Goal: Task Accomplishment & Management: Complete application form

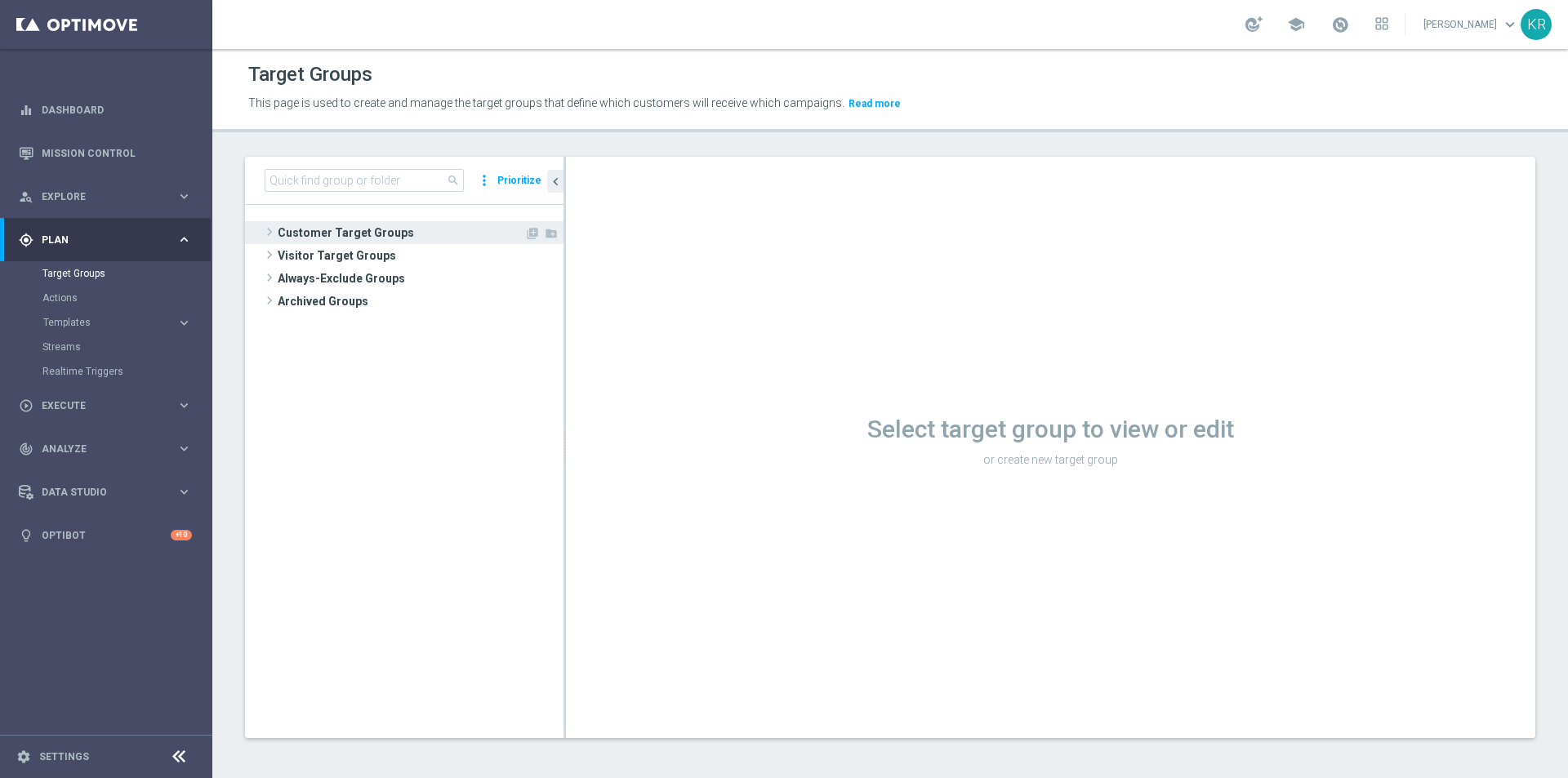
click at [365, 228] on span "Customer Target Groups" at bounding box center [401, 232] width 246 height 23
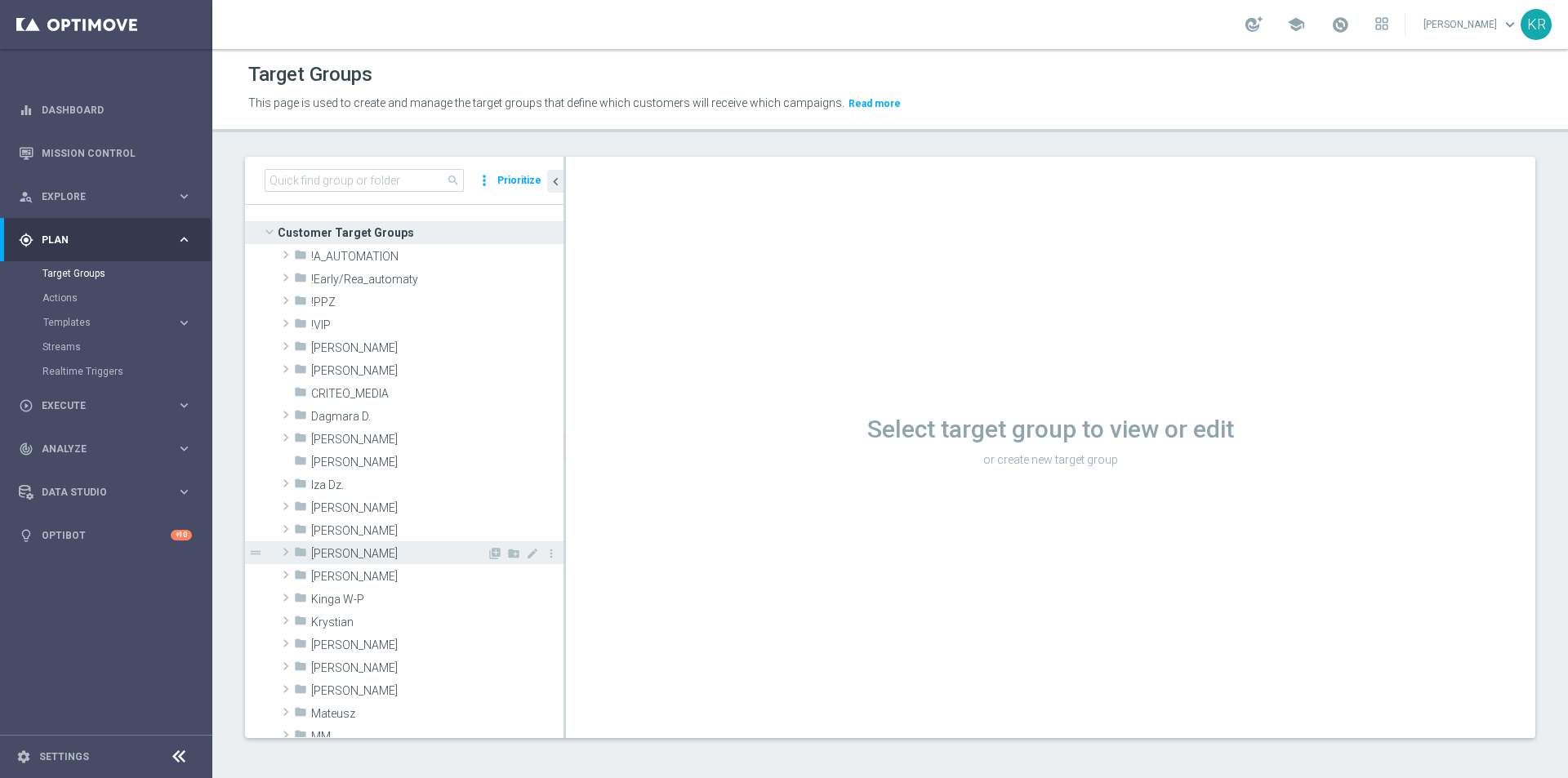
click at [370, 545] on div "folder [PERSON_NAME]" at bounding box center [390, 553] width 192 height 23
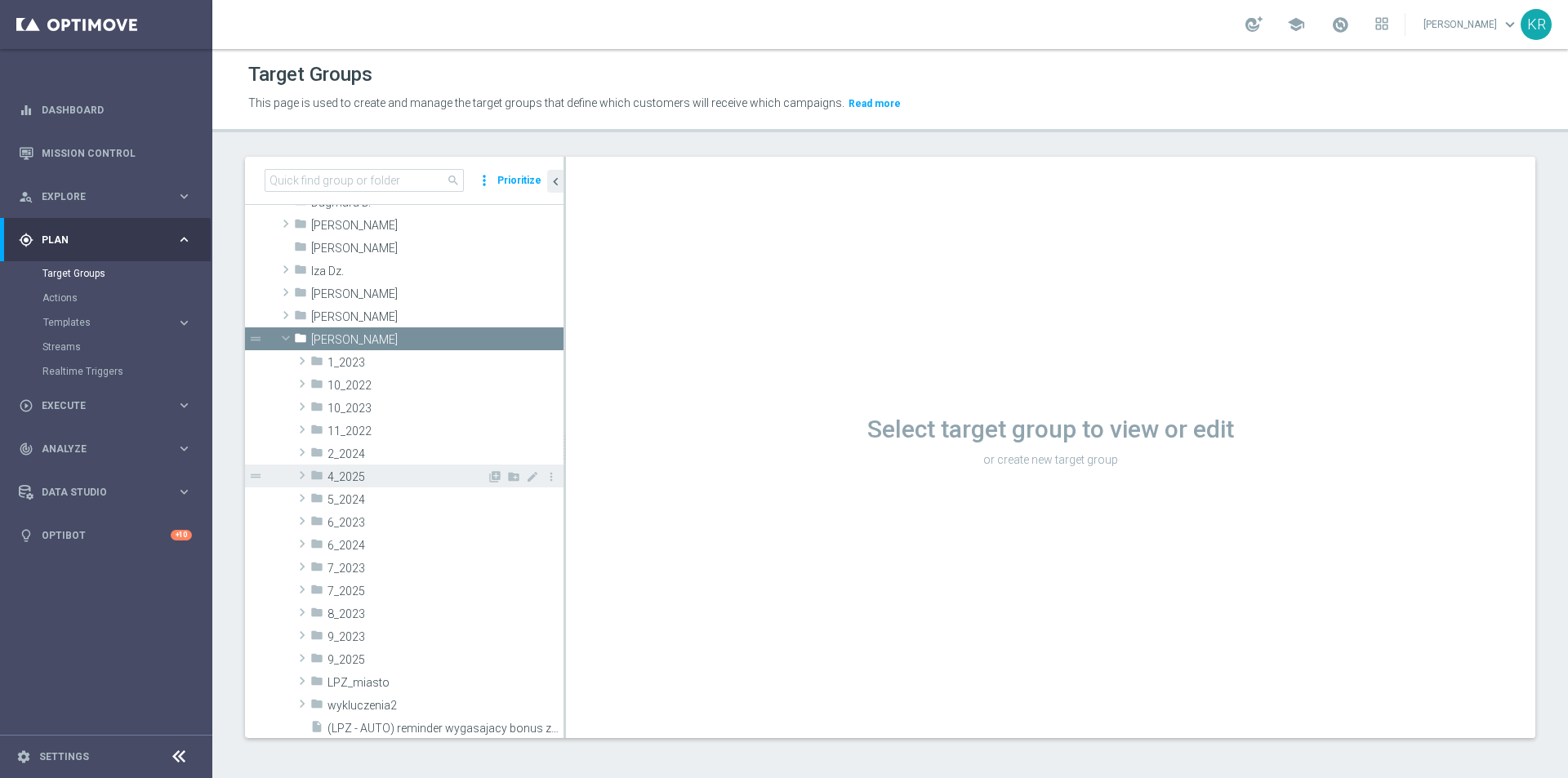
scroll to position [245, 0]
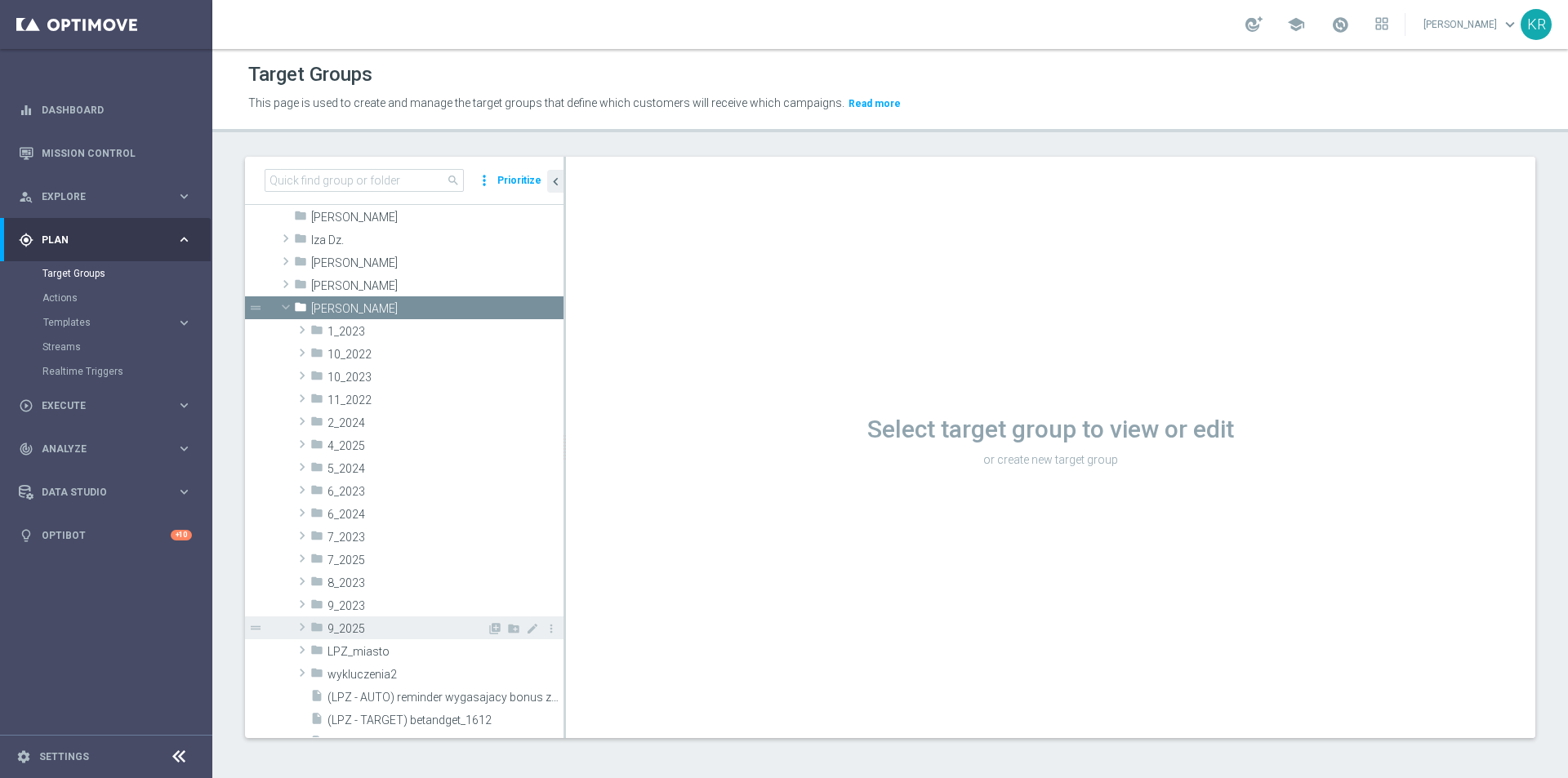
click at [418, 621] on div "folder 9_2025" at bounding box center [398, 628] width 176 height 23
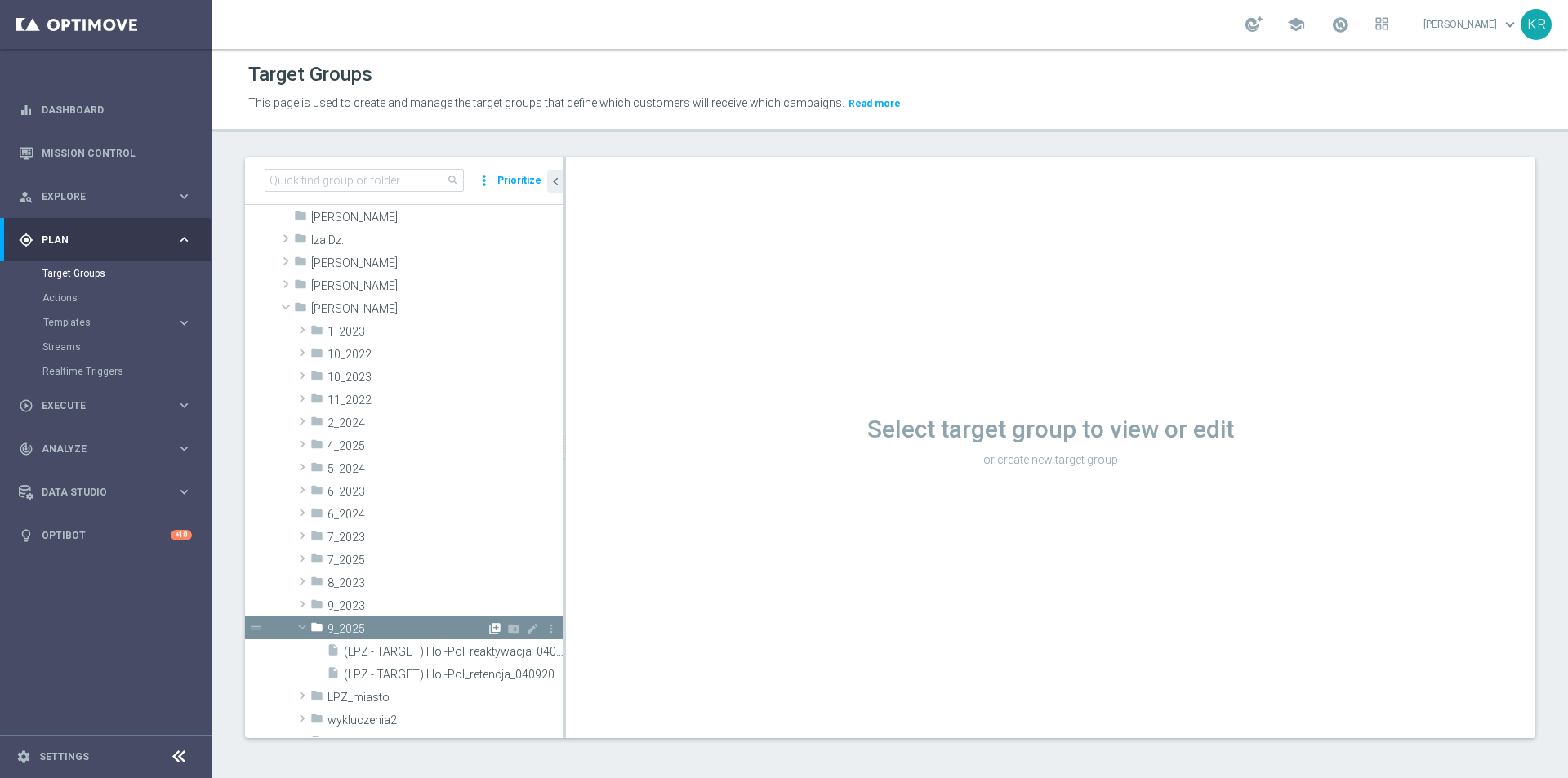
click at [489, 624] on icon "library_add" at bounding box center [495, 628] width 13 height 13
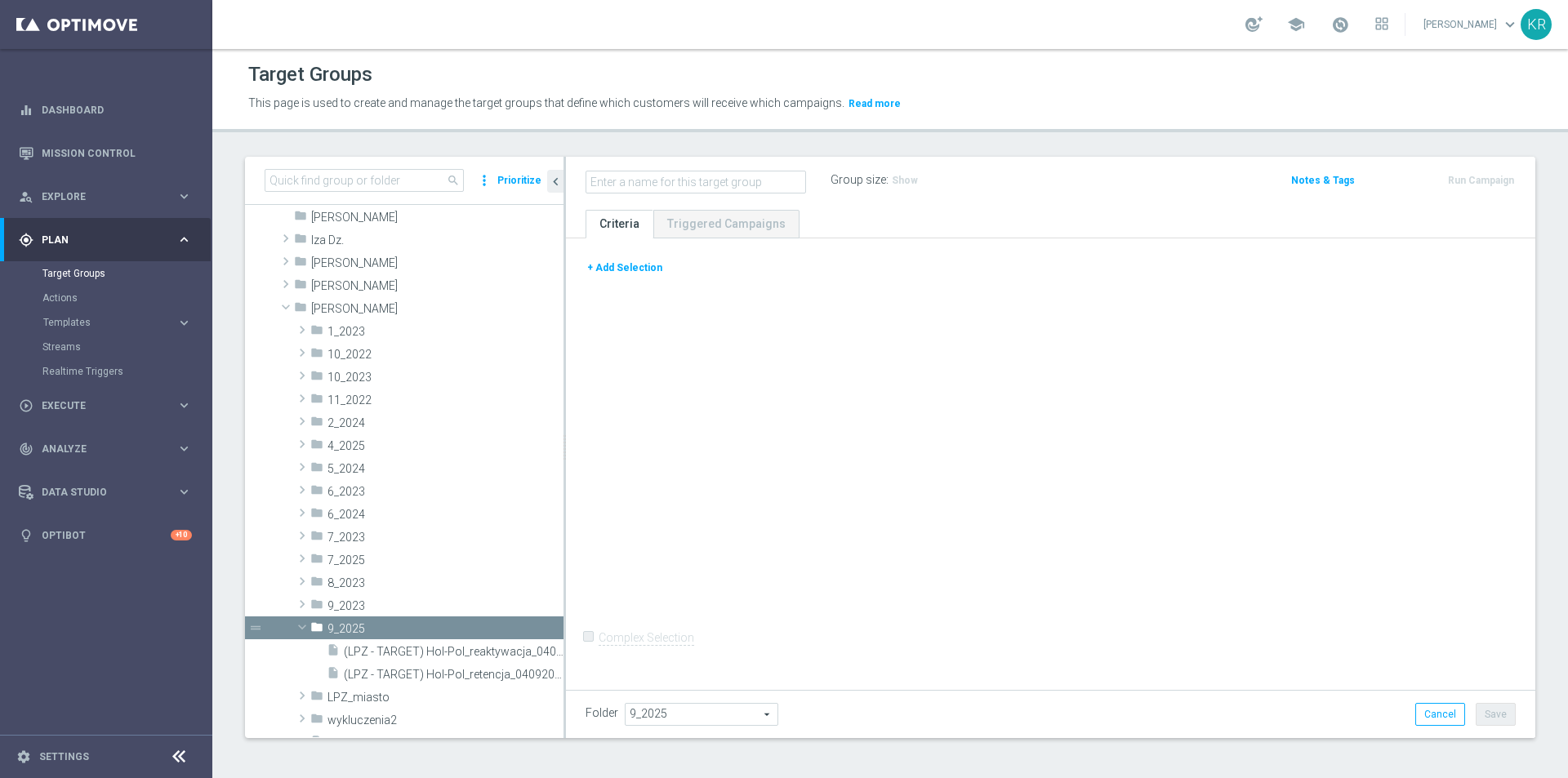
click at [618, 263] on button "+ Add Selection" at bounding box center [624, 267] width 78 height 18
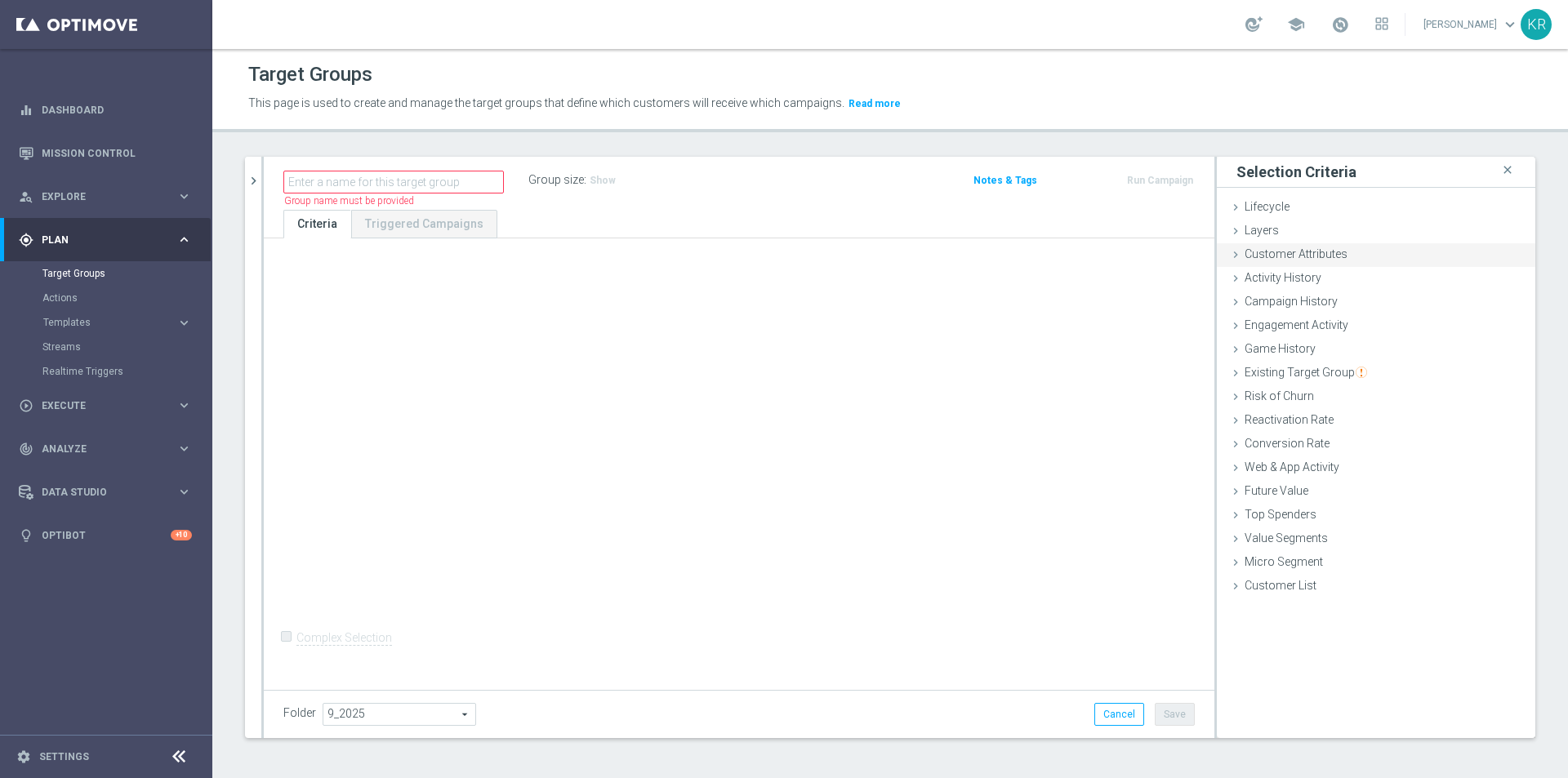
click at [1352, 251] on div "Customer Attributes done" at bounding box center [1376, 255] width 318 height 24
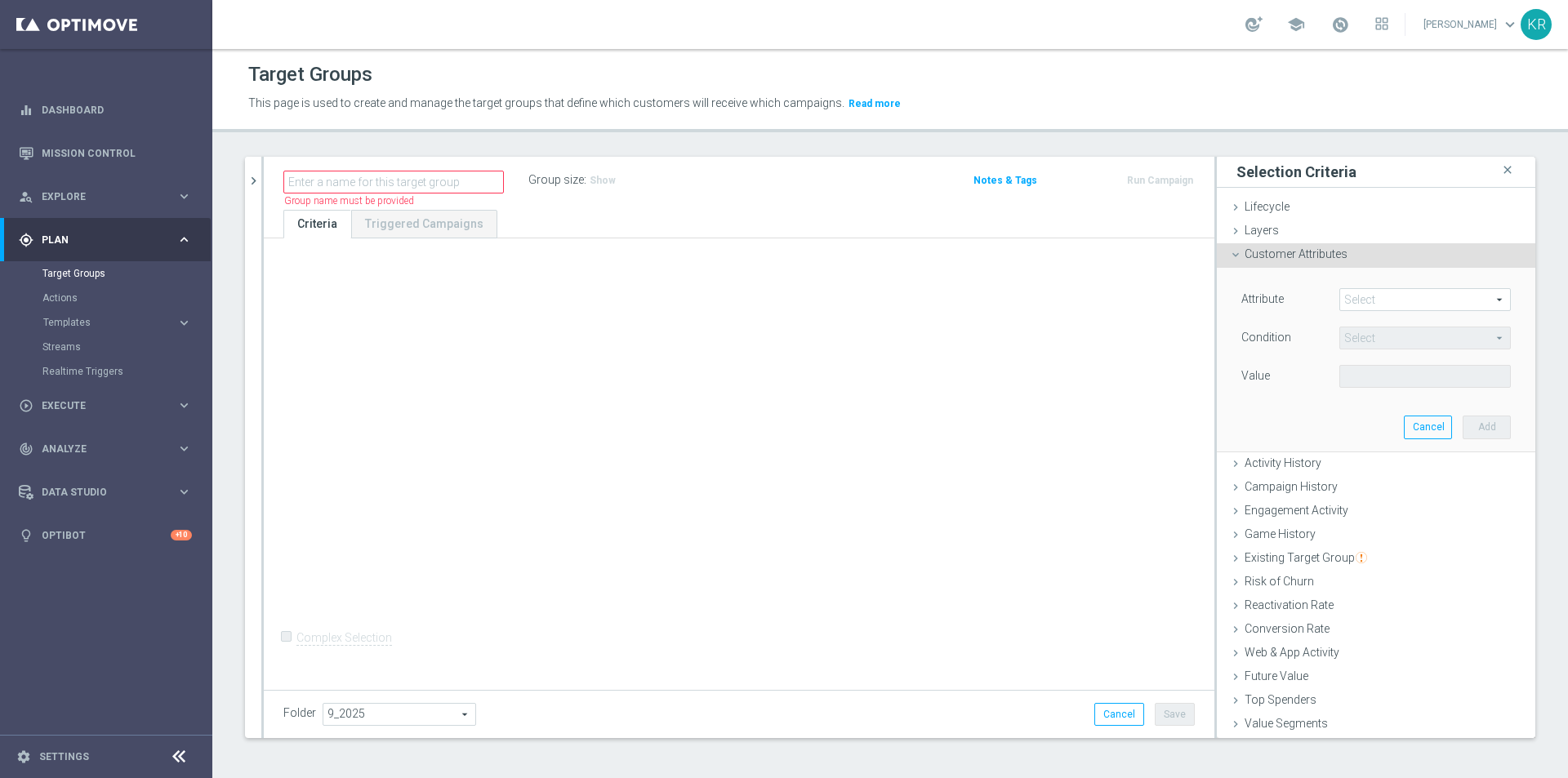
click at [1363, 293] on span at bounding box center [1425, 300] width 170 height 21
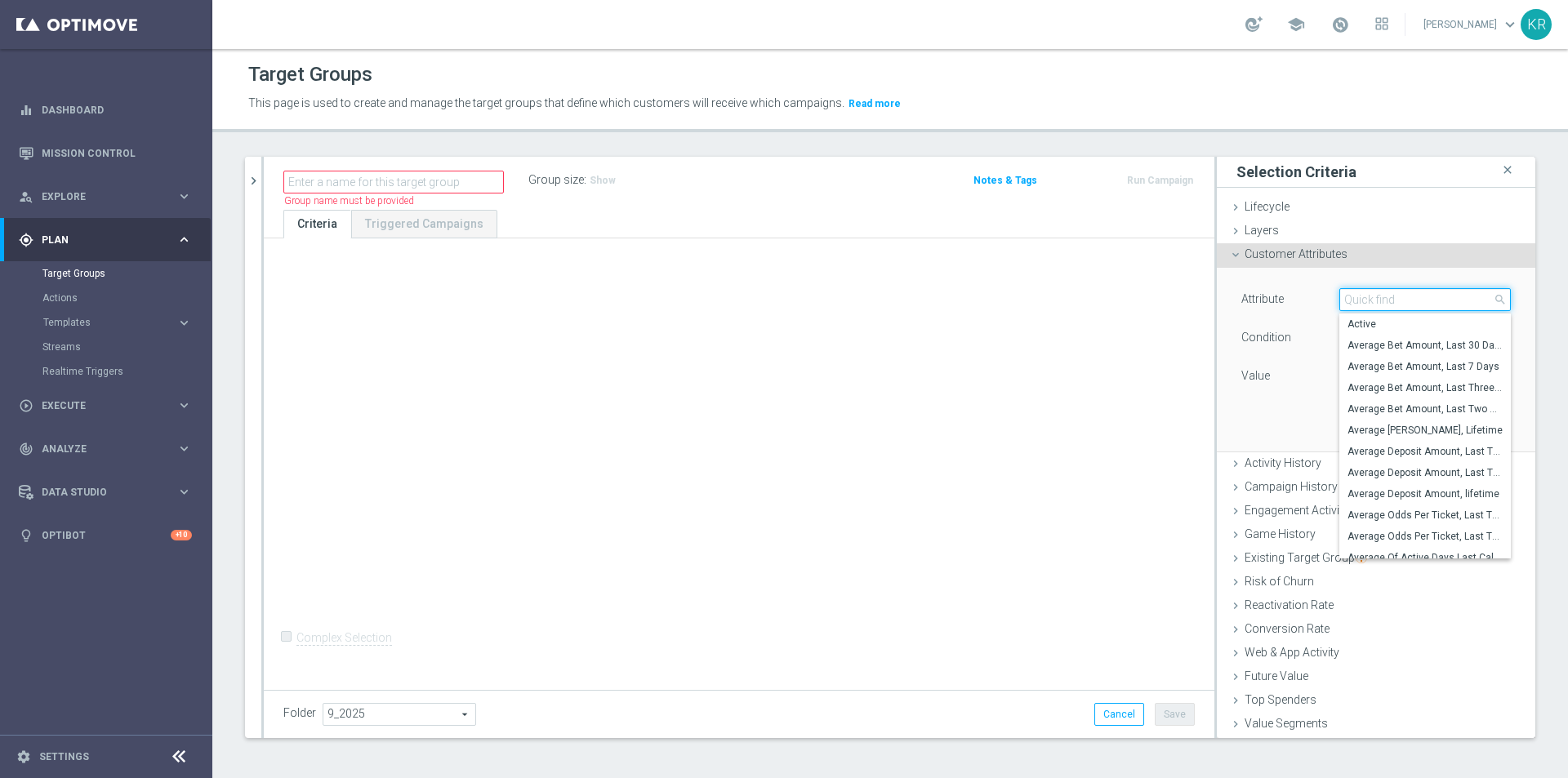
click at [1367, 298] on input "search" at bounding box center [1425, 300] width 171 height 23
type input "id"
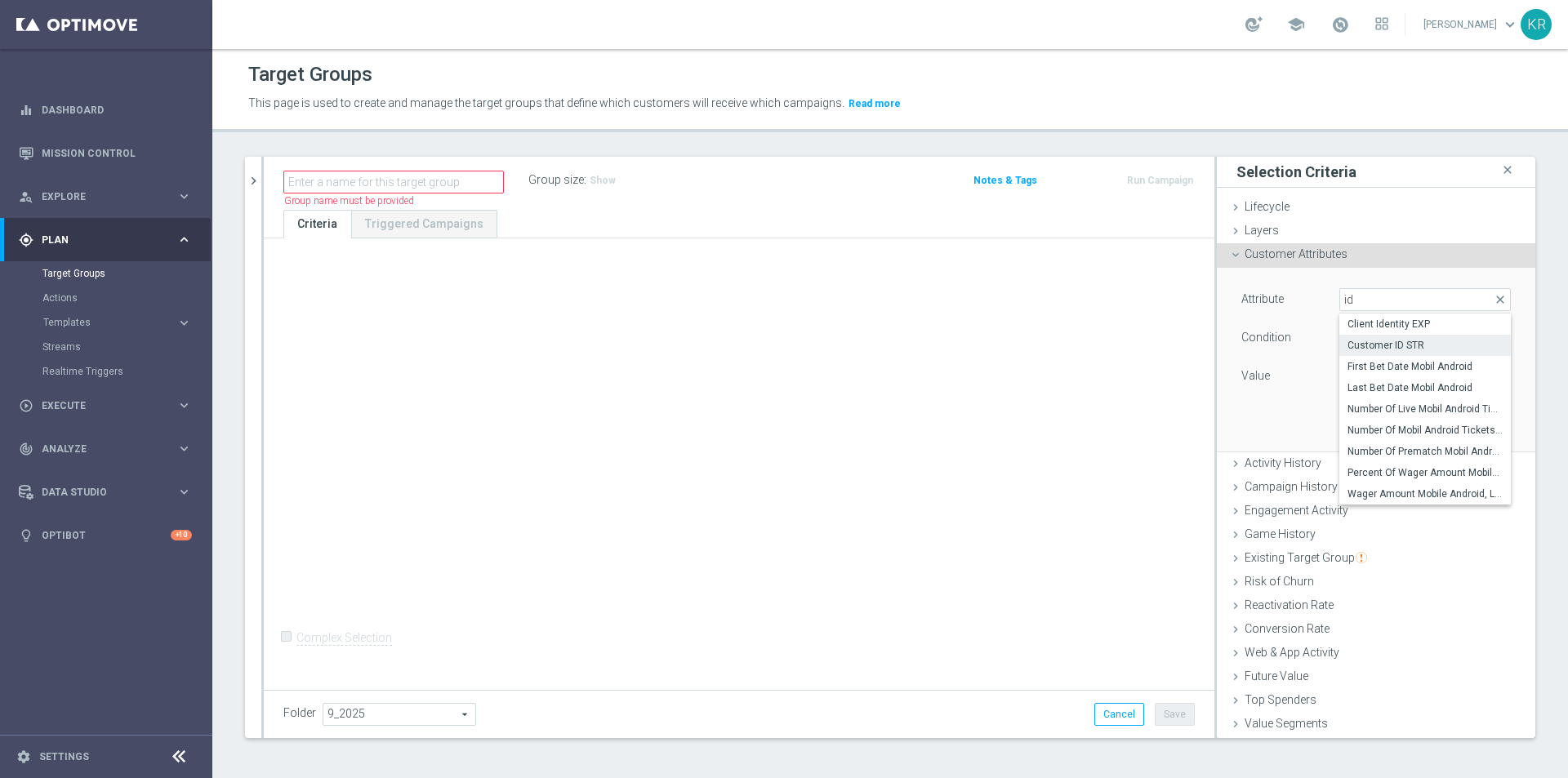
click at [1437, 338] on label "Customer ID STR" at bounding box center [1425, 345] width 171 height 21
type input "Customer ID STR"
type input "Equals"
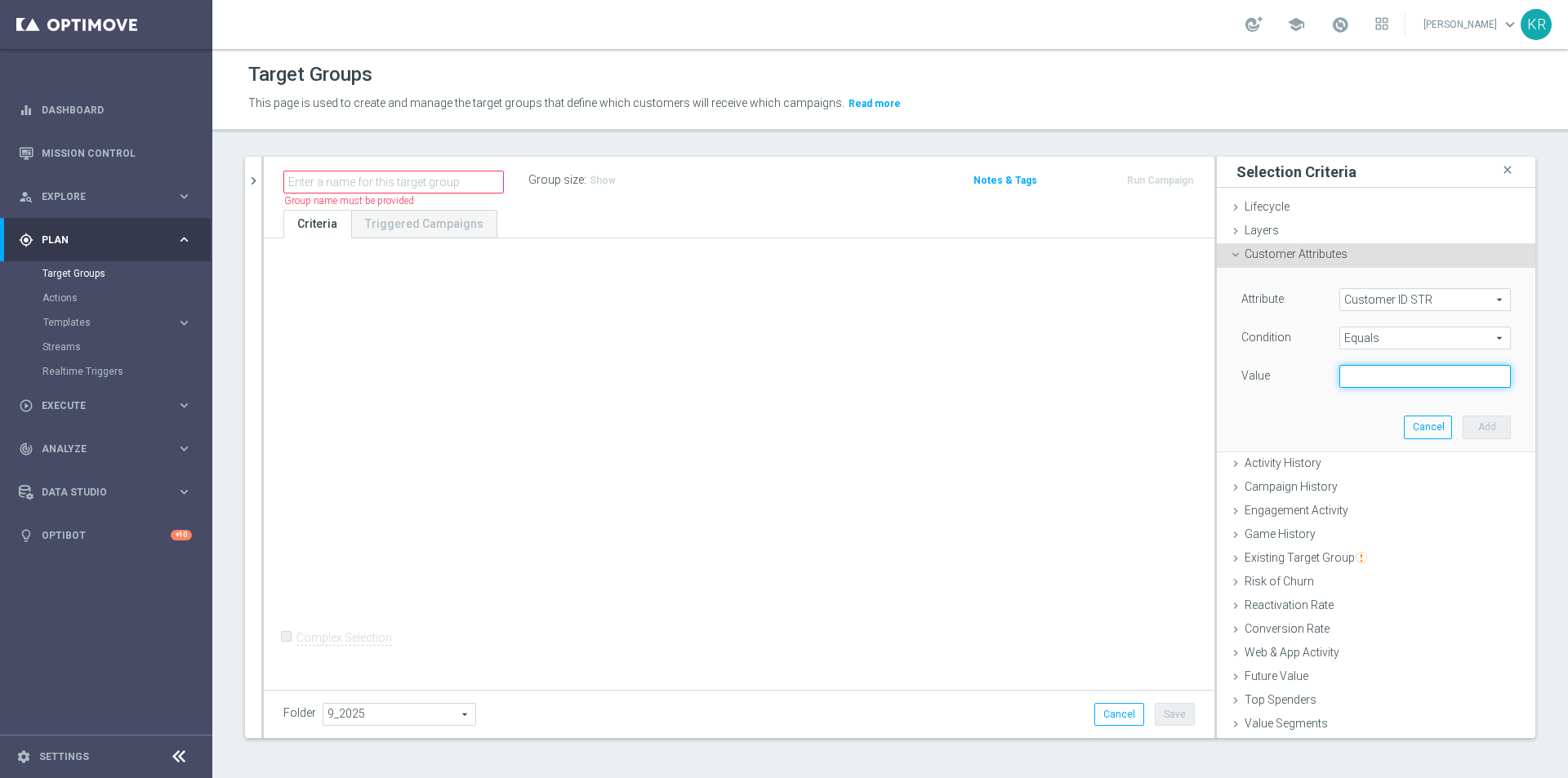
click at [1360, 379] on input "text" at bounding box center [1425, 376] width 171 height 23
paste input "1002698"
type input "1002698"
click at [1483, 425] on button "Add" at bounding box center [1486, 427] width 48 height 23
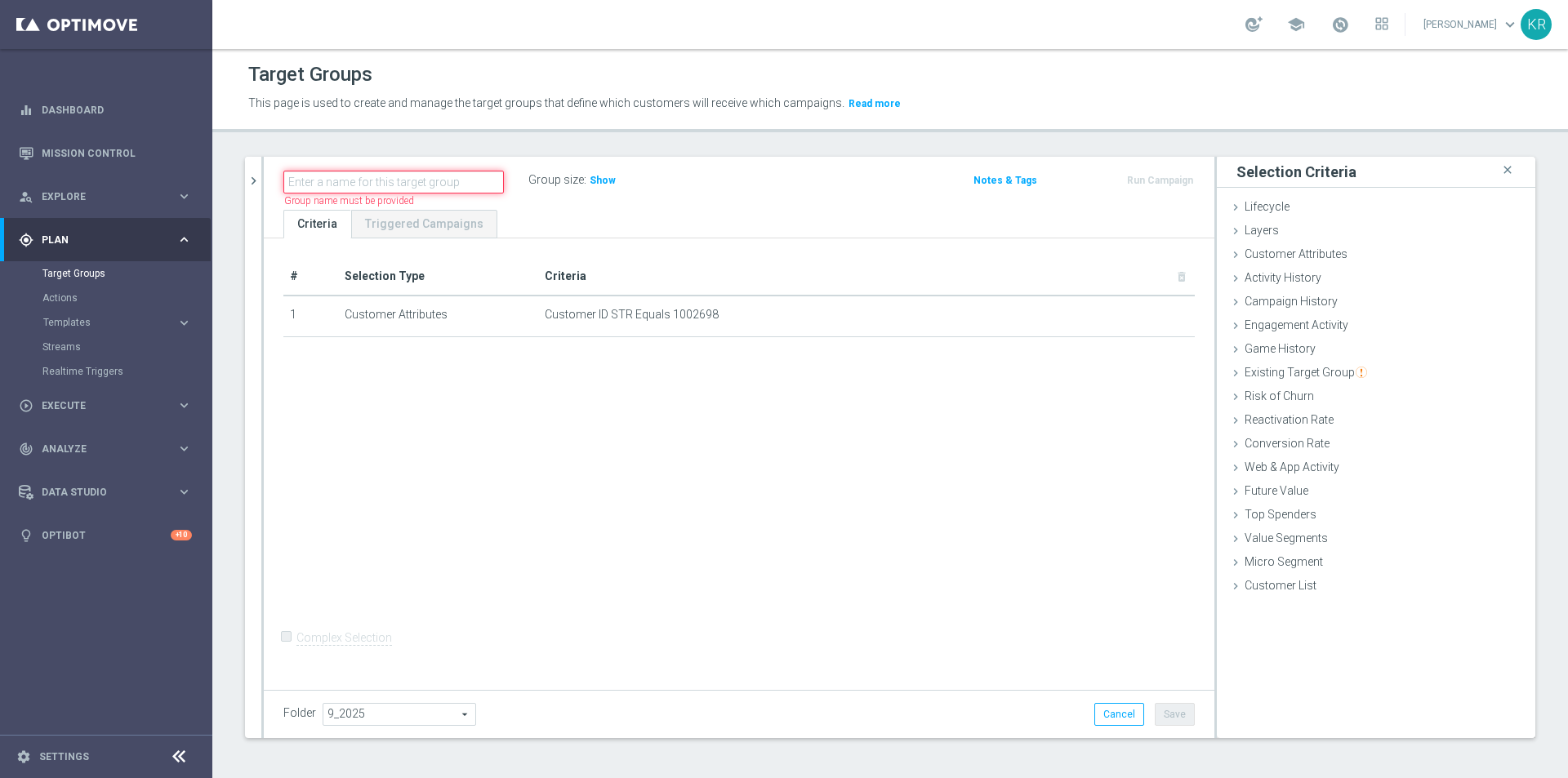
click at [395, 182] on input "text" at bounding box center [393, 181] width 220 height 23
paste input "(LPZ - SMS) zaproszenie_BeataXXL_18092025"
type input "(LPZ - SMS) zaproszenie_BeataXXL_18092025"
click at [933, 484] on div "# Selection Type Criteria delete_forever 1 Customer Attributes Customer ID STR …" at bounding box center [739, 462] width 951 height 446
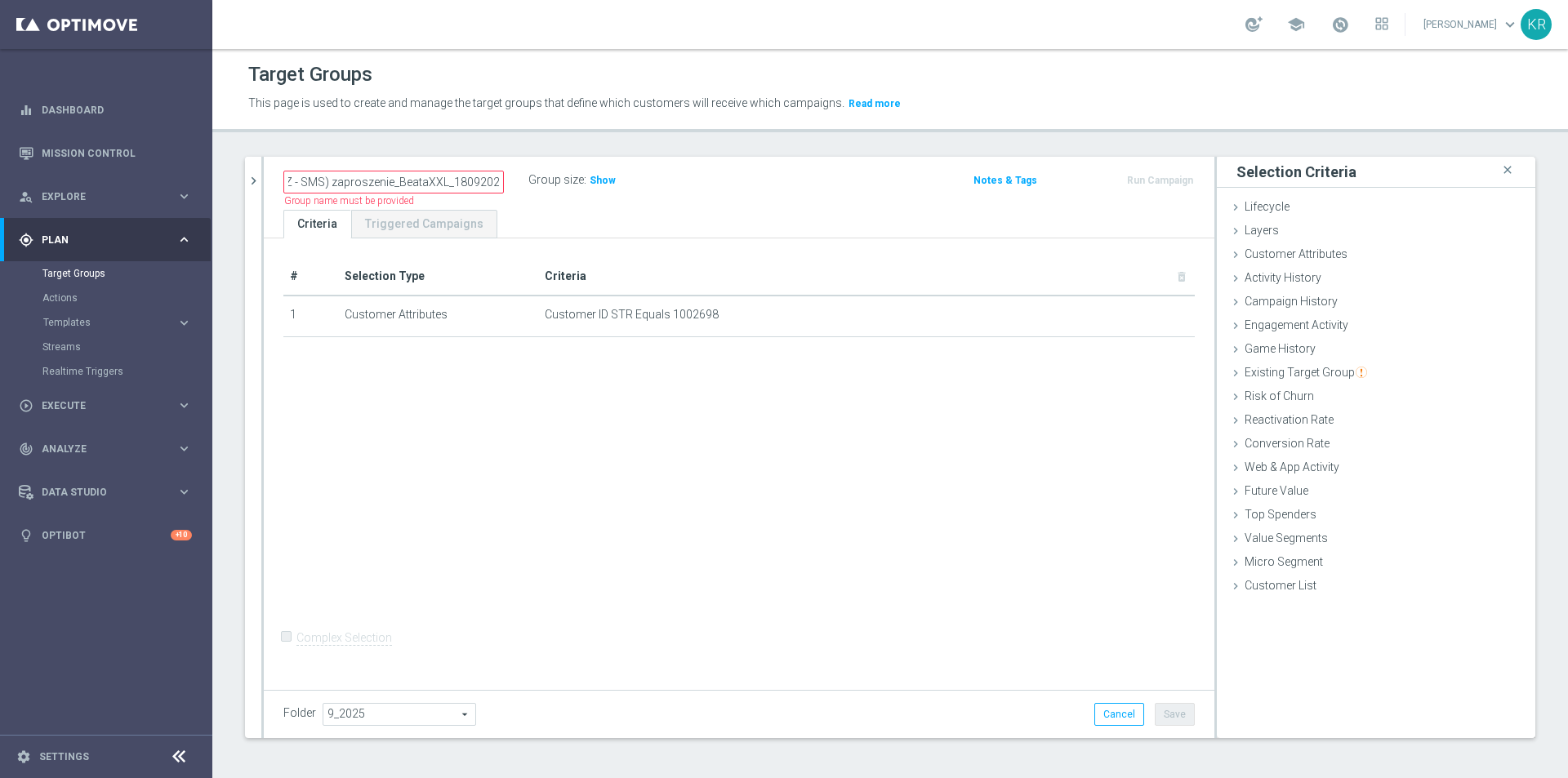
scroll to position [0, 0]
click at [1154, 716] on button "Save" at bounding box center [1174, 714] width 40 height 23
click at [89, 410] on span "Execute" at bounding box center [109, 406] width 135 height 10
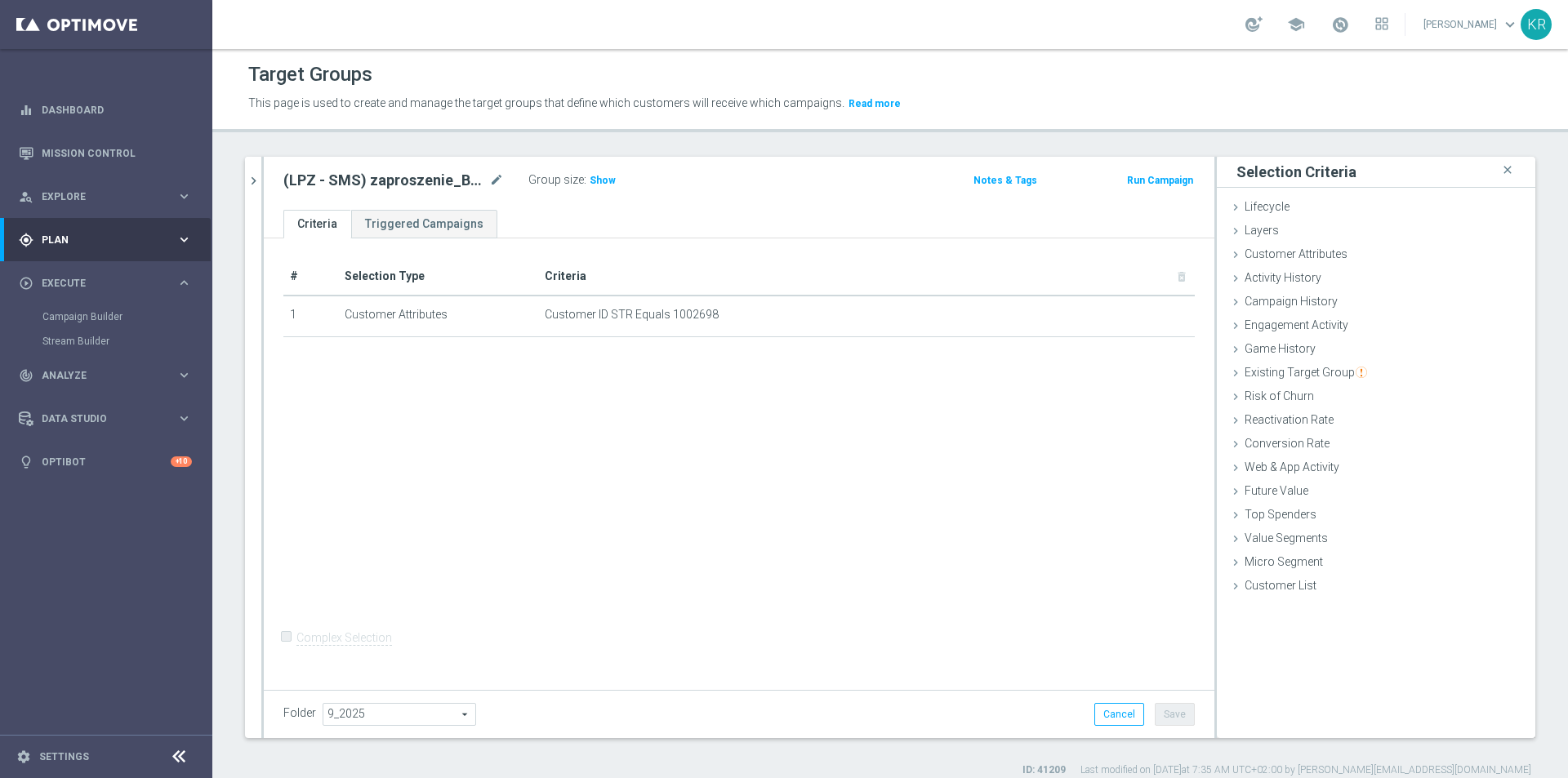
click at [89, 240] on span "Plan" at bounding box center [109, 240] width 135 height 10
drag, startPoint x: 260, startPoint y: 185, endPoint x: 264, endPoint y: 240, distance: 55.1
click at [259, 185] on icon "chevron_right" at bounding box center [253, 181] width 15 height 15
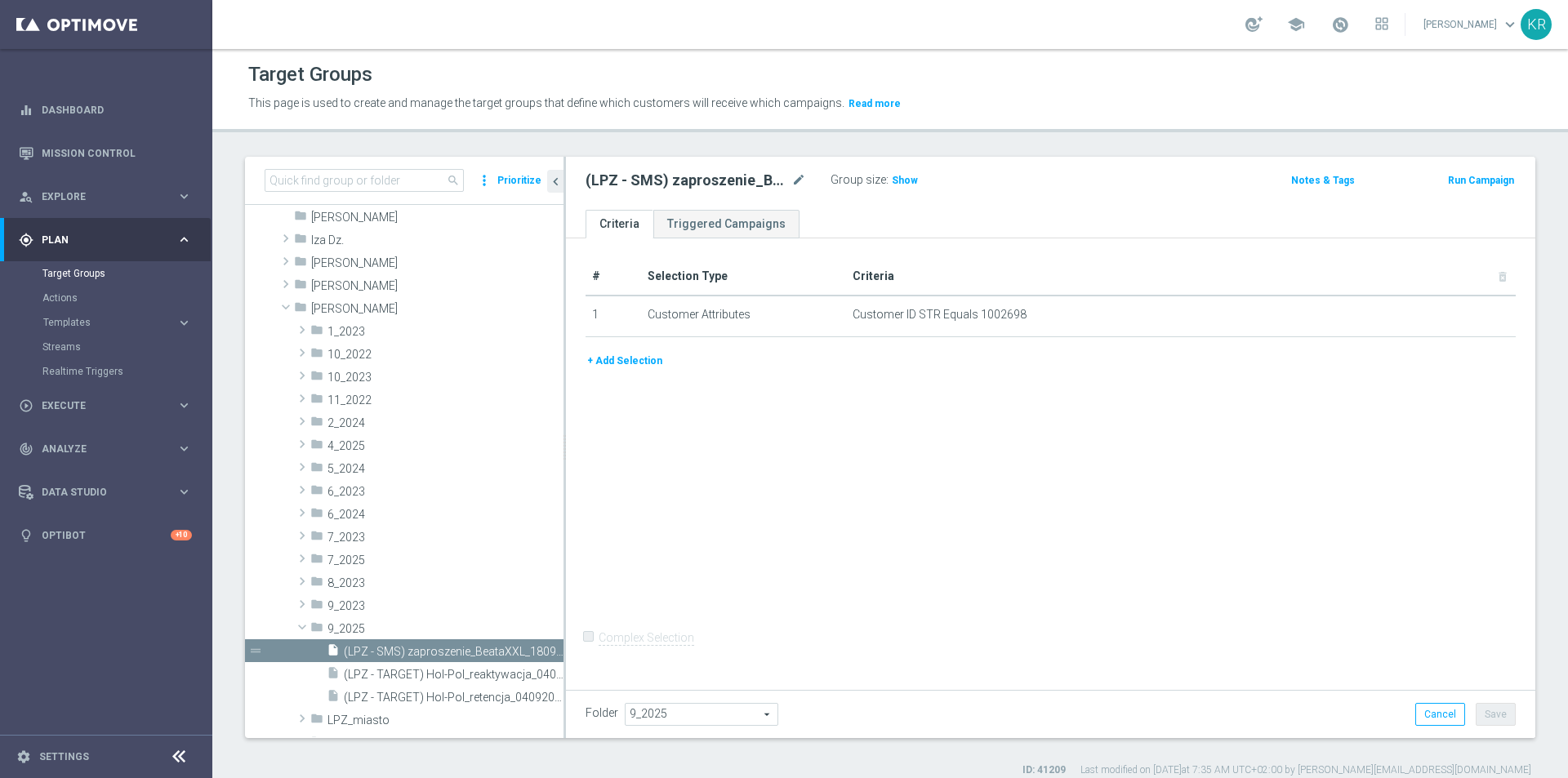
scroll to position [221, 0]
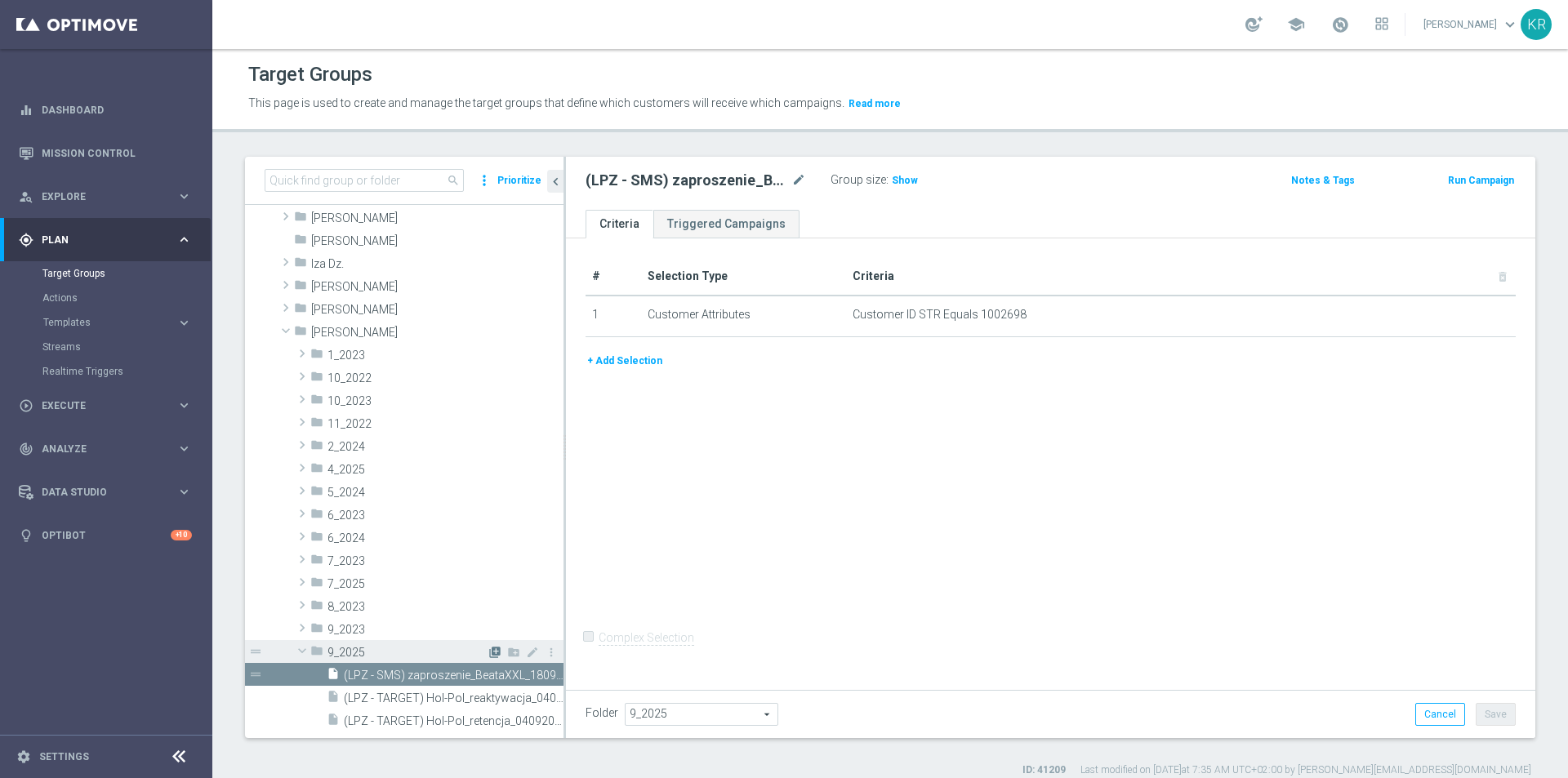
click at [489, 649] on icon "library_add" at bounding box center [495, 652] width 13 height 13
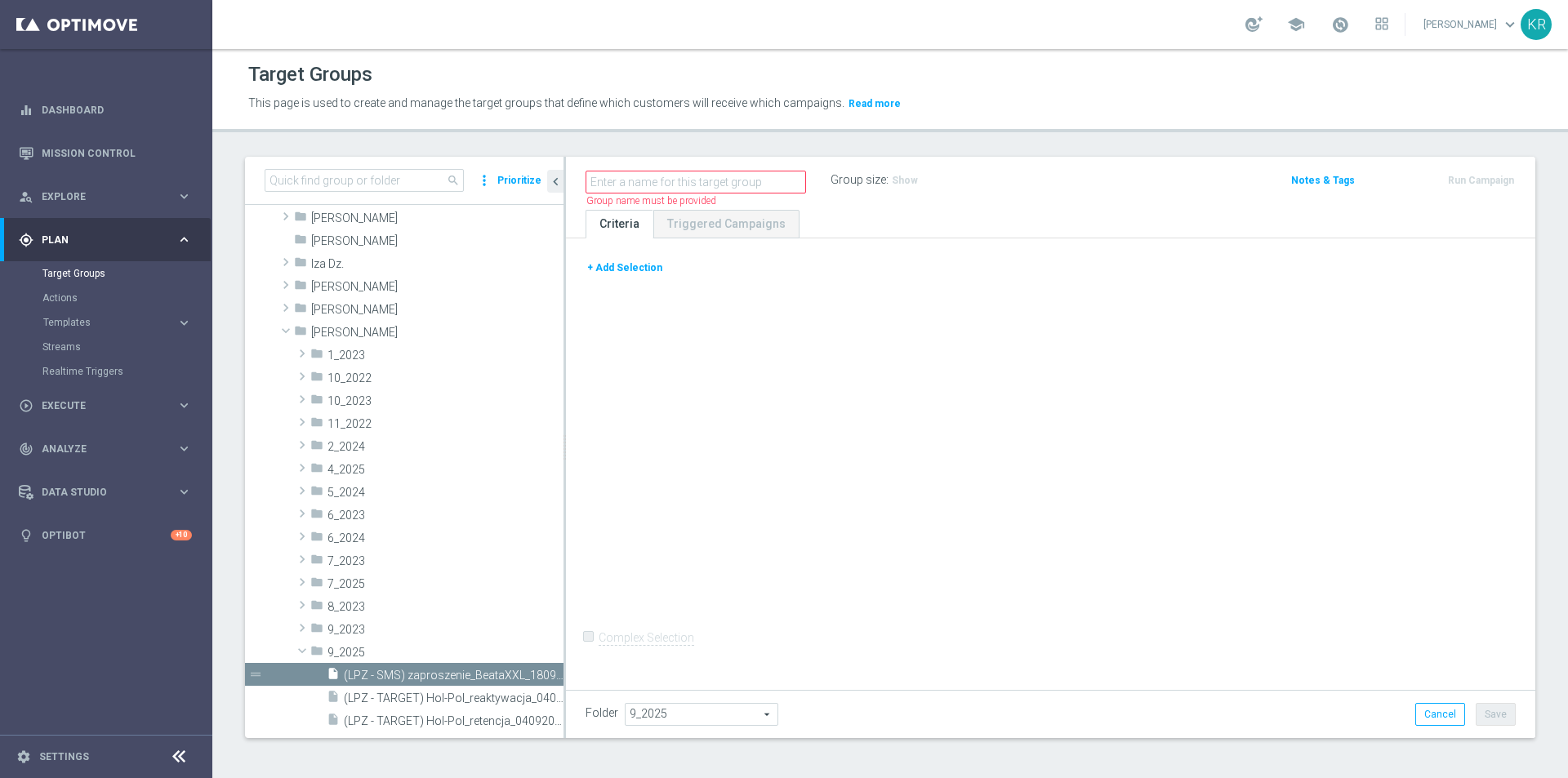
click at [634, 269] on button "+ Add Selection" at bounding box center [624, 267] width 78 height 18
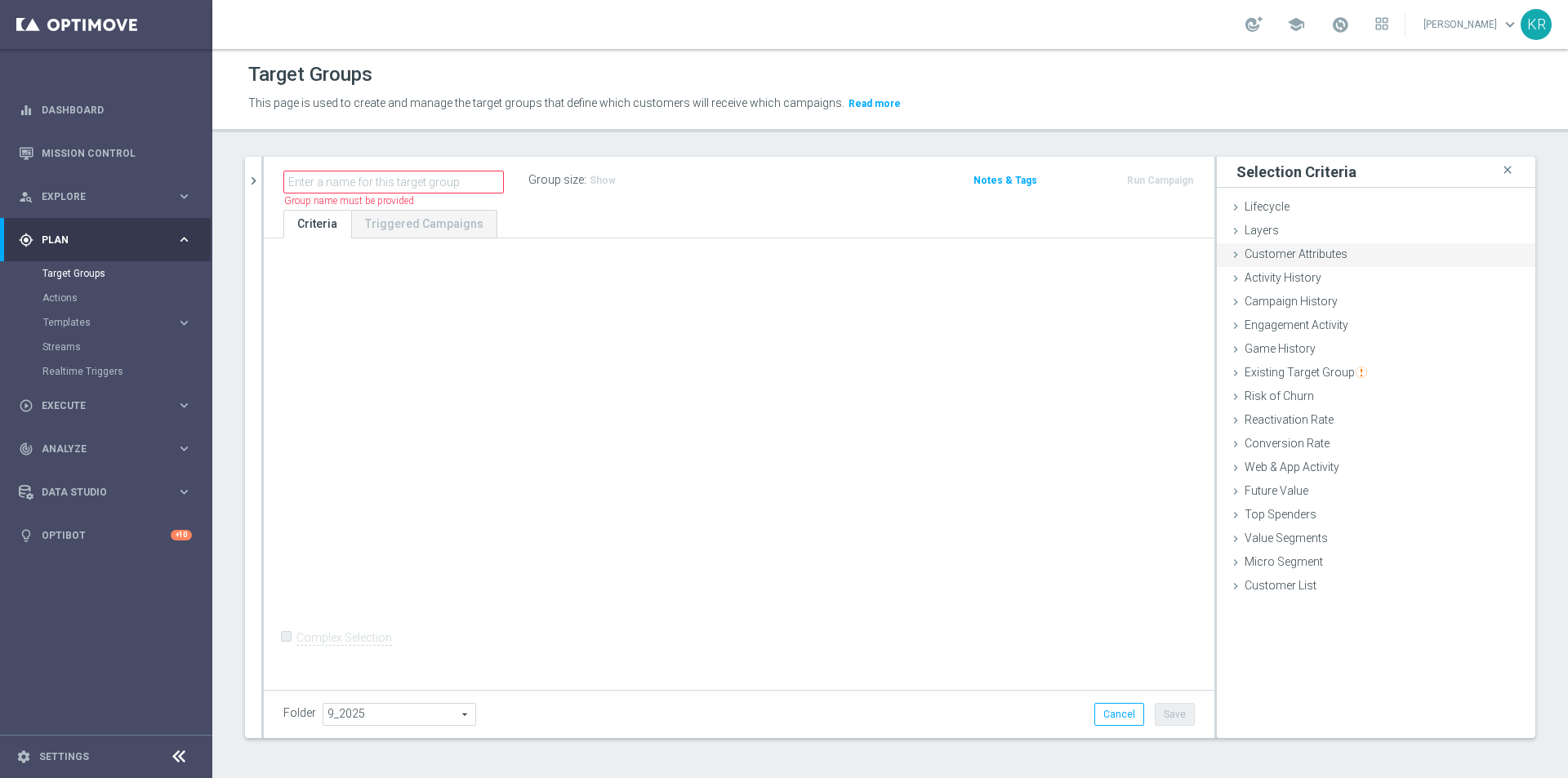
click at [1282, 251] on span "Customer Attributes" at bounding box center [1296, 253] width 103 height 13
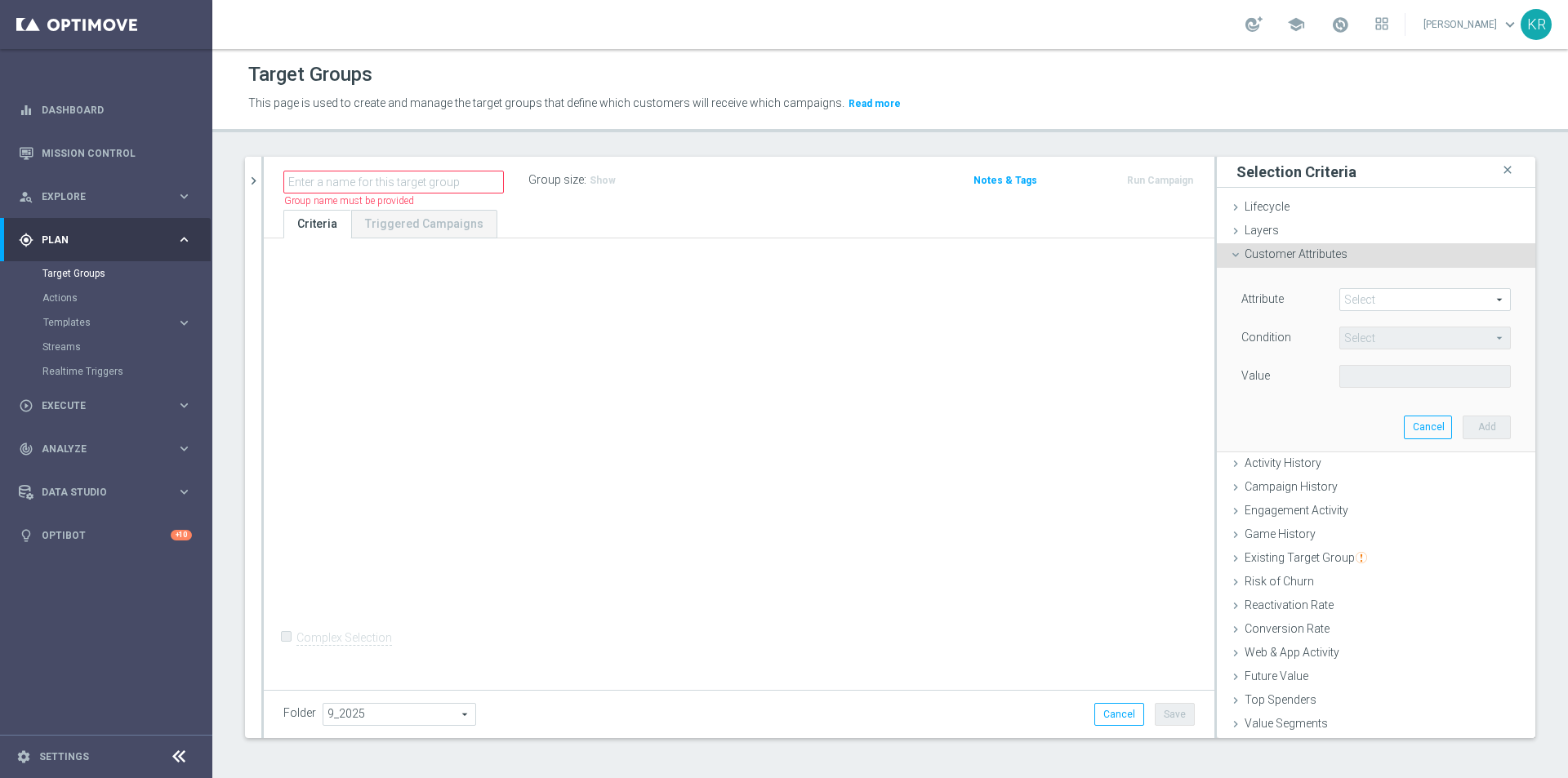
click at [1347, 294] on span at bounding box center [1425, 300] width 170 height 21
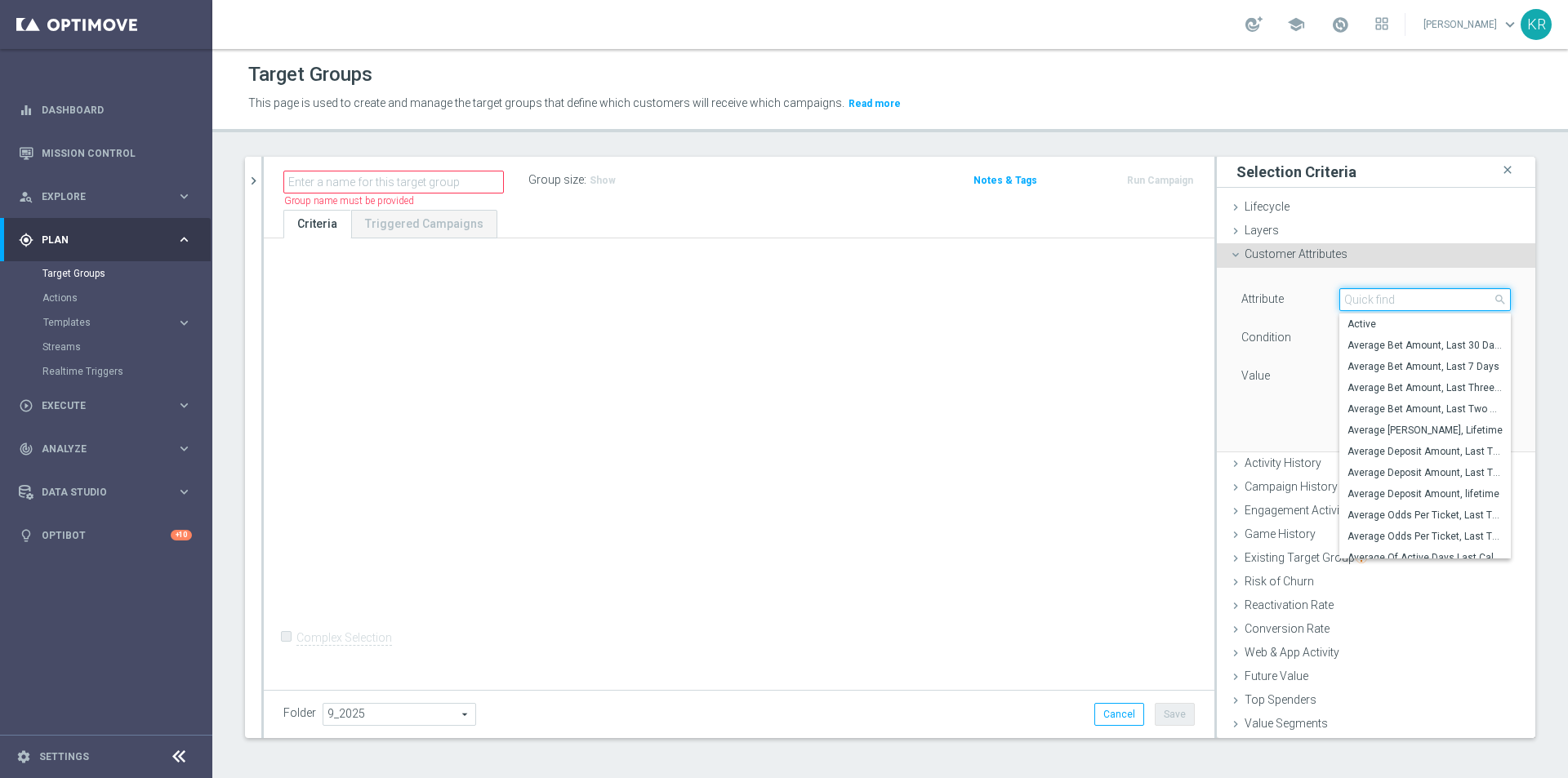
click at [1371, 306] on input "search" at bounding box center [1425, 300] width 171 height 23
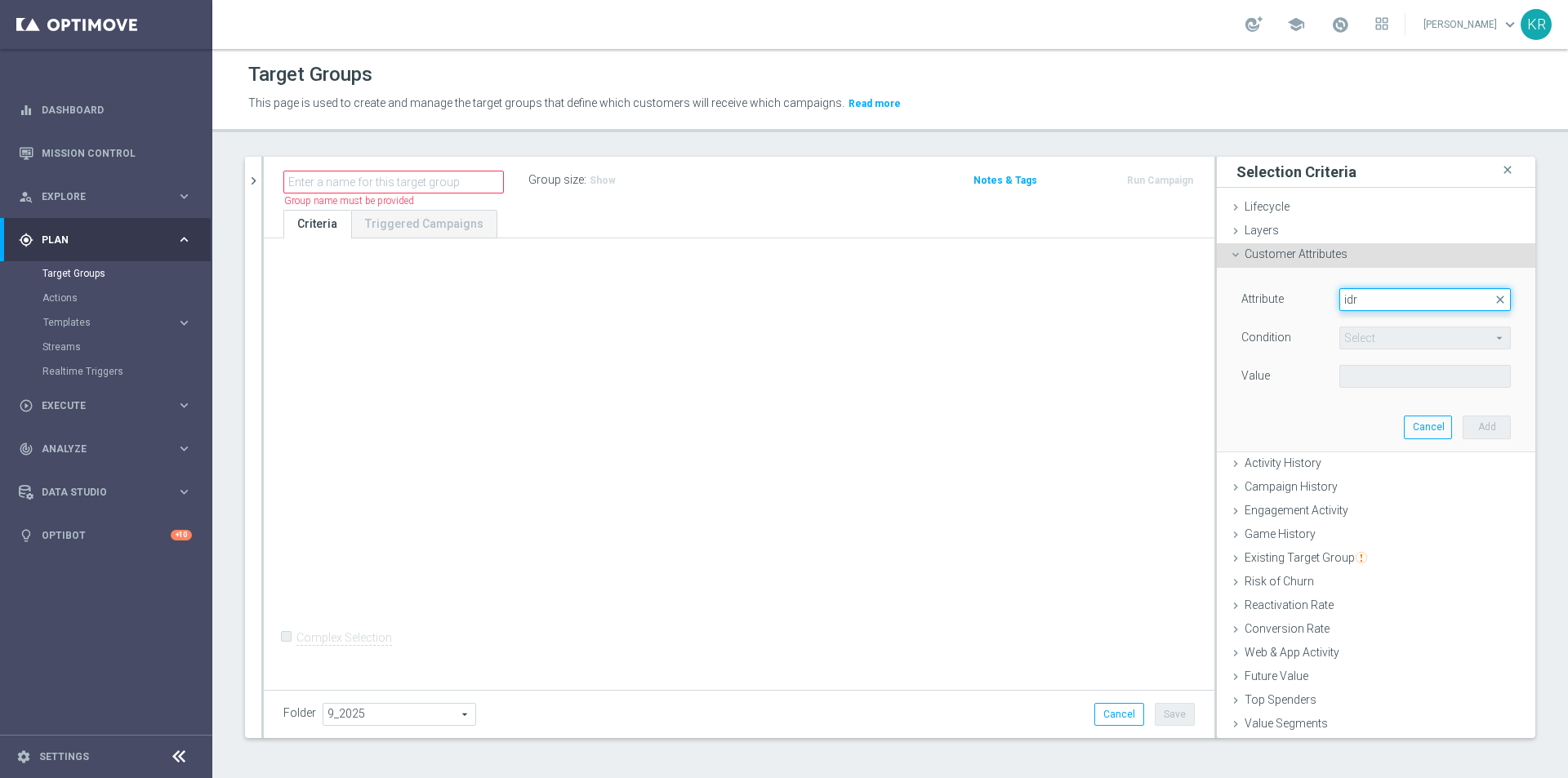
click at [1360, 299] on input "idr" at bounding box center [1425, 300] width 171 height 23
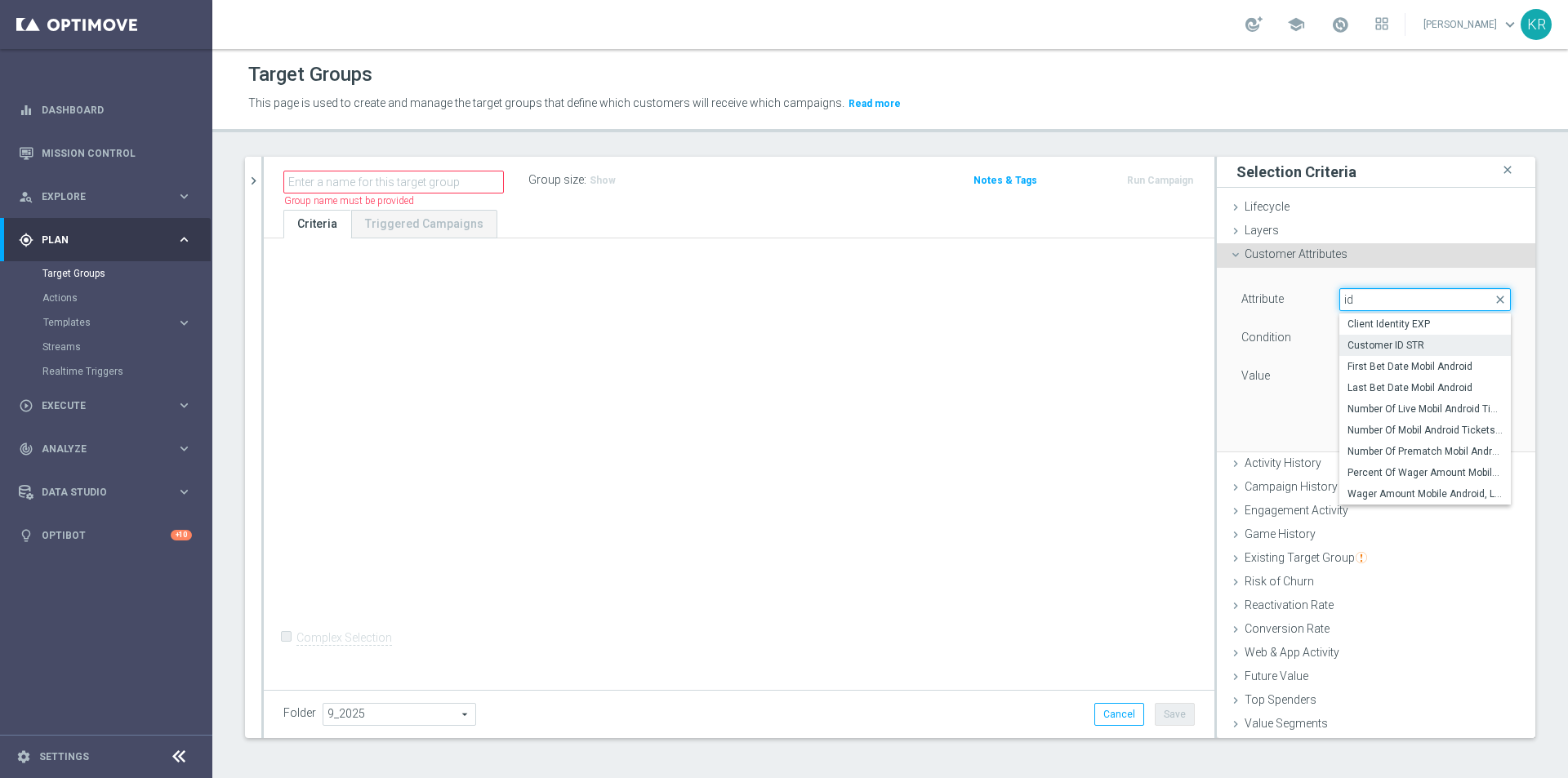
type input "id"
click at [1425, 344] on span "Customer ID STR" at bounding box center [1425, 345] width 155 height 13
type input "Customer ID STR"
type input "Equals"
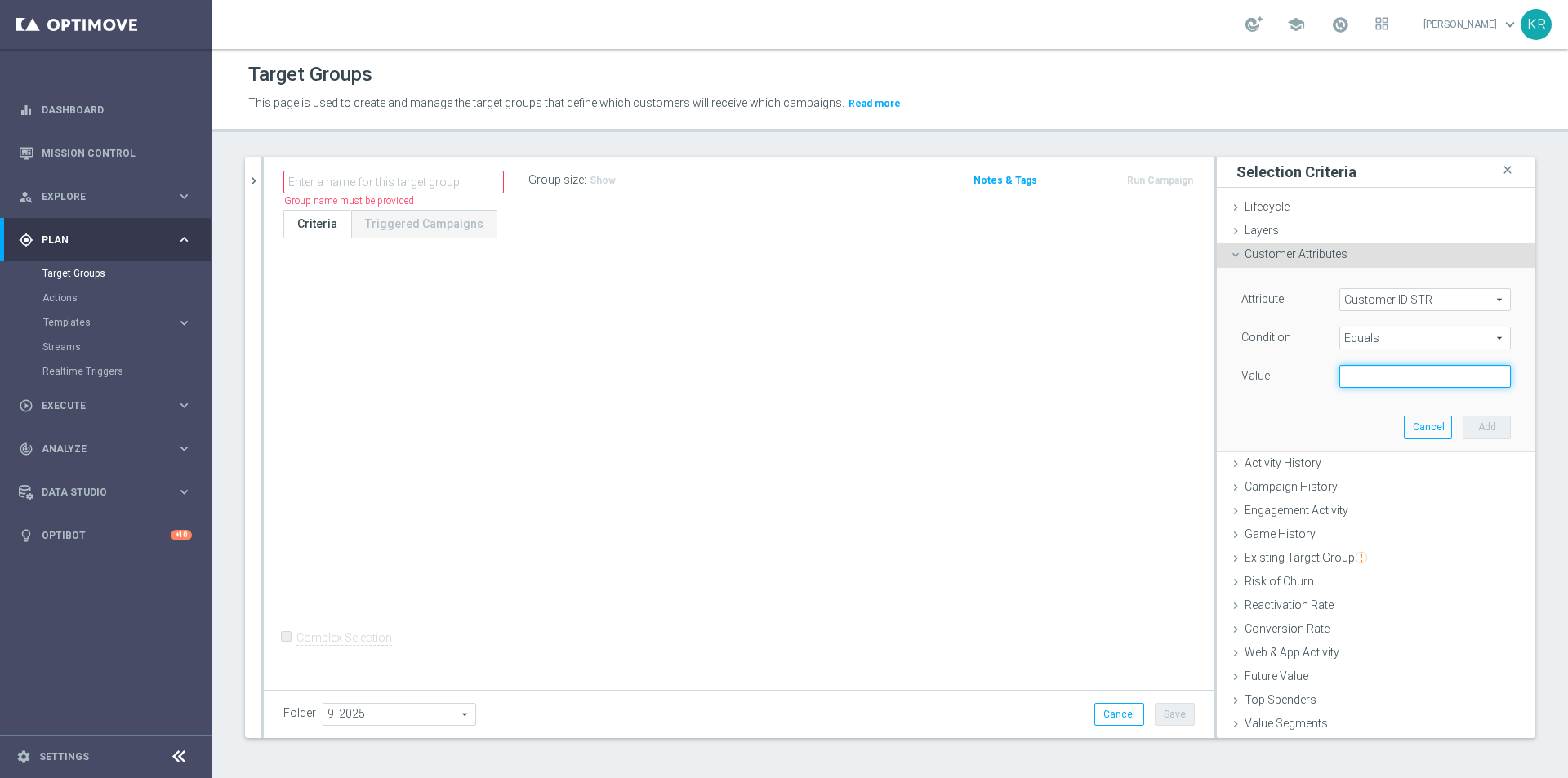
click at [1376, 370] on input "text" at bounding box center [1425, 376] width 171 height 23
paste input "1066239"
type input "1066239"
click at [1469, 424] on button "Add" at bounding box center [1486, 427] width 48 height 23
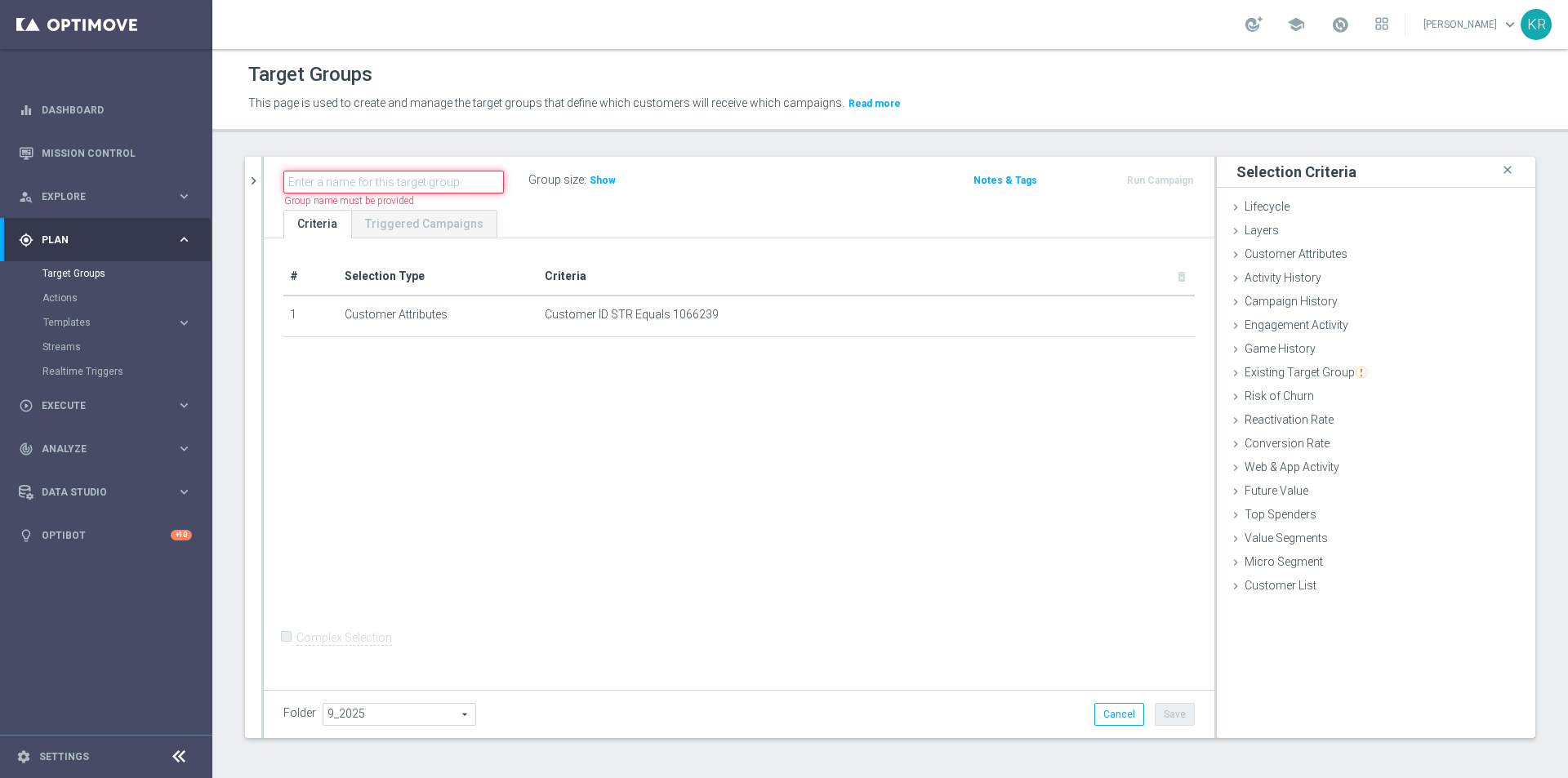
click at [383, 187] on input "text" at bounding box center [393, 181] width 220 height 23
paste input "(LPZ - SMS) zaproszenie_11Patryk11_18092025"
type input "(LPZ - SMS) zaproszenie_11Patryk11_18092025"
click at [1165, 712] on button "Save" at bounding box center [1174, 714] width 40 height 23
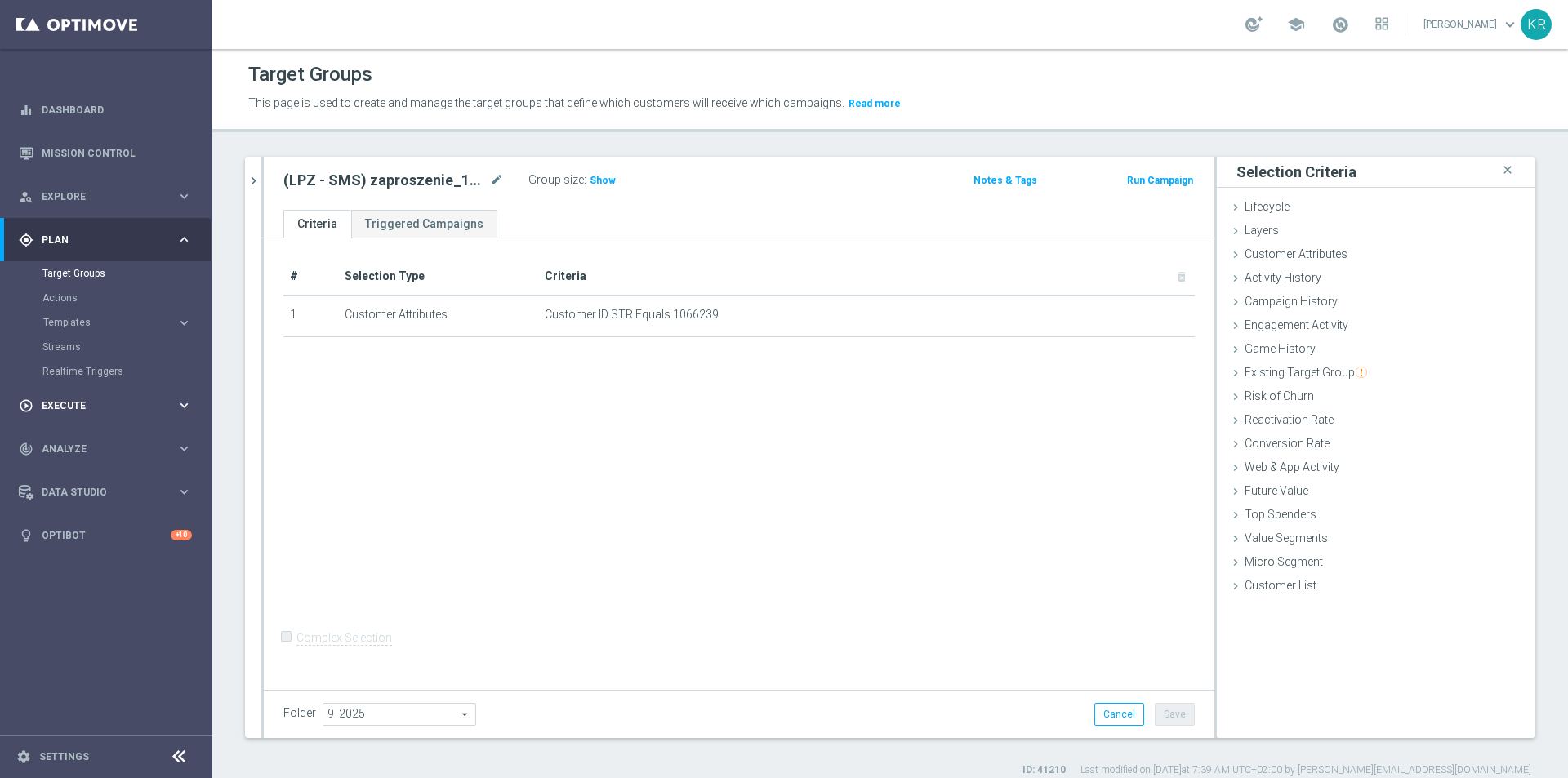
click at [105, 411] on div "play_circle_outline Execute" at bounding box center [97, 405] width 158 height 14
click at [118, 321] on link "Campaign Builder" at bounding box center [105, 316] width 127 height 13
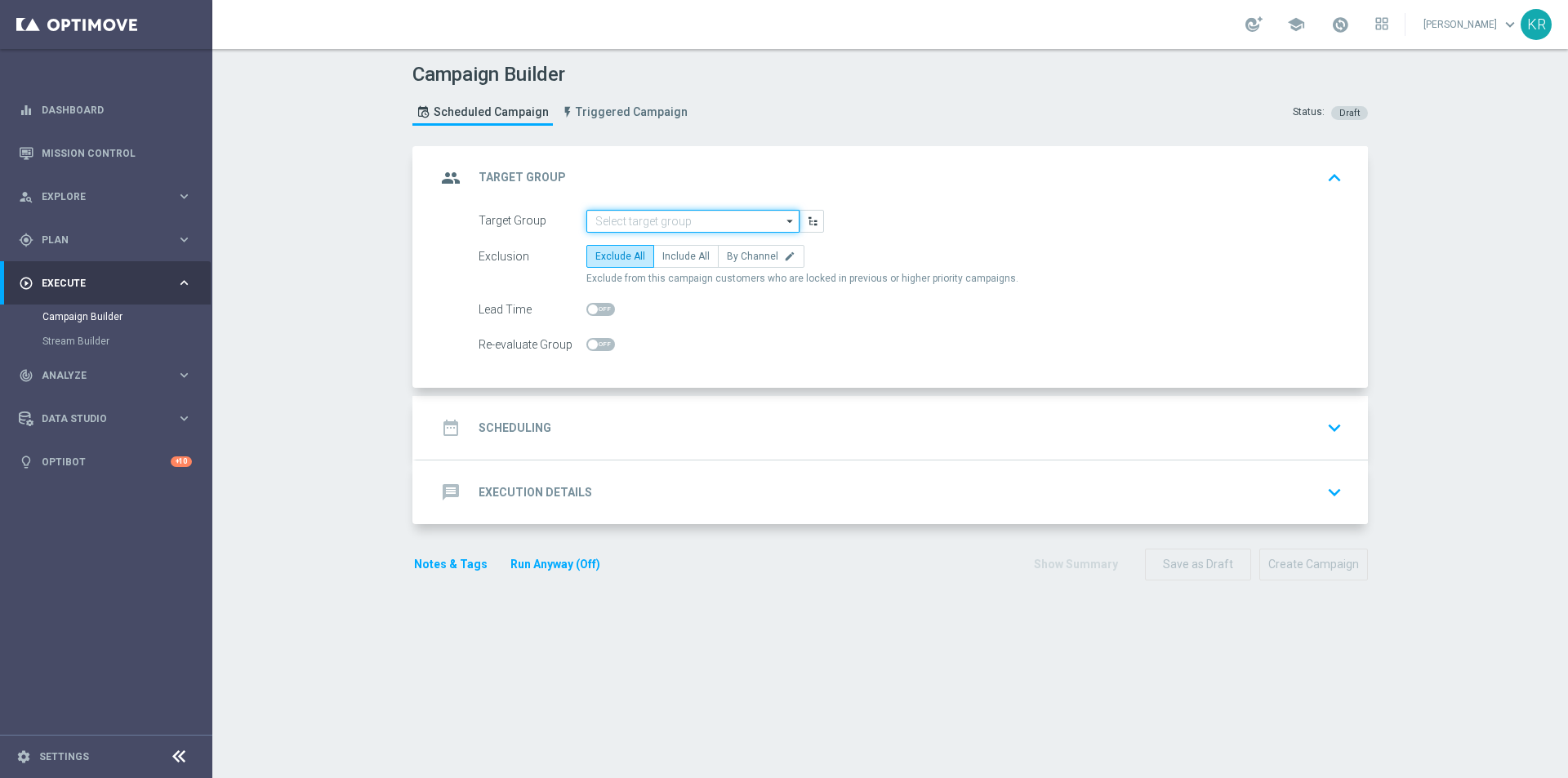
click at [603, 225] on input at bounding box center [693, 221] width 214 height 23
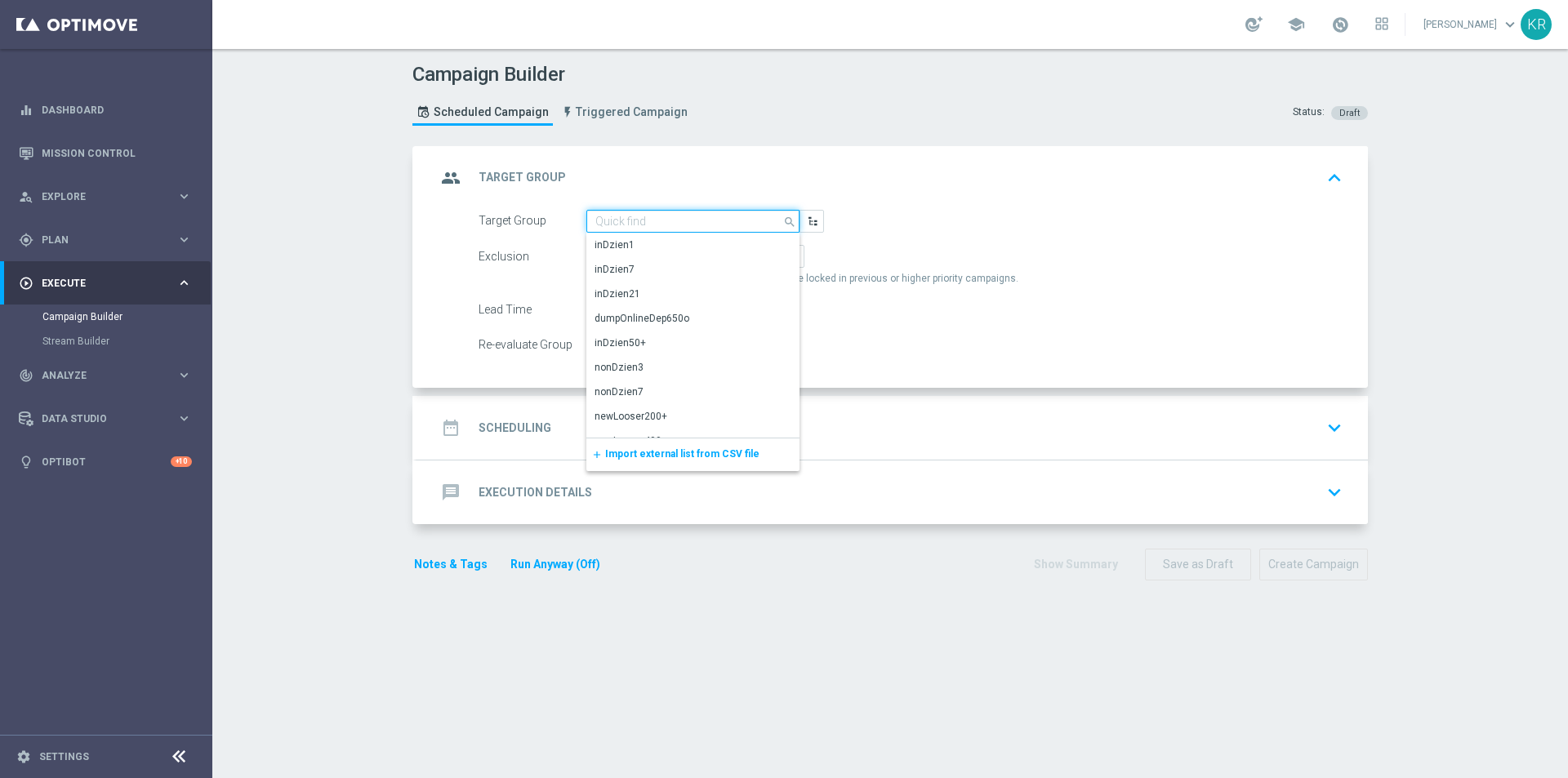
paste input "(LPZ - SMS) zaproszenie_11Patryk11_18092025"
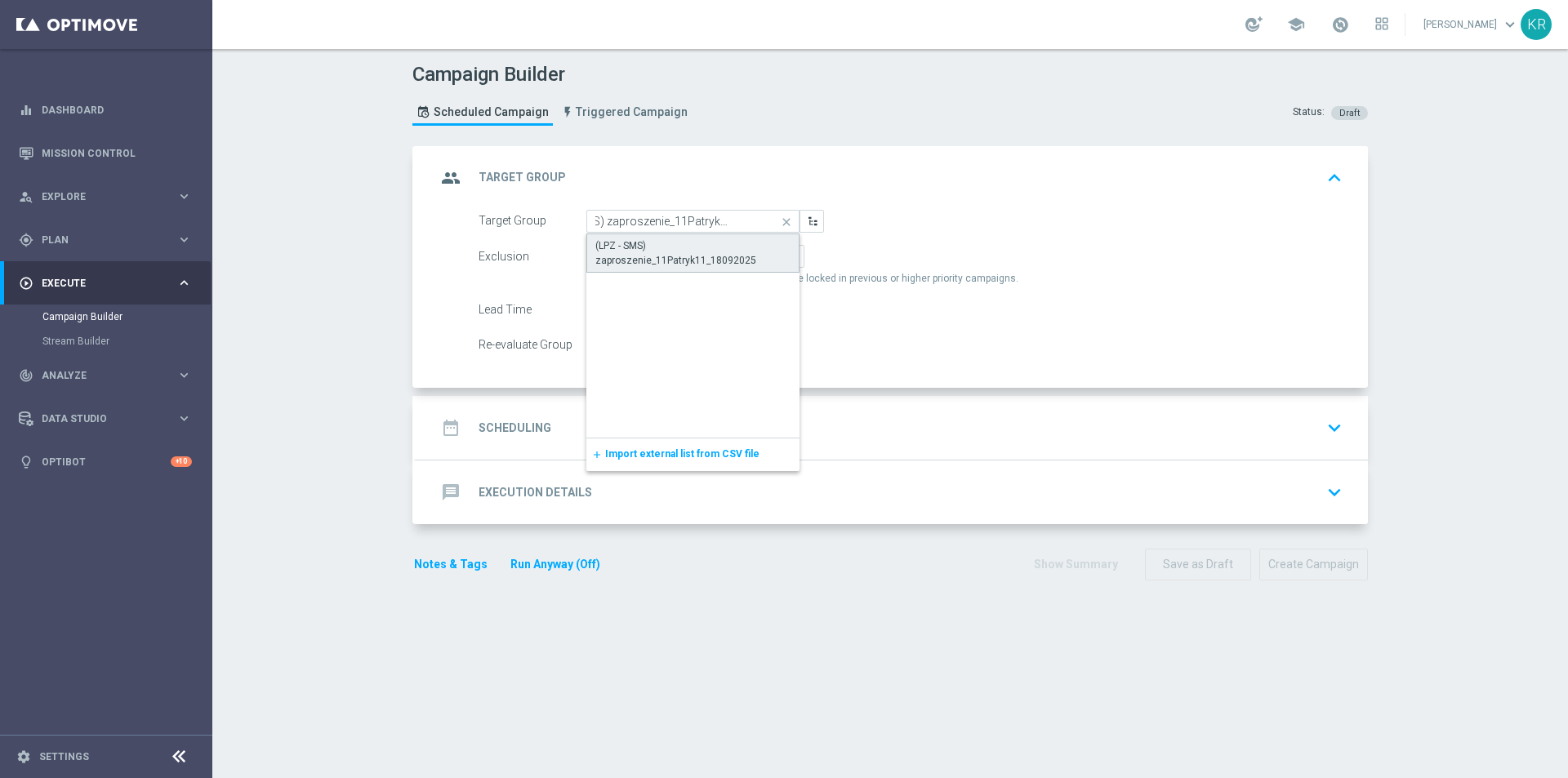
click at [663, 241] on div "(LPZ - SMS) zaproszenie_11Patryk11_18092025" at bounding box center [693, 253] width 195 height 30
type input "(LPZ - SMS) zaproszenie_11Patryk11_18092025"
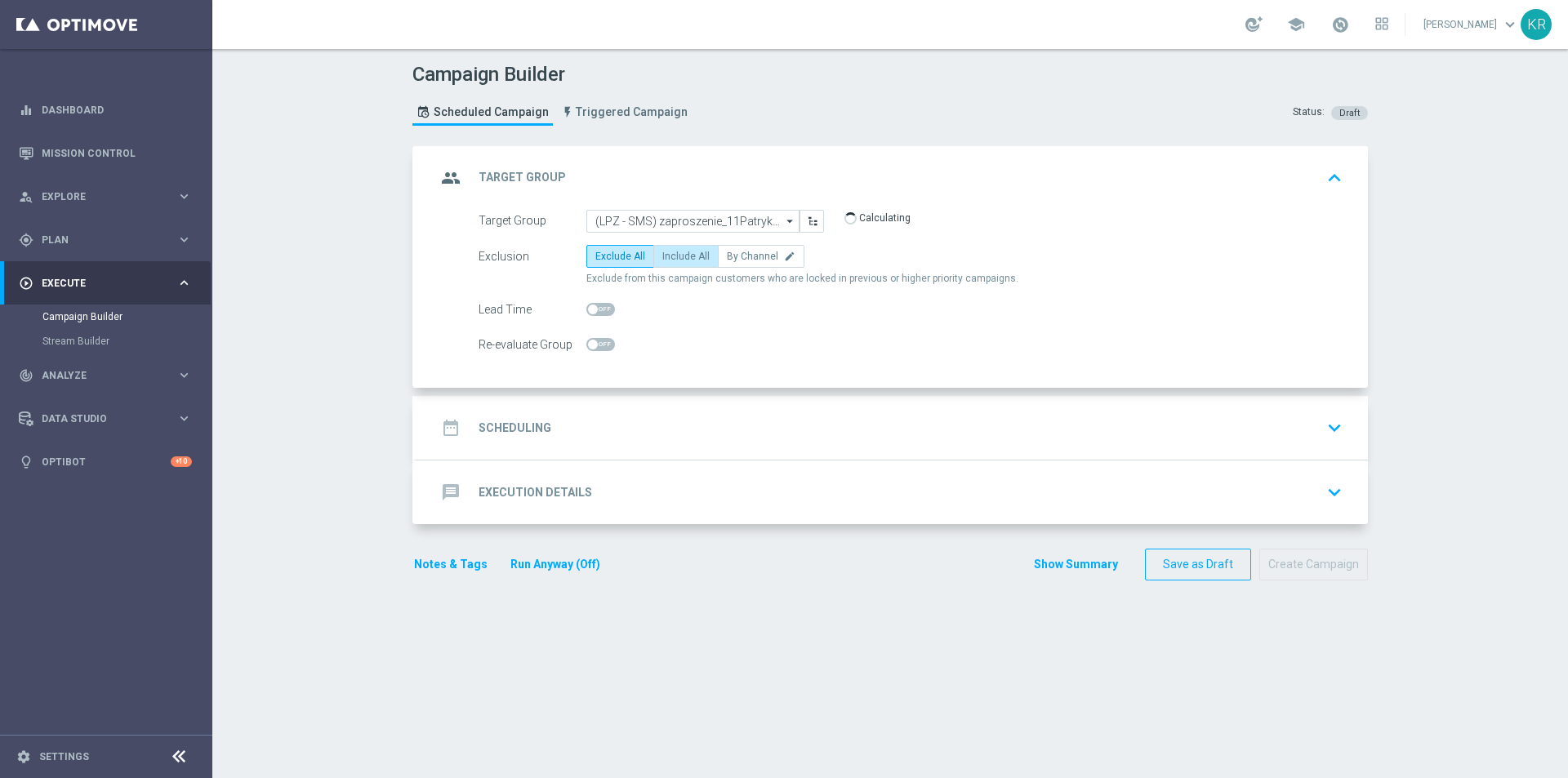
click at [668, 258] on span "Include All" at bounding box center [686, 257] width 47 height 12
click at [668, 258] on input "Include All" at bounding box center [668, 259] width 11 height 11
radio input "true"
click at [640, 420] on div "date_range Scheduling keyboard_arrow_down" at bounding box center [892, 428] width 912 height 31
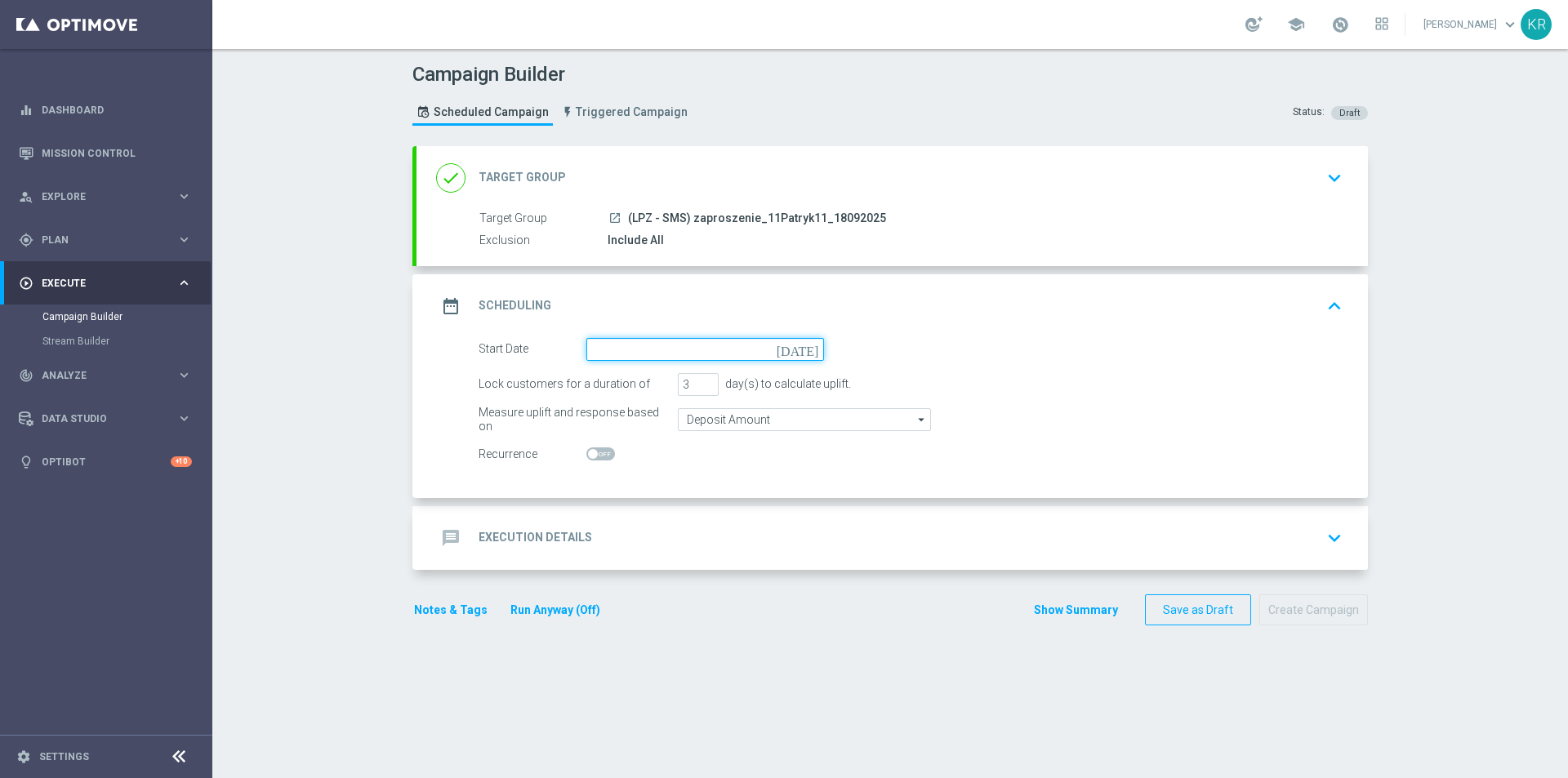
click at [608, 346] on input at bounding box center [706, 349] width 238 height 23
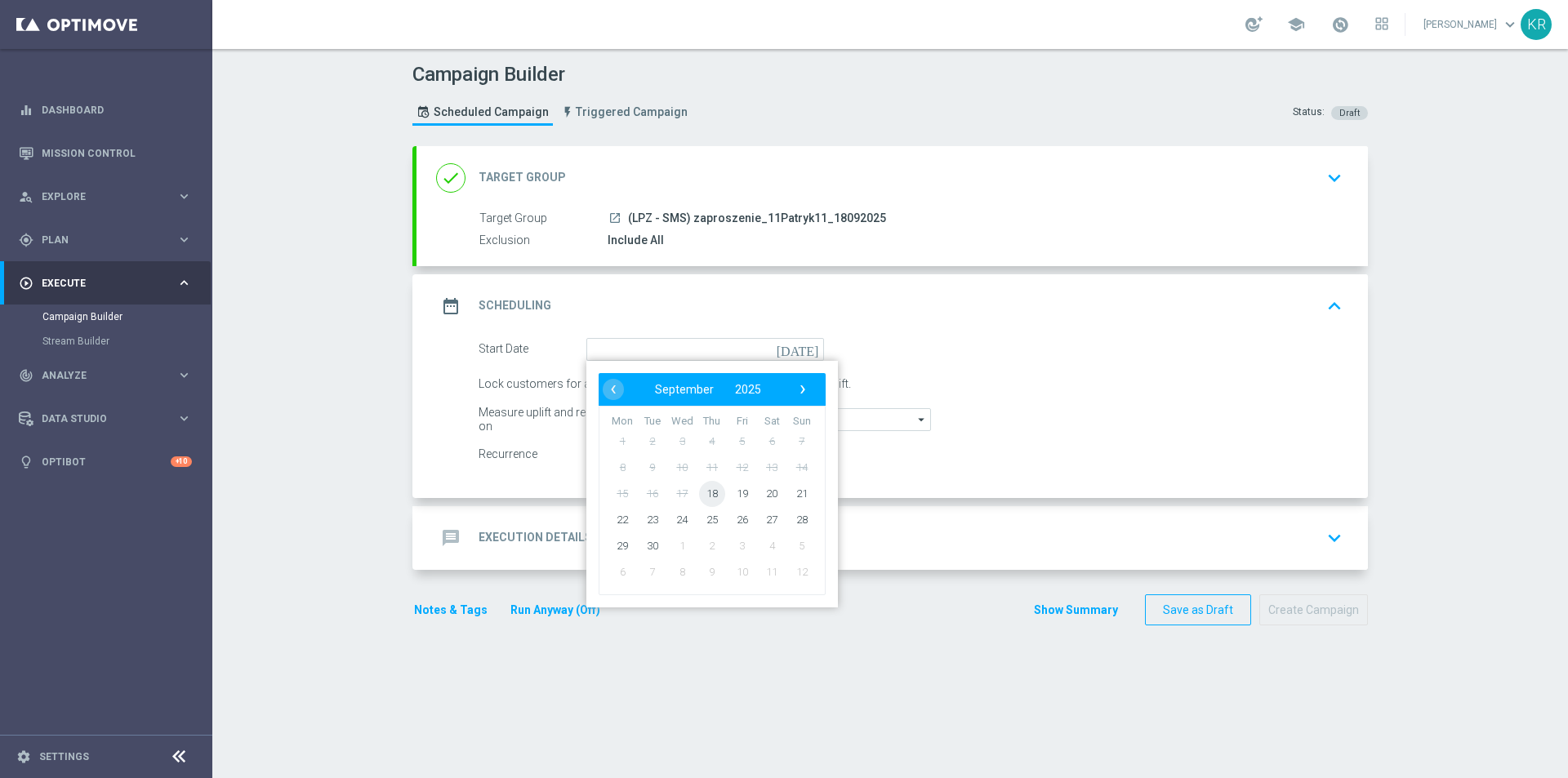
click at [706, 497] on span "18" at bounding box center [711, 493] width 26 height 26
type input "[DATE]"
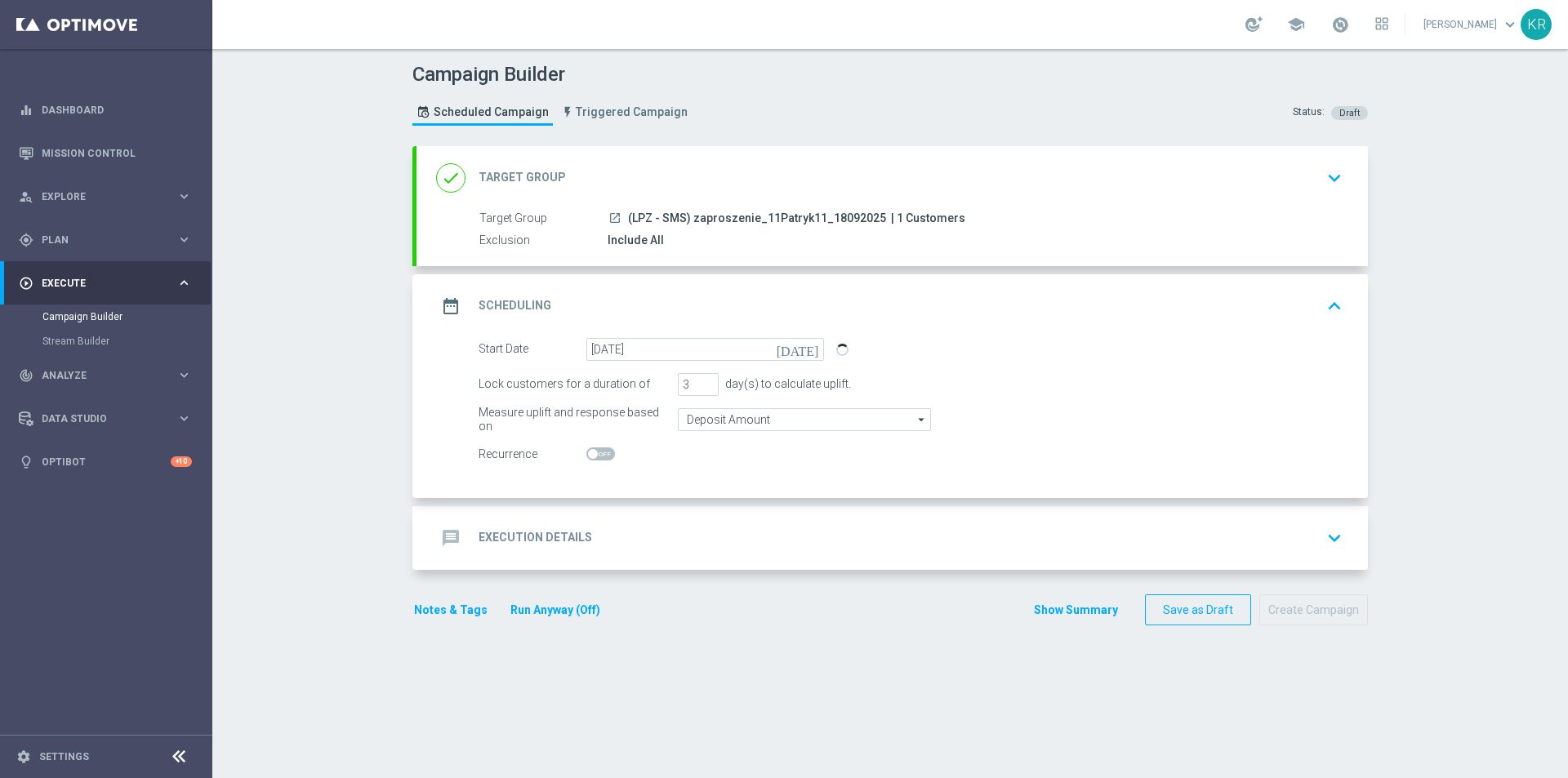
click at [678, 527] on div "message Execution Details keyboard_arrow_down" at bounding box center [892, 538] width 912 height 31
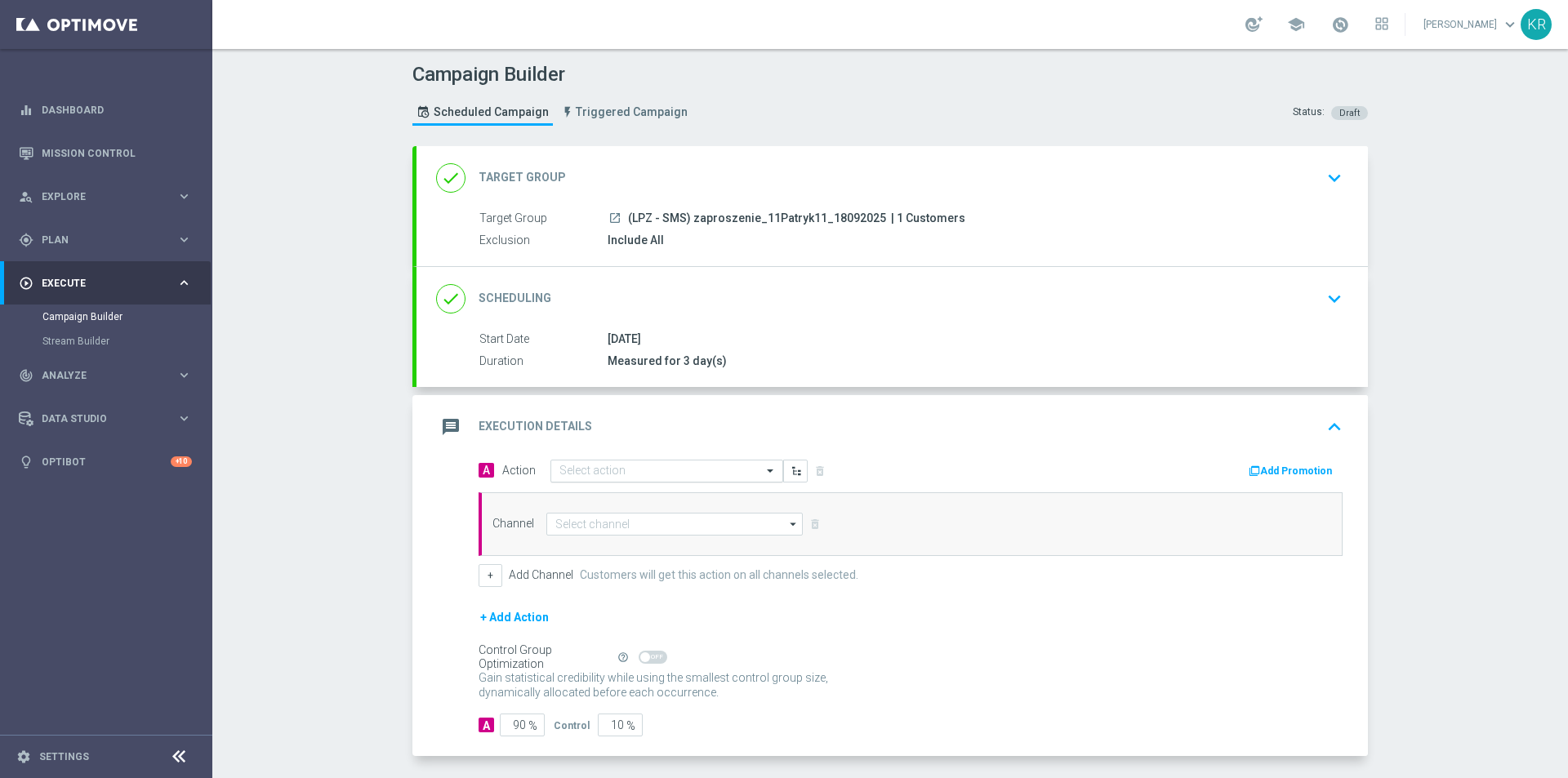
click at [608, 477] on input "text" at bounding box center [651, 472] width 182 height 14
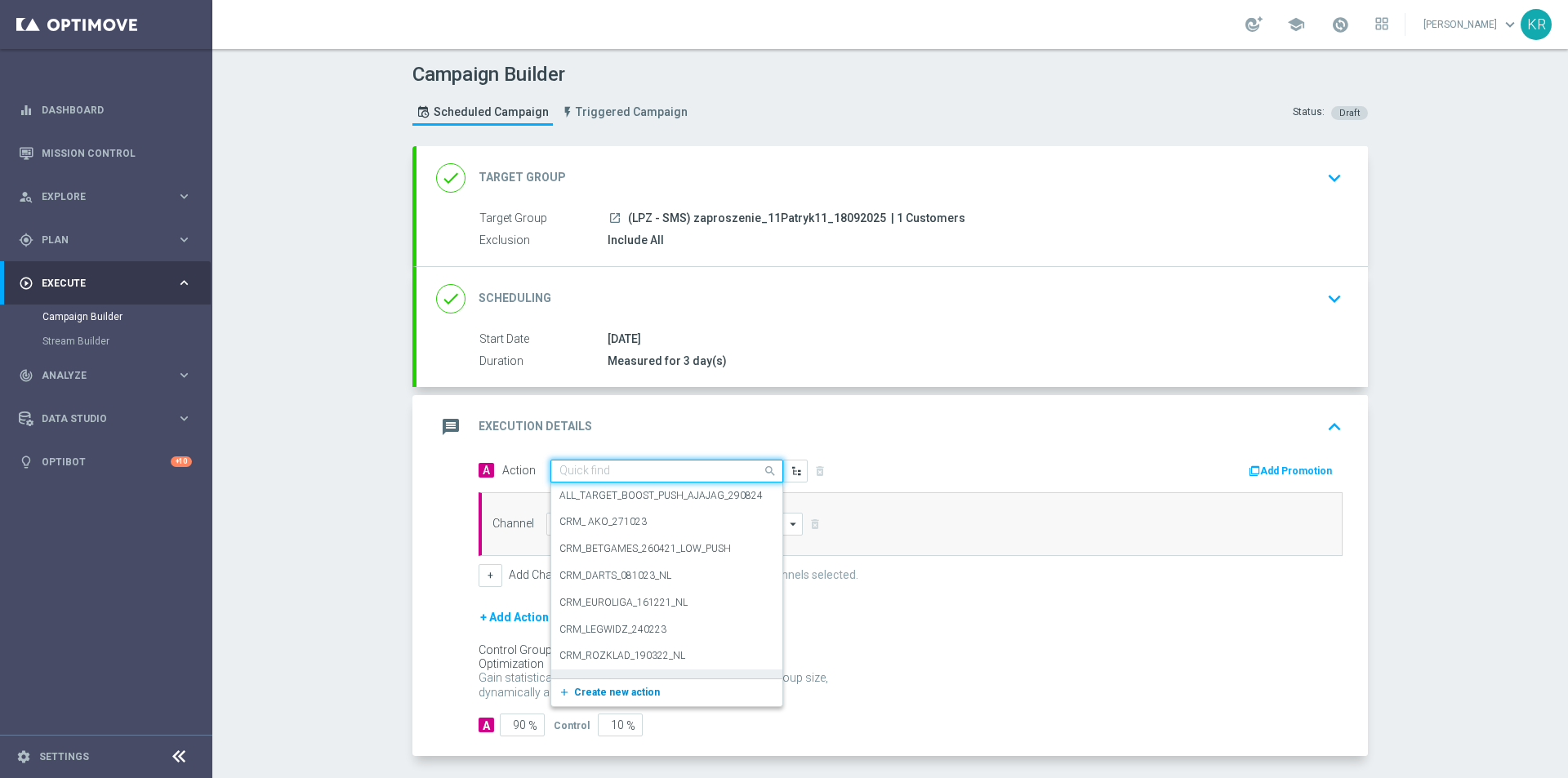
click at [624, 694] on span "Create new action" at bounding box center [617, 693] width 86 height 12
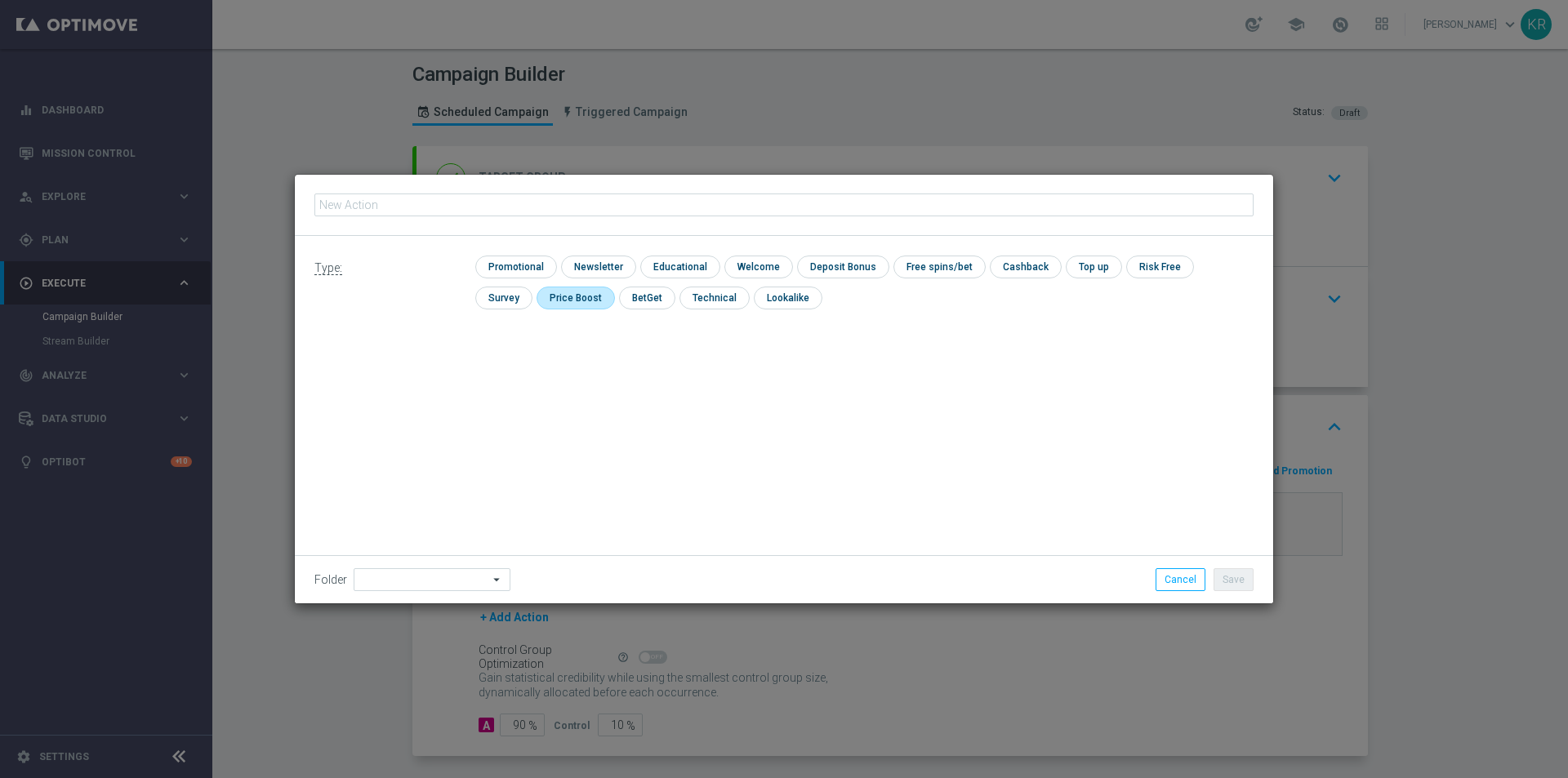
type input "(LPZ - SMS) zaproszenie_11Patryk11_18092025"
click at [577, 275] on input "checkbox" at bounding box center [597, 267] width 71 height 22
checkbox input "true"
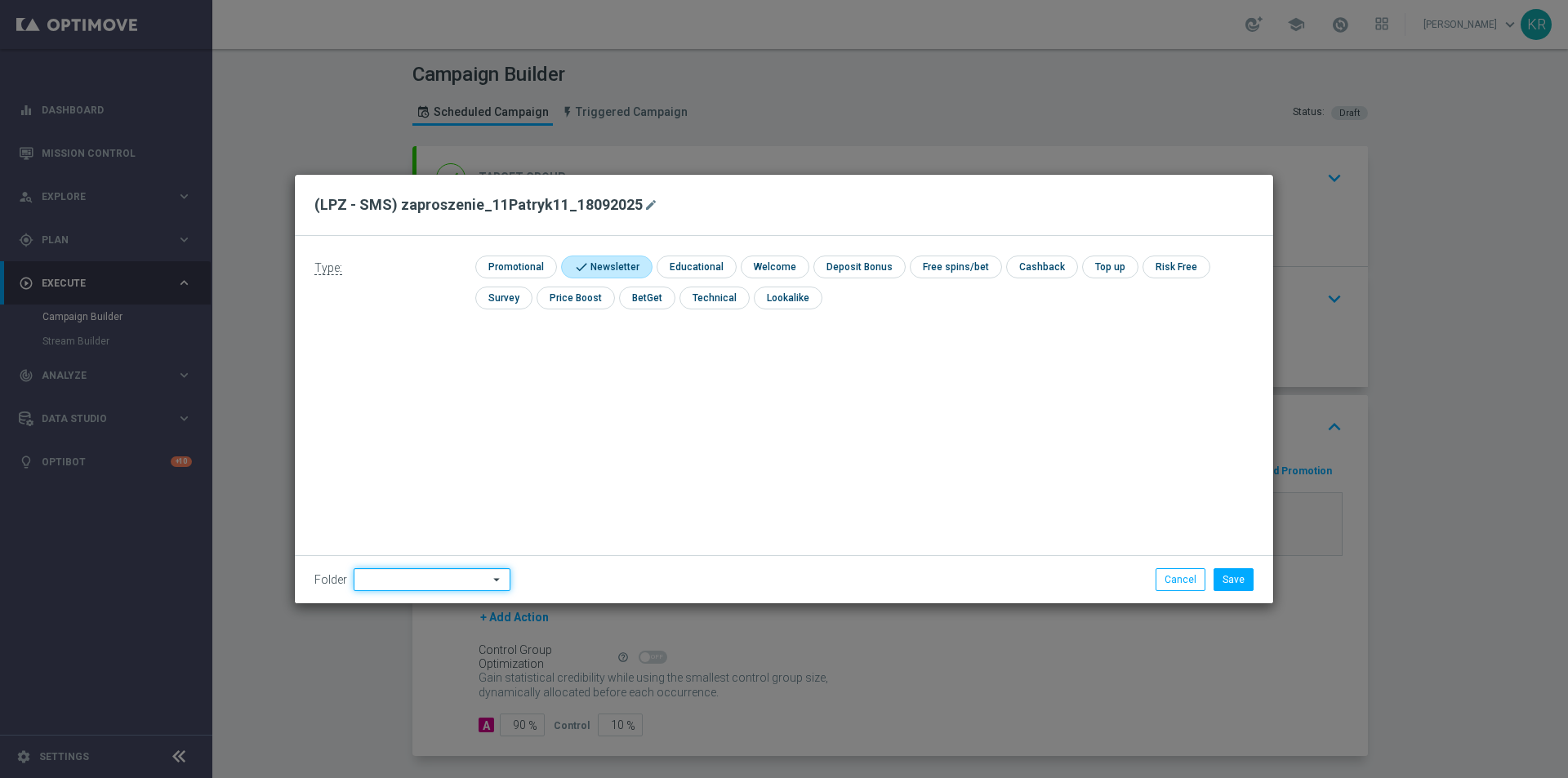
click at [481, 575] on input at bounding box center [432, 580] width 157 height 23
click at [419, 424] on div "[PERSON_NAME]" at bounding box center [429, 424] width 151 height 24
type input "[PERSON_NAME]"
click at [1225, 586] on button "Save" at bounding box center [1233, 580] width 40 height 23
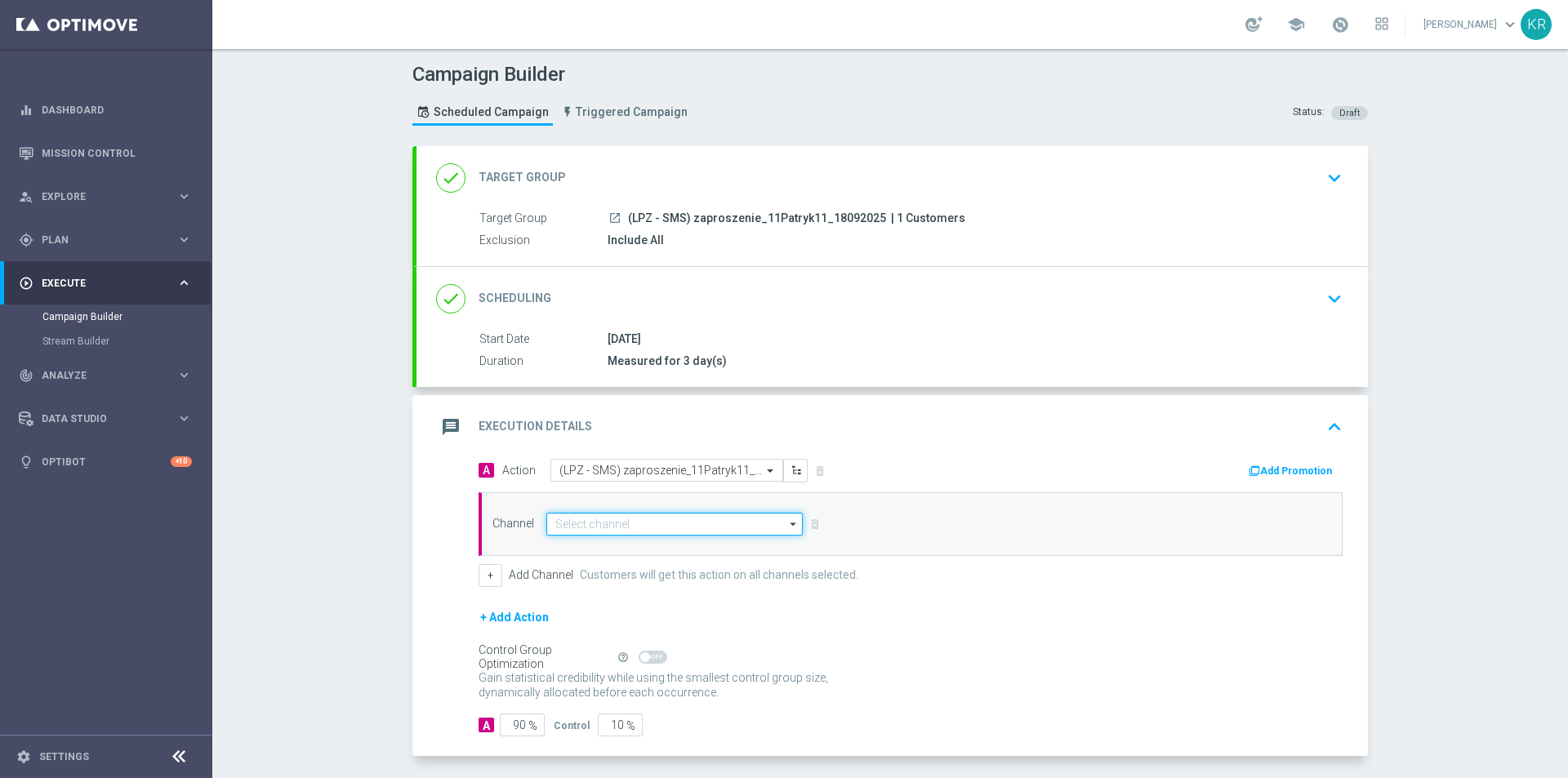
click at [561, 532] on input at bounding box center [674, 524] width 257 height 23
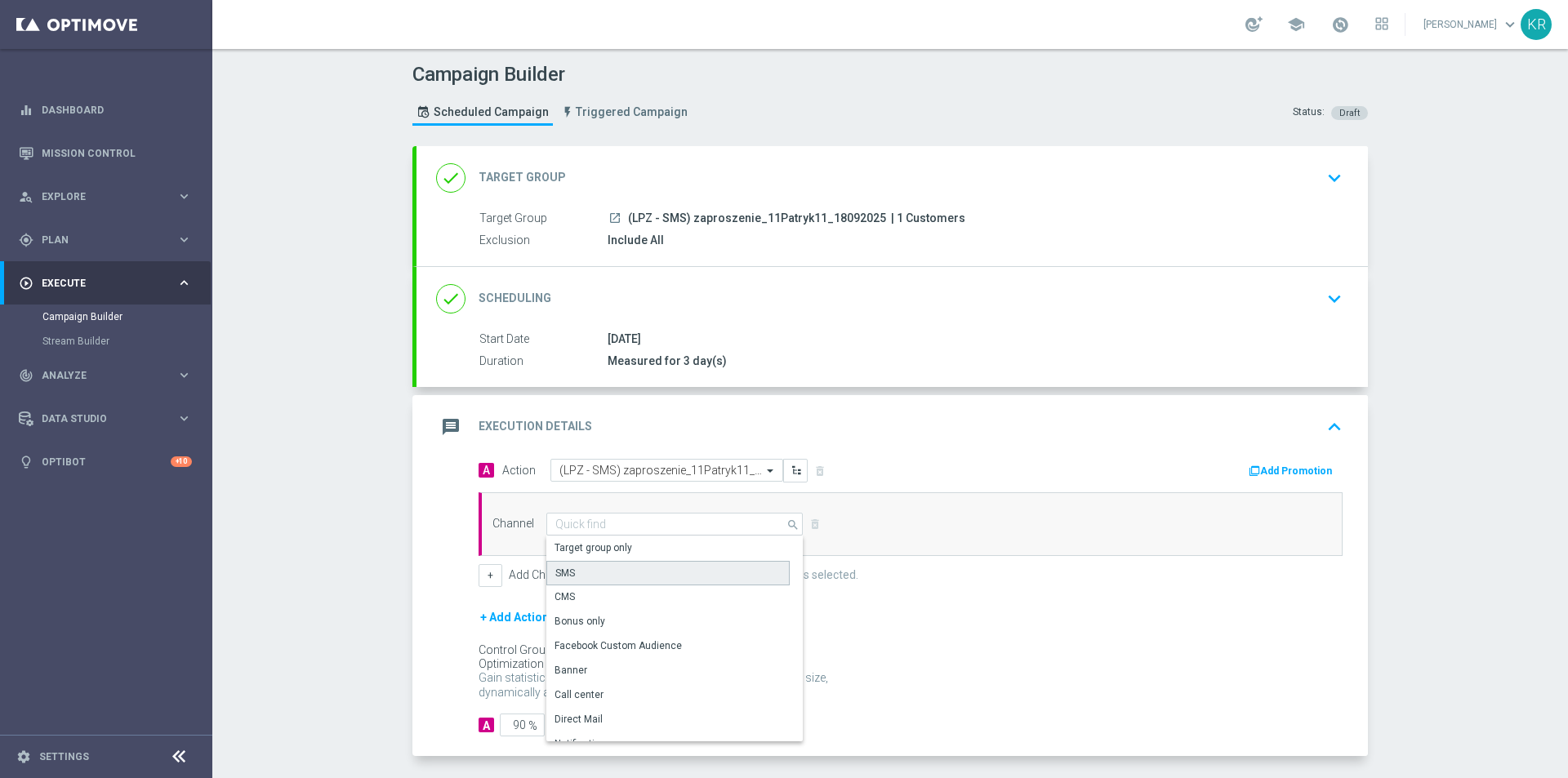
click at [595, 570] on div "SMS" at bounding box center [668, 573] width 243 height 24
type input "SMS"
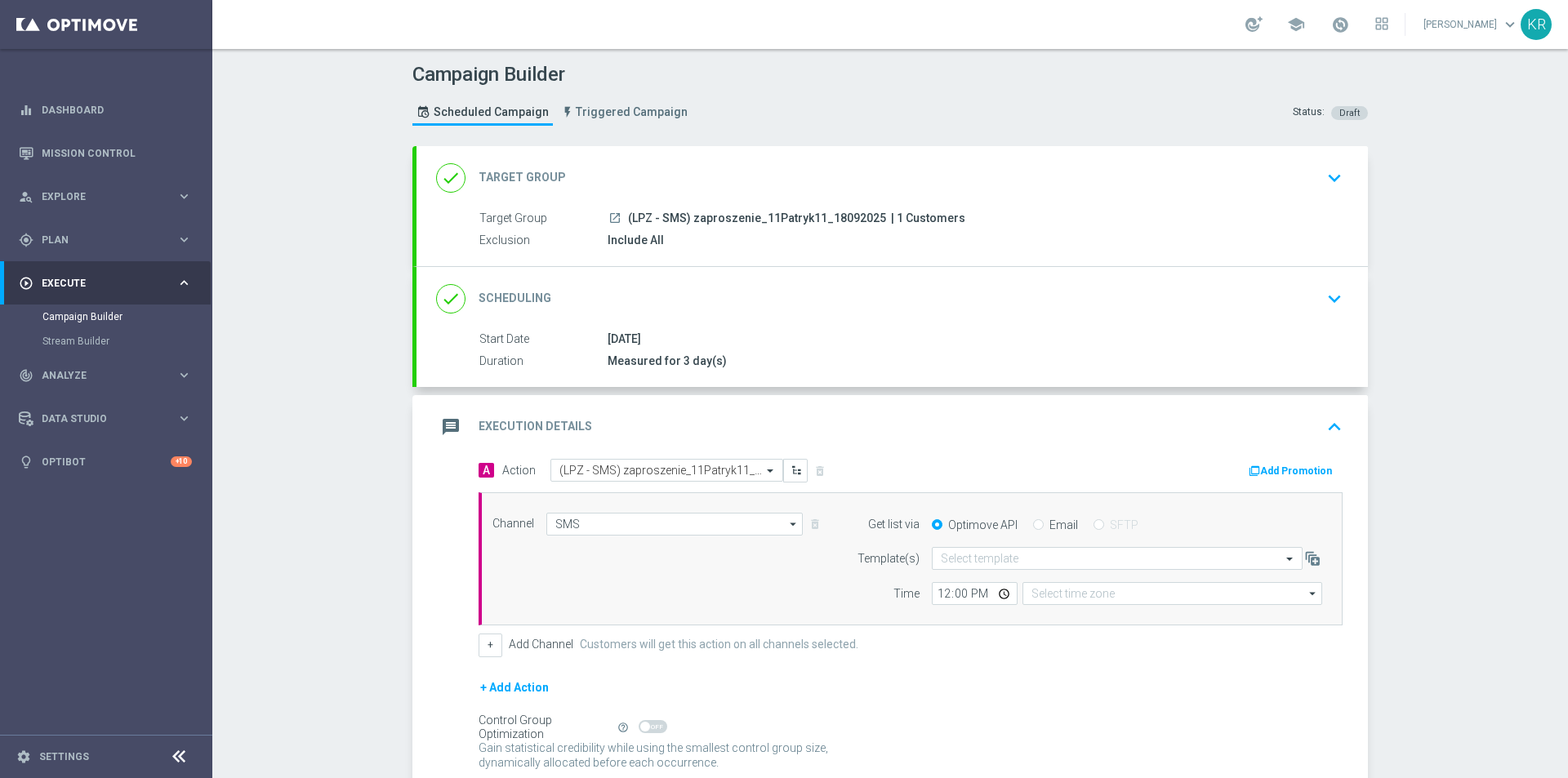
type input "Coordinated Universal Time (UTC 00:00)"
click at [992, 558] on input "text" at bounding box center [1100, 559] width 320 height 14
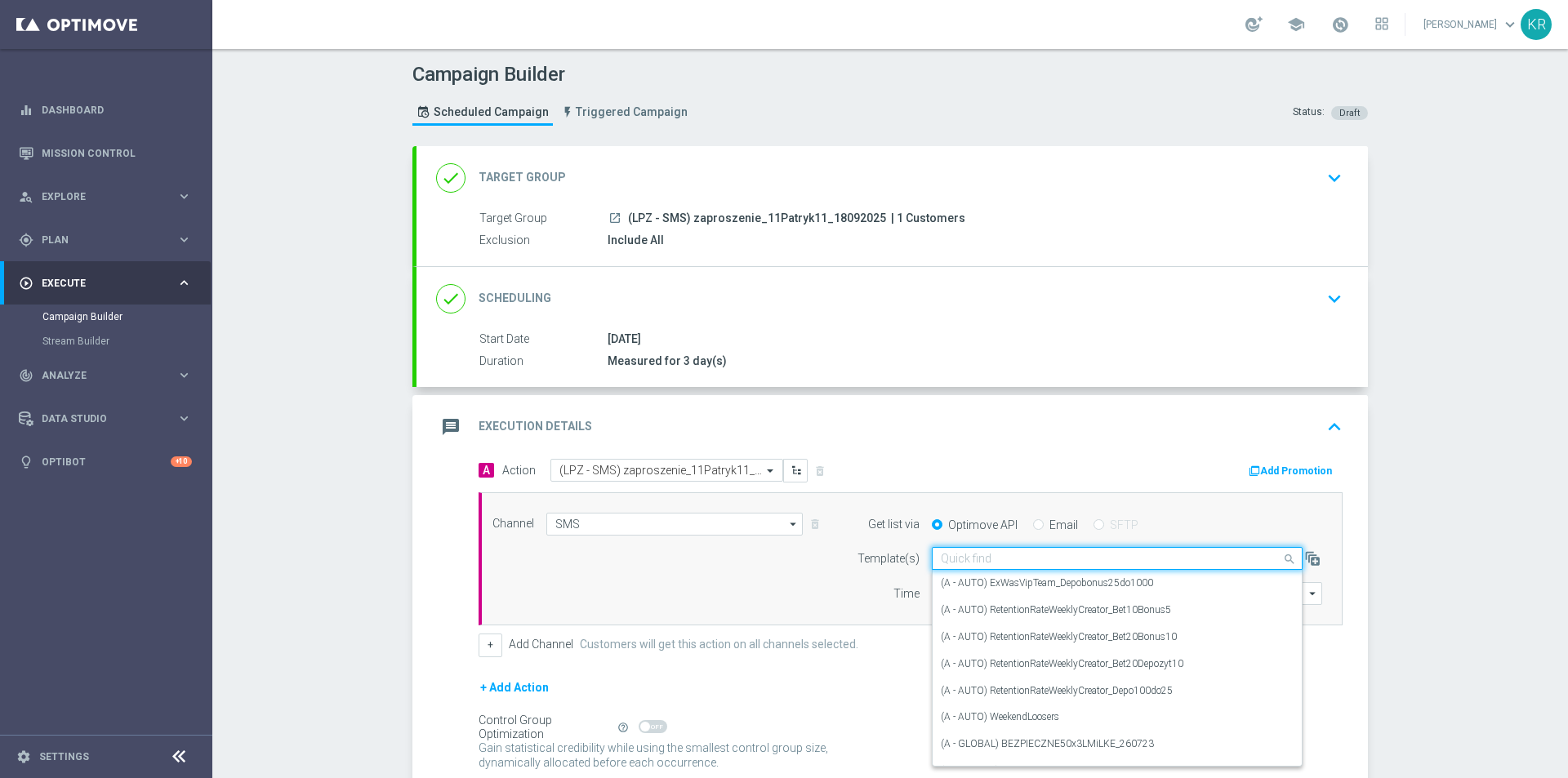
paste input "(LPZ - SMS) zaproszenie_11Patryk11_18092025"
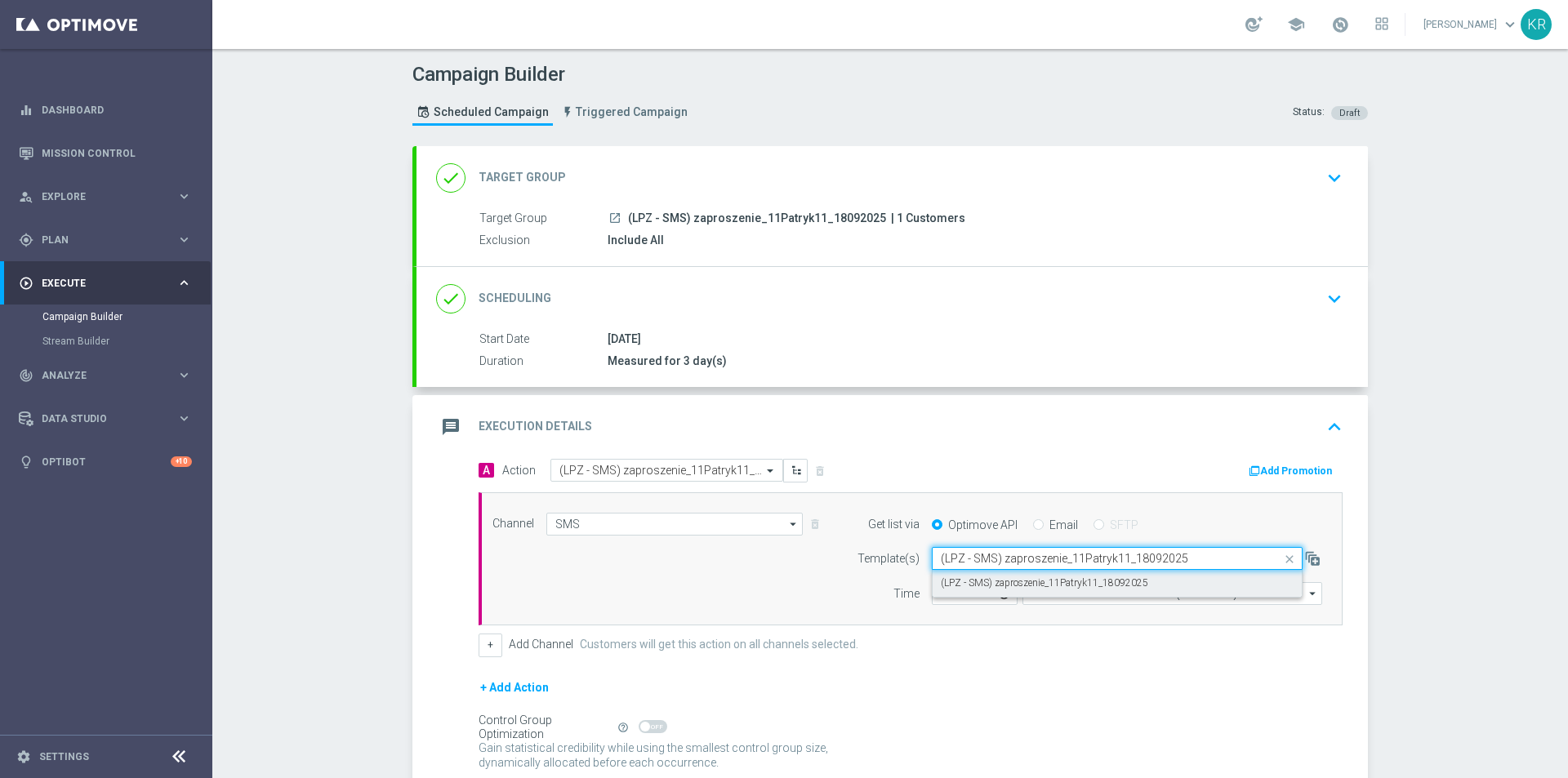
click at [1008, 582] on label "(LPZ - SMS) zaproszenie_11Patryk11_18092025" at bounding box center [1045, 583] width 208 height 14
type input "(LPZ - SMS) zaproszenie_11Patryk11_18092025"
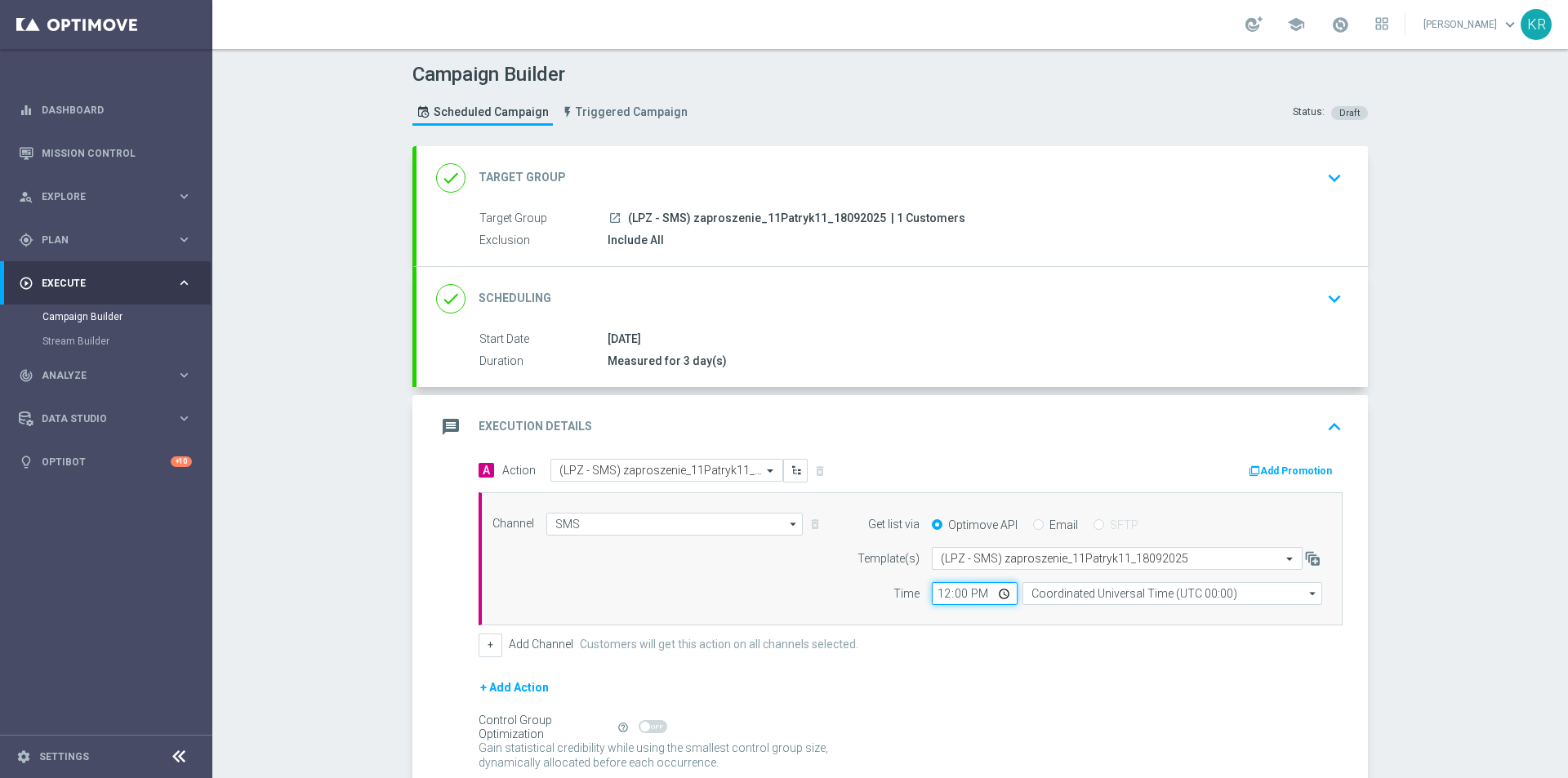
click at [935, 592] on input "12:00" at bounding box center [975, 593] width 86 height 23
type input "10:03"
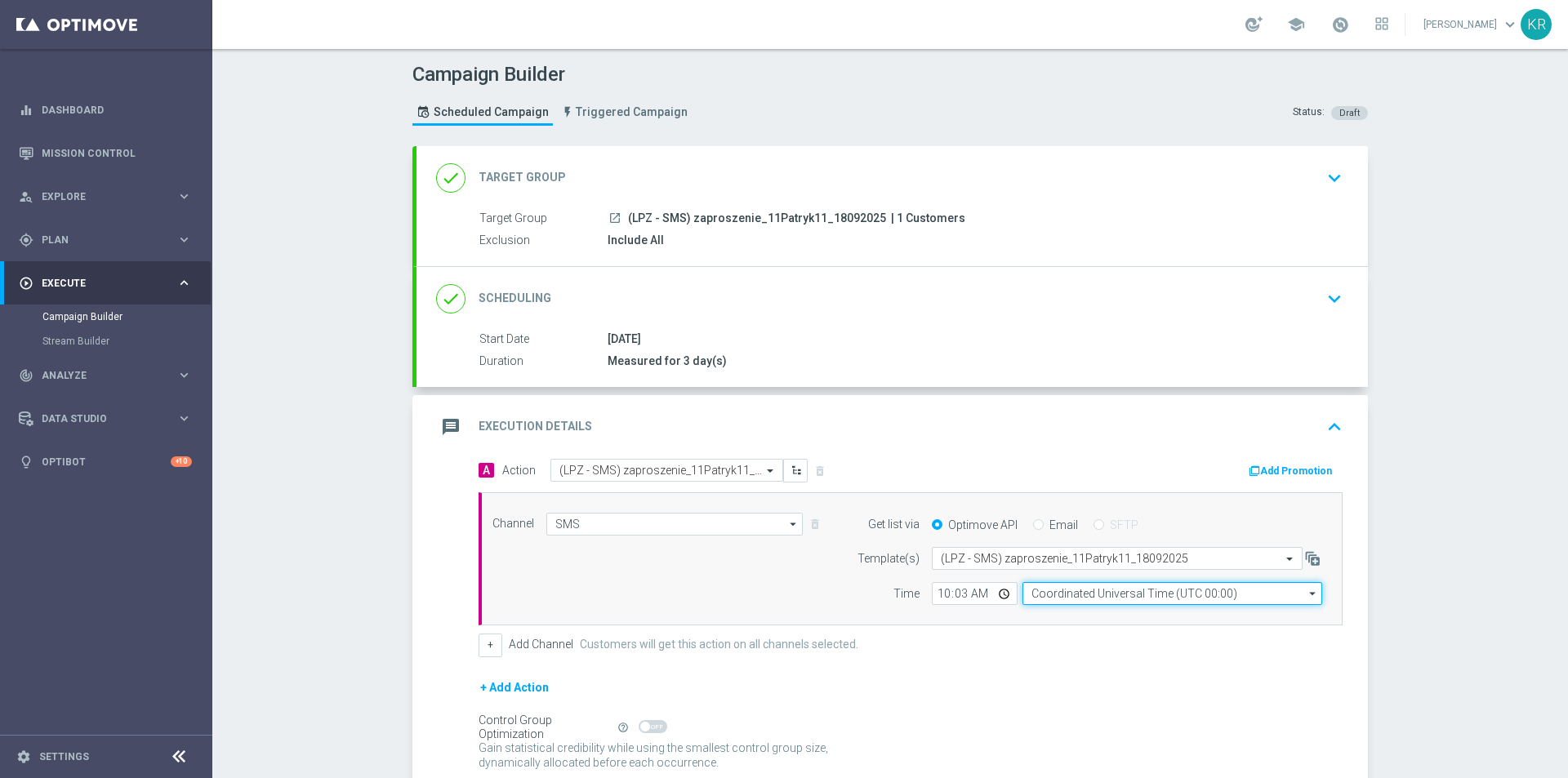
click at [1074, 596] on input "Coordinated Universal Time (UTC 00:00)" at bounding box center [1172, 593] width 300 height 23
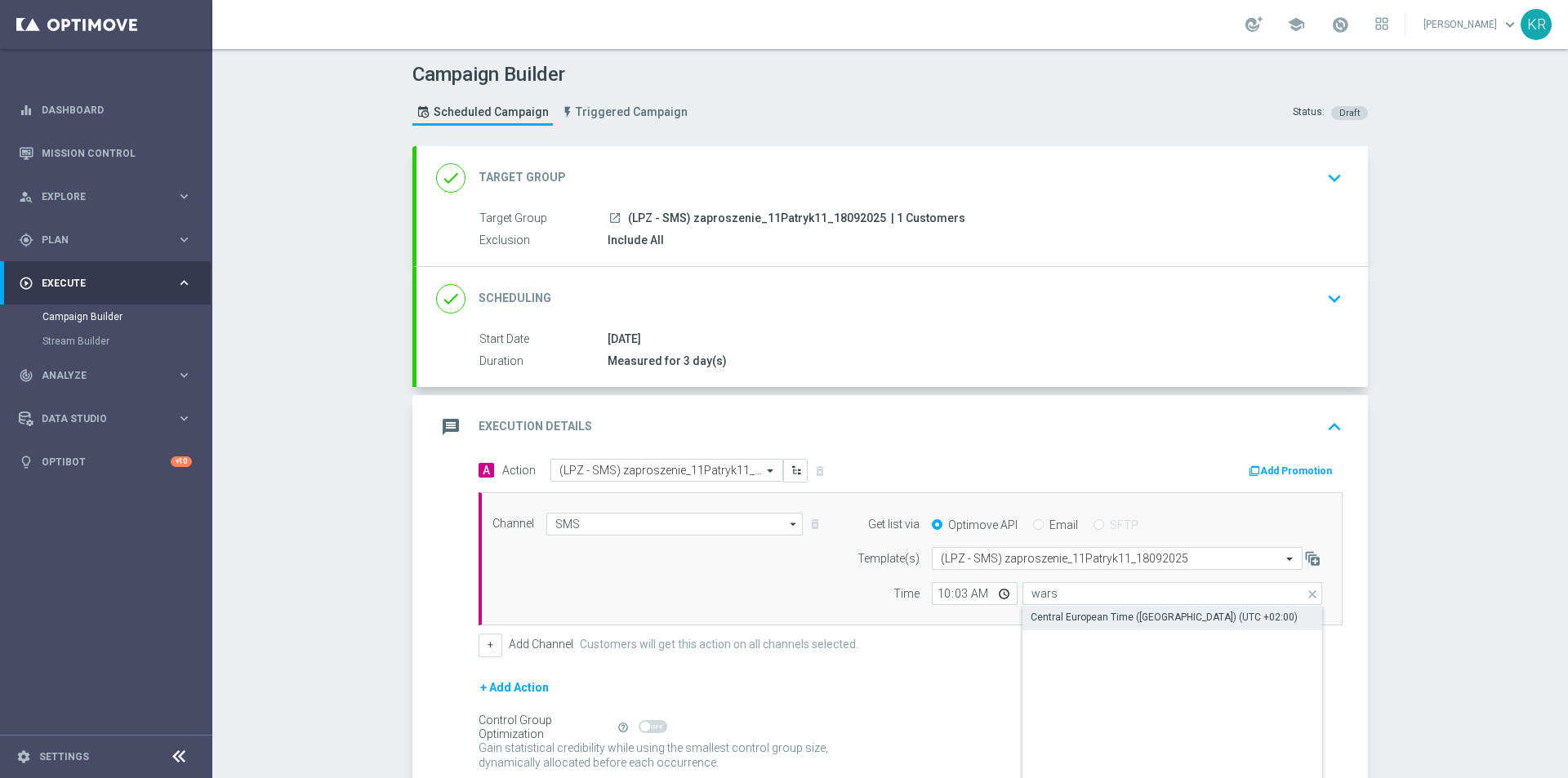
click at [1072, 619] on div "Central European Time ([GEOGRAPHIC_DATA]) (UTC +02:00)" at bounding box center [1164, 617] width 267 height 14
type input "Central European Time ([GEOGRAPHIC_DATA]) (UTC +02:00)"
click at [956, 681] on div "+ Add Action" at bounding box center [911, 698] width 864 height 41
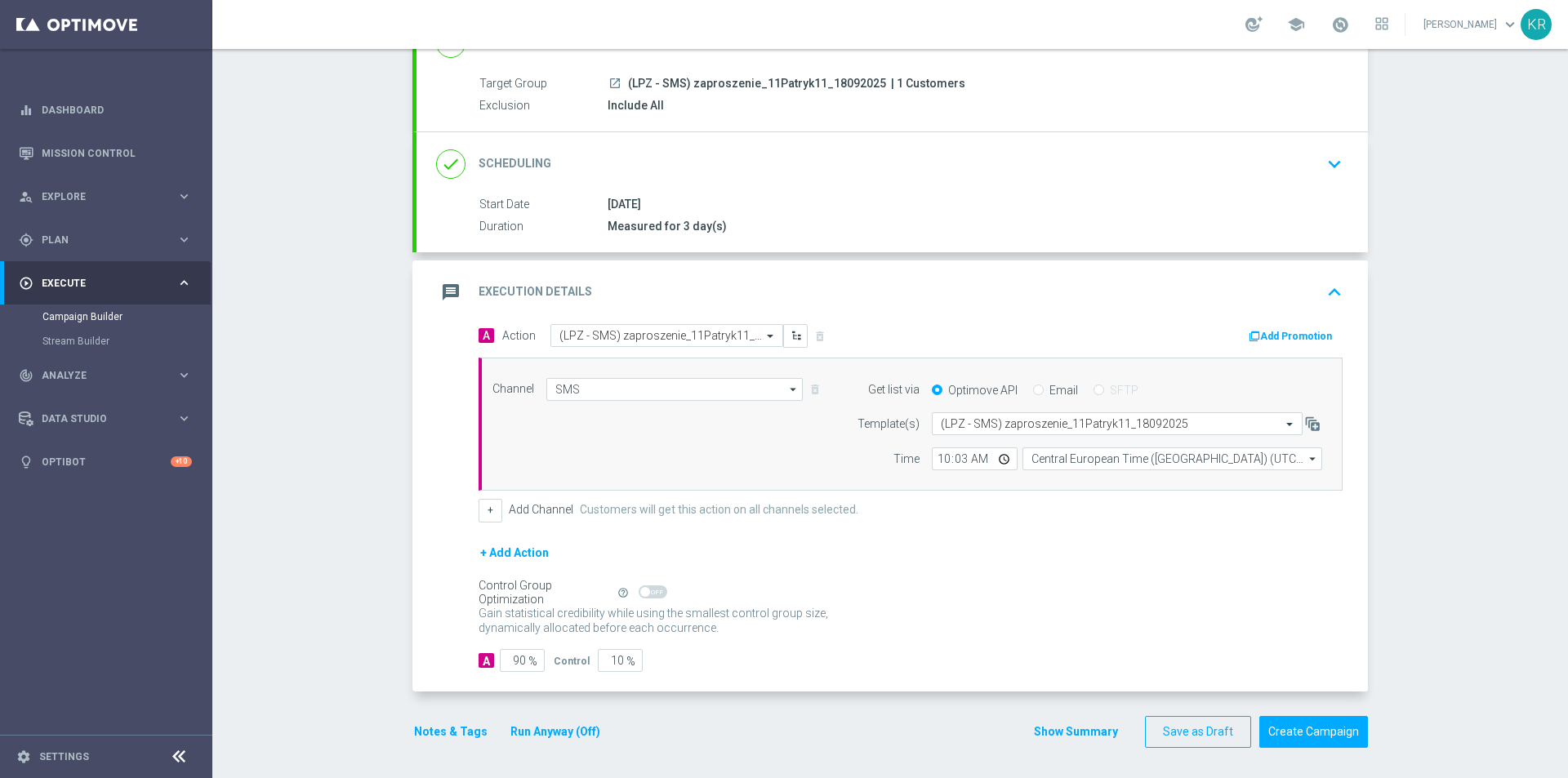
scroll to position [138, 0]
click at [507, 663] on input "90" at bounding box center [522, 657] width 45 height 23
type input "10"
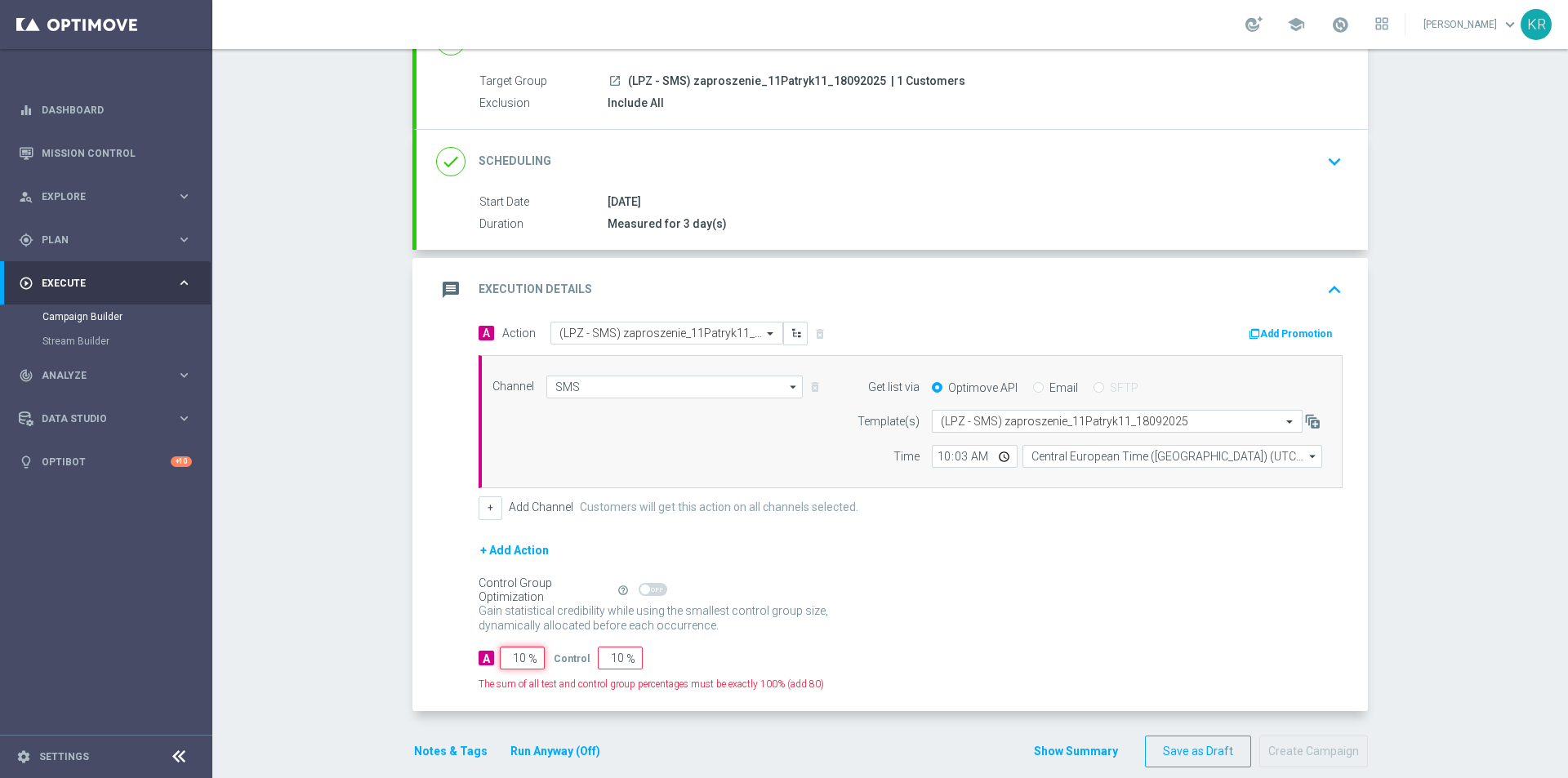
type input "90"
type input "100"
type input "0"
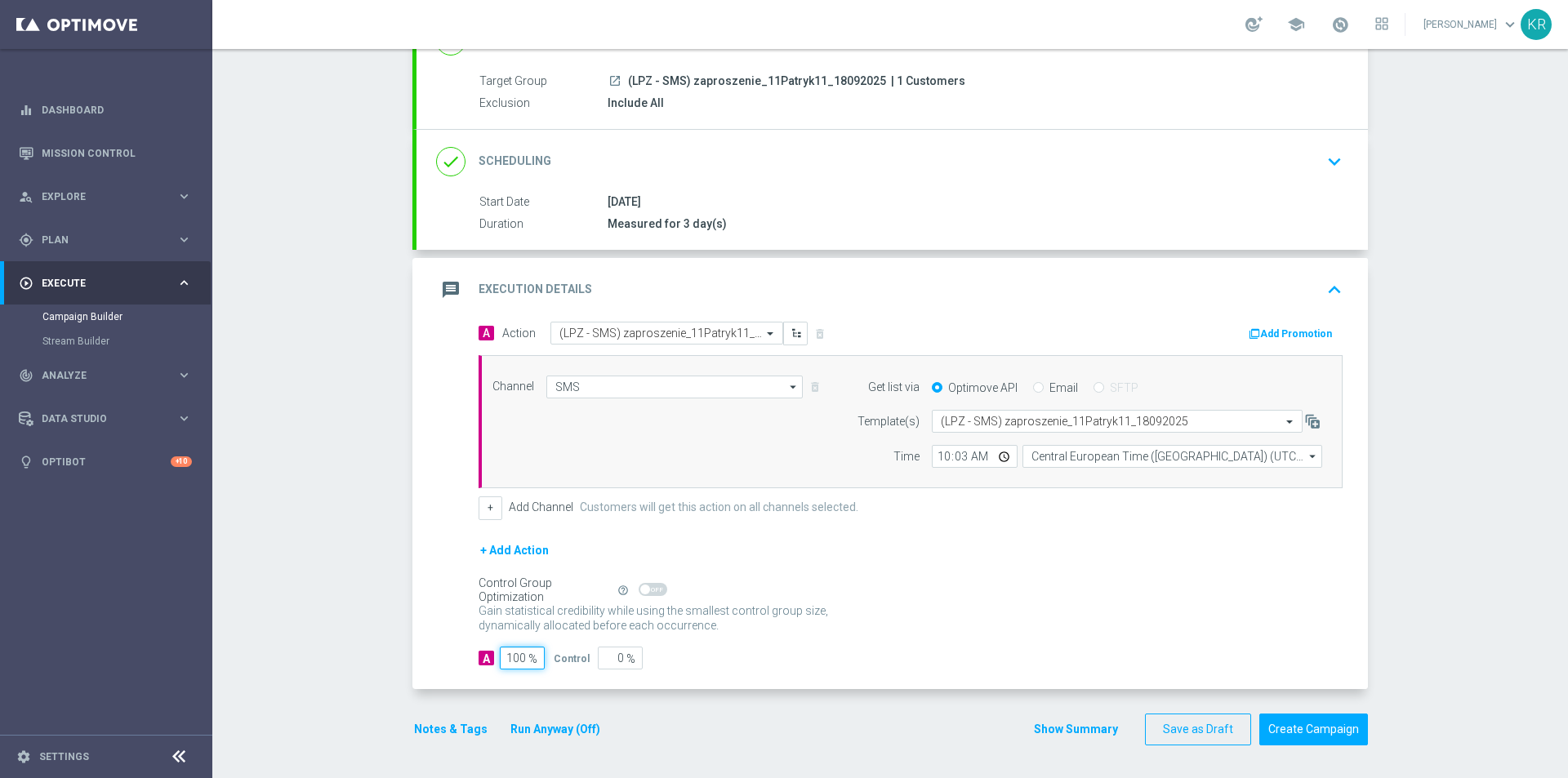
type input "100"
click at [1073, 583] on div "Control Group Optimization Self Optimizing Campaign help_outline" at bounding box center [911, 590] width 864 height 18
click at [1302, 729] on button "Create Campaign" at bounding box center [1313, 730] width 109 height 32
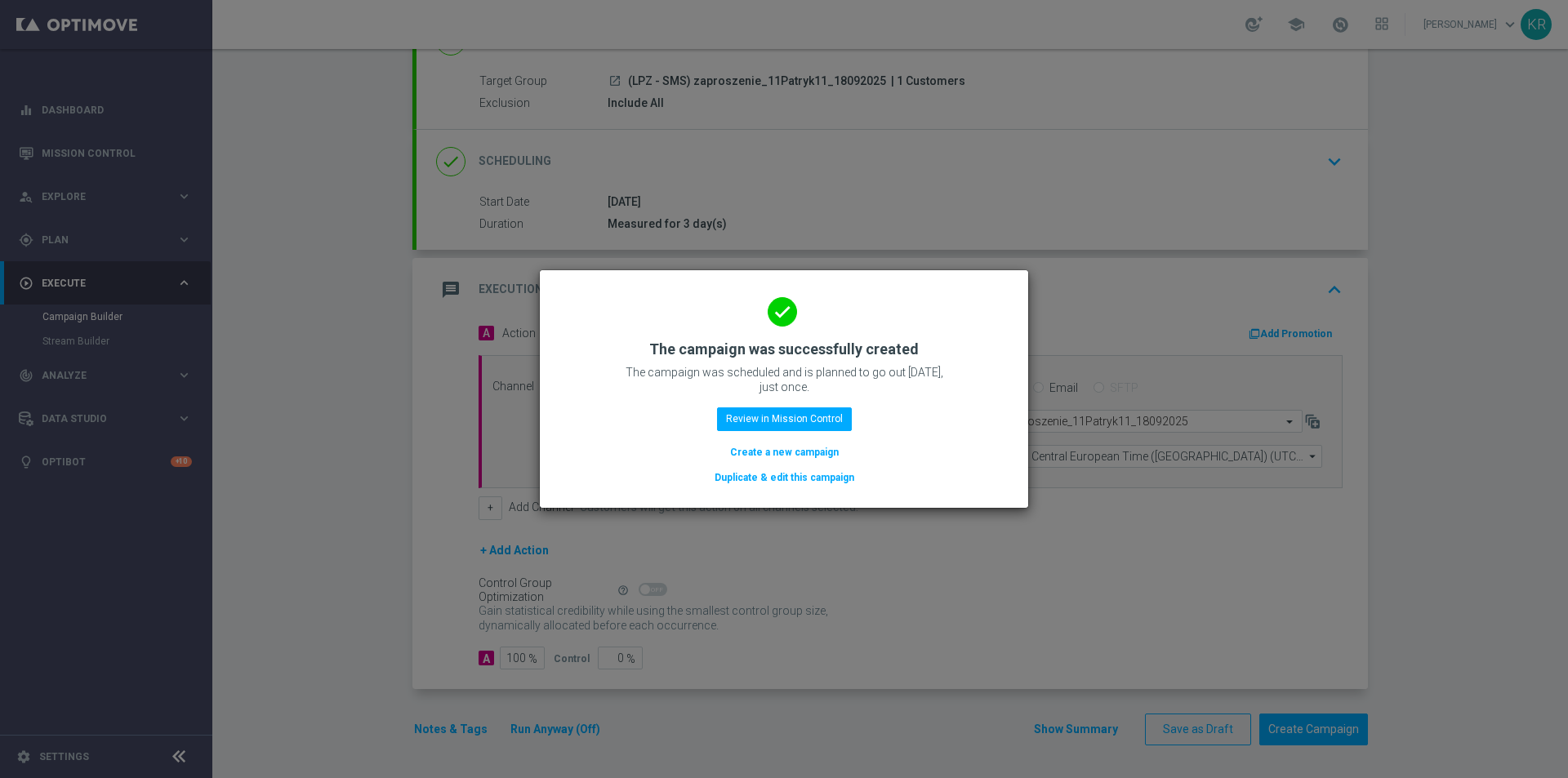
click at [802, 454] on button "Create a new campaign" at bounding box center [784, 452] width 112 height 18
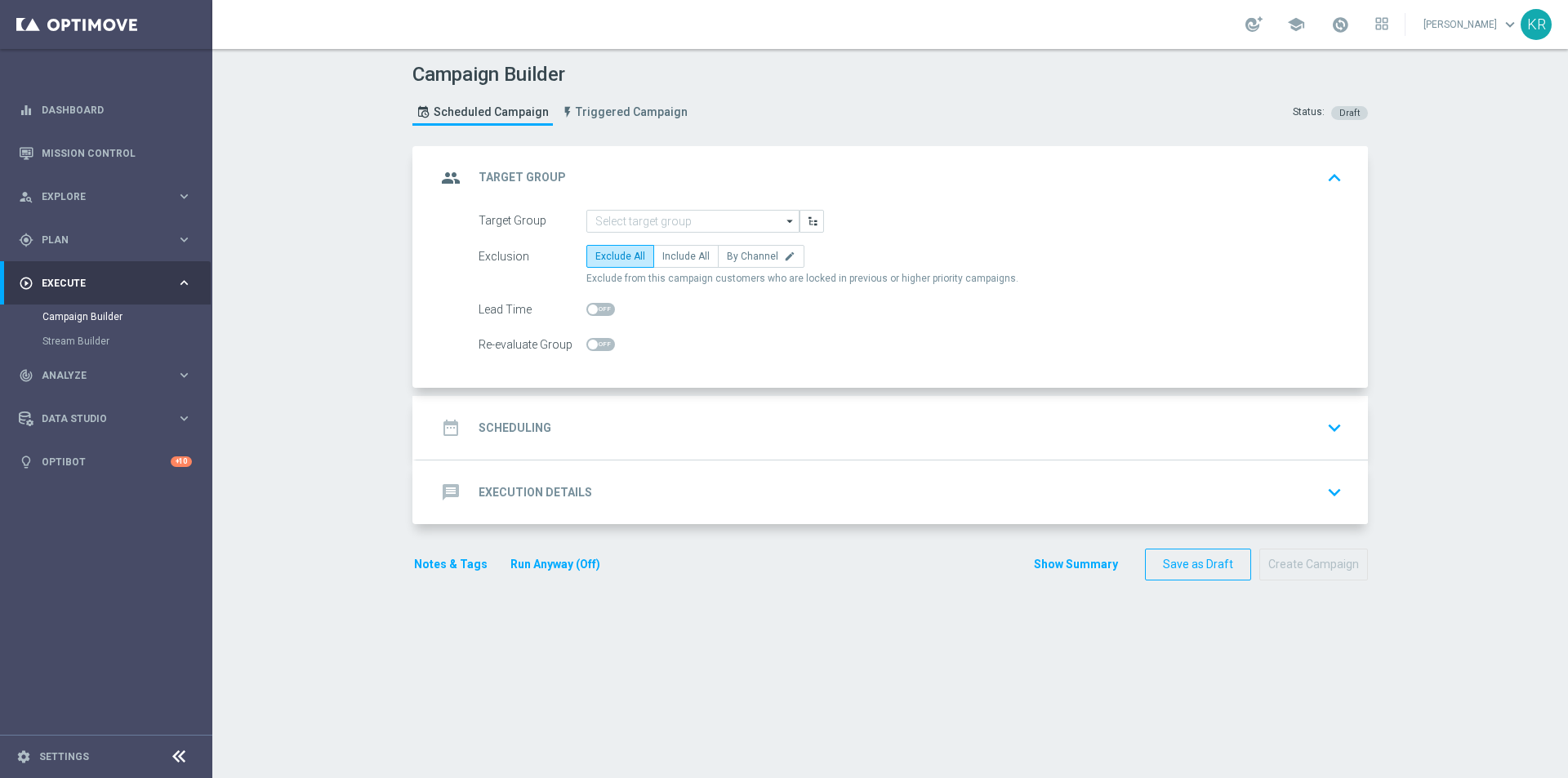
scroll to position [0, 0]
click at [630, 208] on div "group Target Group keyboard_arrow_up" at bounding box center [892, 177] width 951 height 63
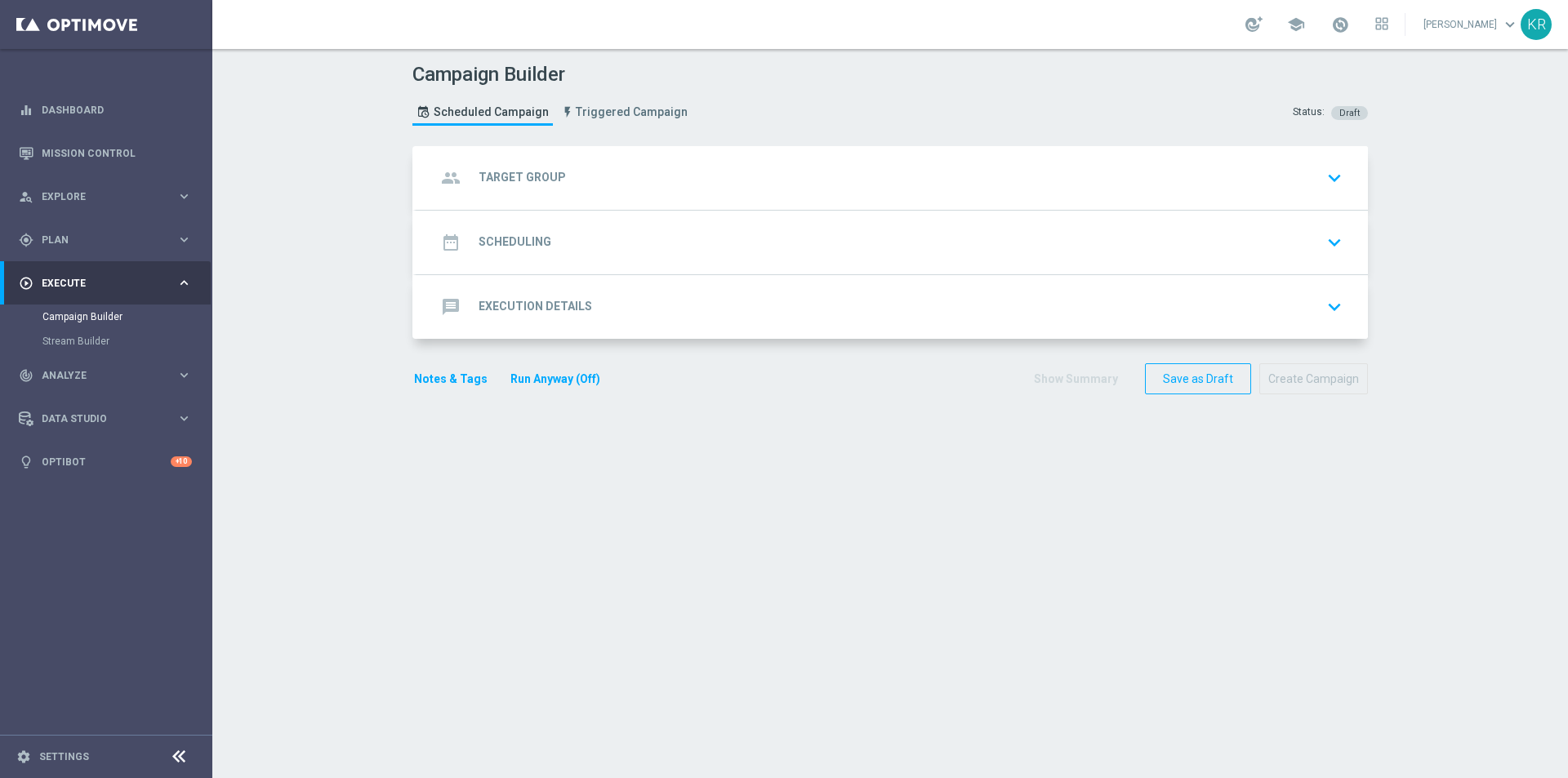
click at [625, 190] on div "group Target Group keyboard_arrow_down" at bounding box center [892, 178] width 912 height 31
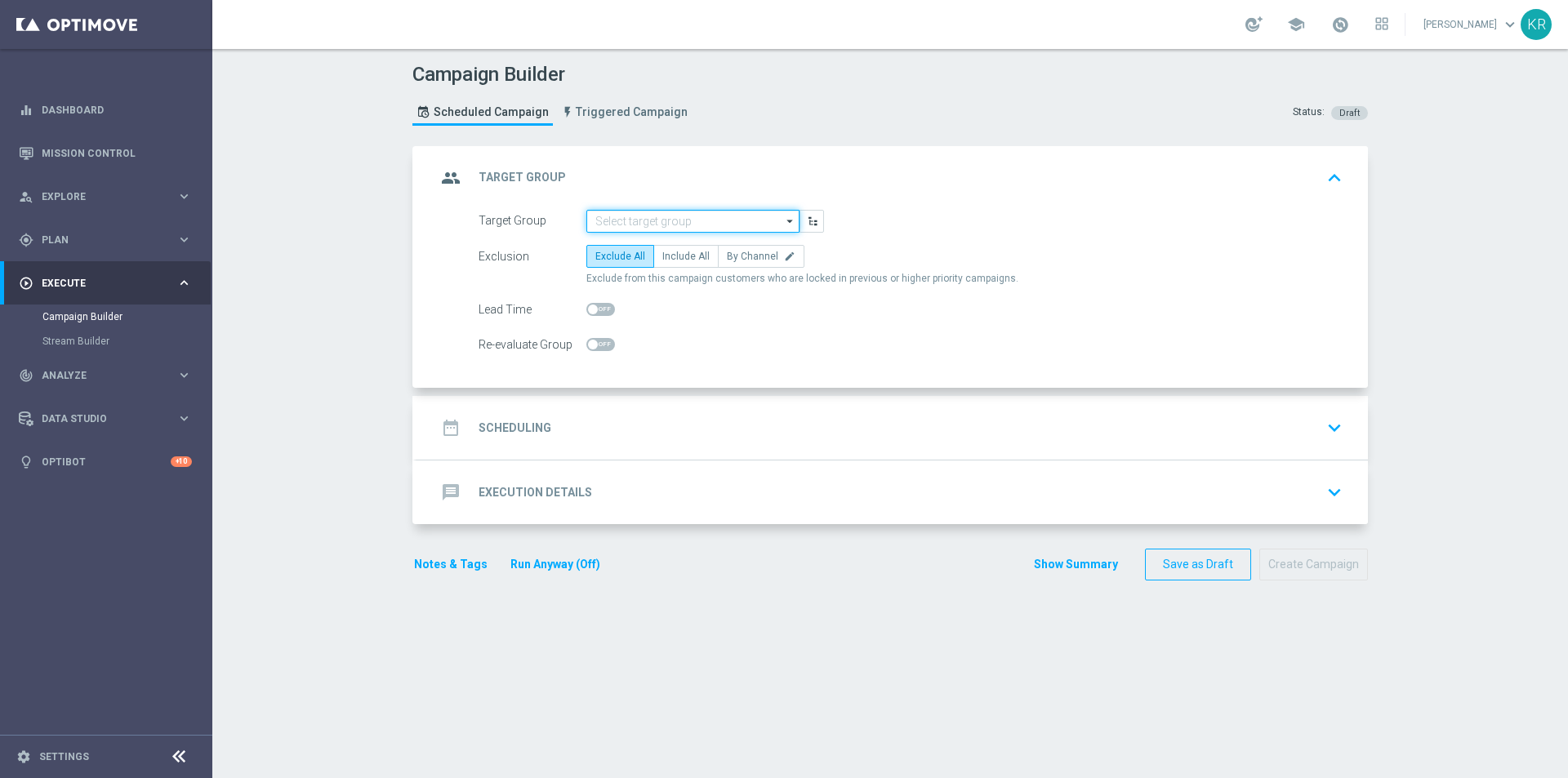
click at [627, 213] on input at bounding box center [693, 221] width 214 height 23
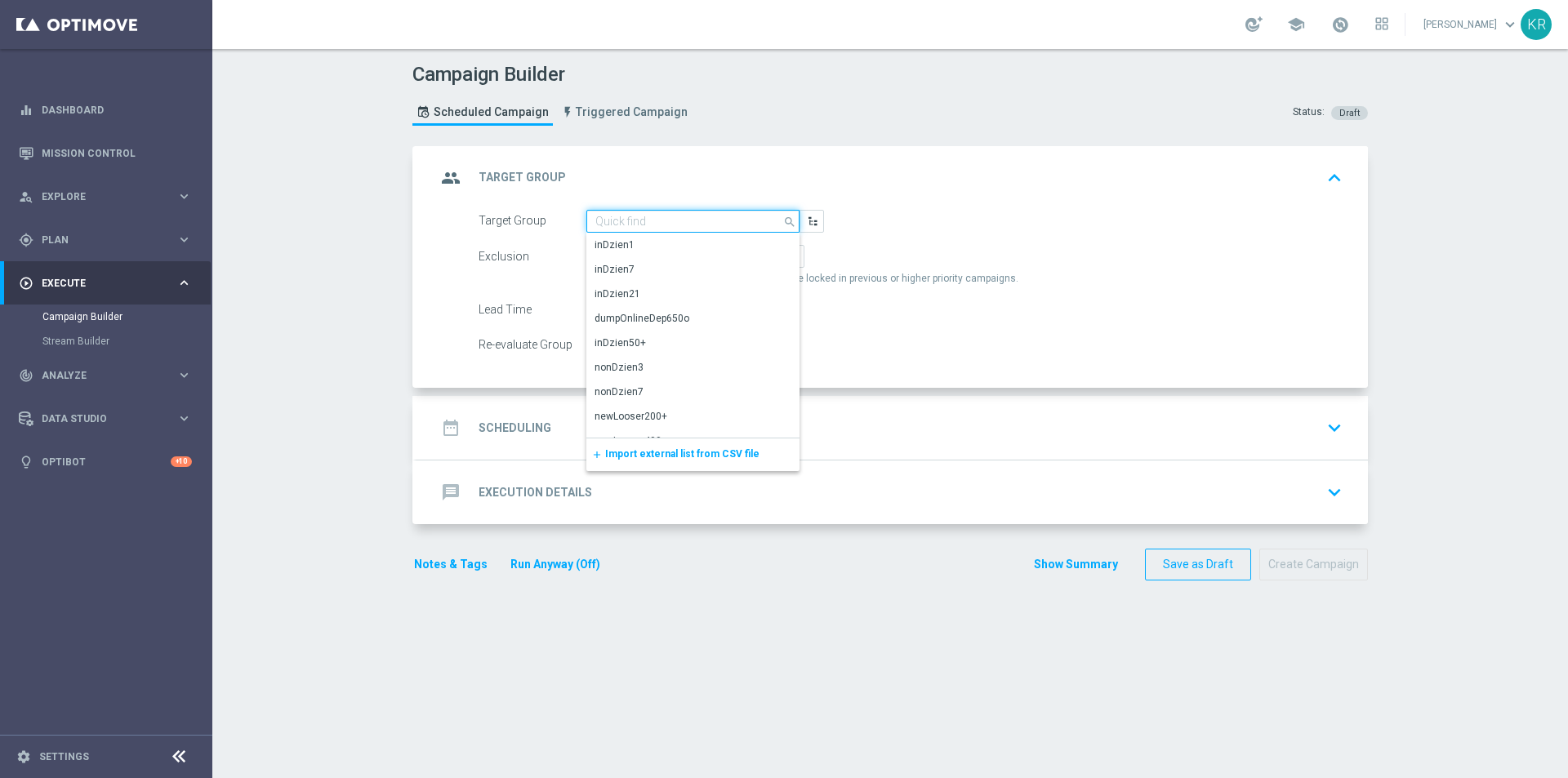
paste input "(LPZ - SMS) zaproszenie_BeataXXL_18092025"
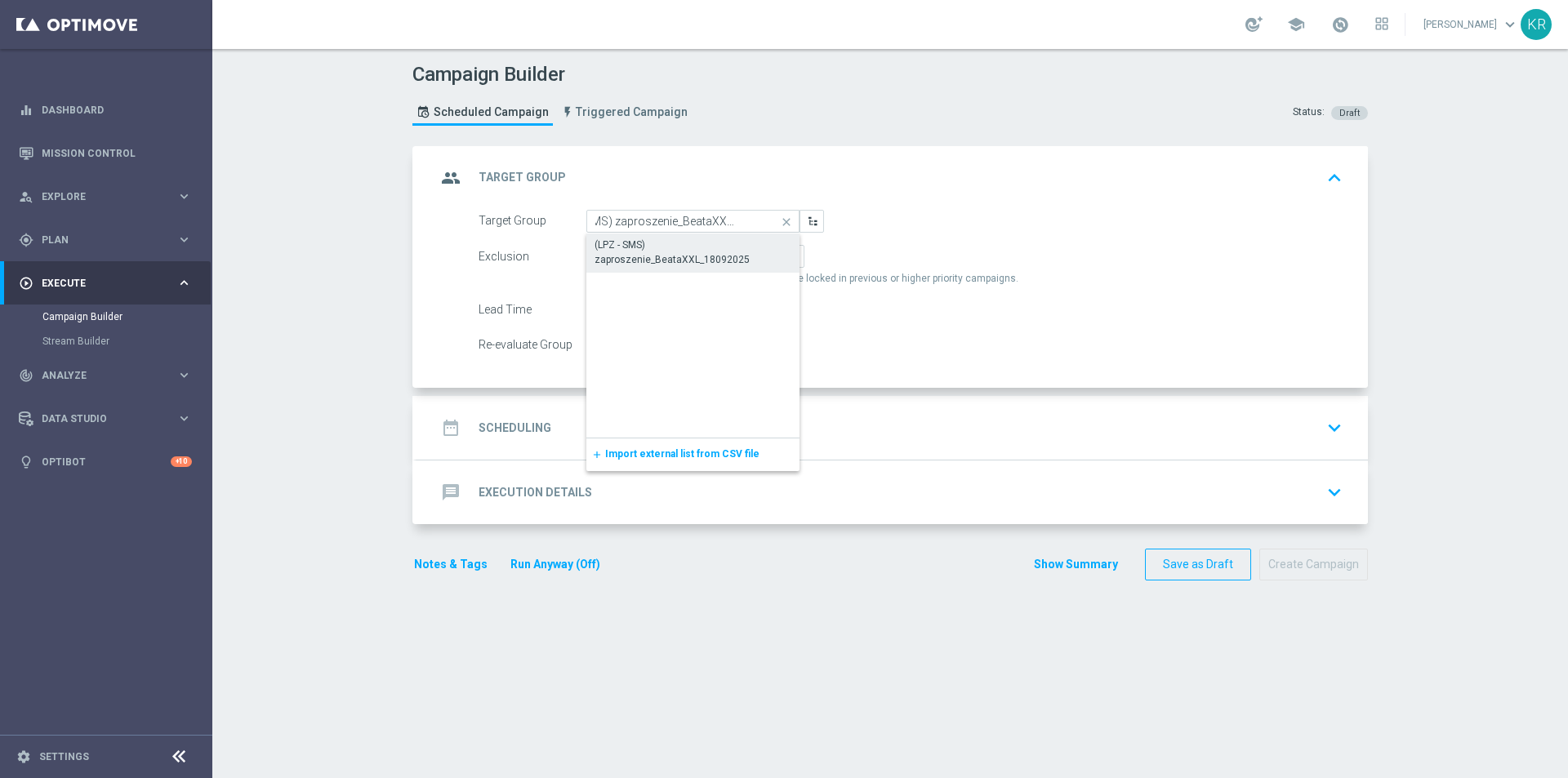
click at [648, 244] on div "(LPZ - SMS) zaproszenie_BeataXXL_18092025" at bounding box center [693, 252] width 197 height 30
type input "(LPZ - SMS) zaproszenie_BeataXXL_18092025"
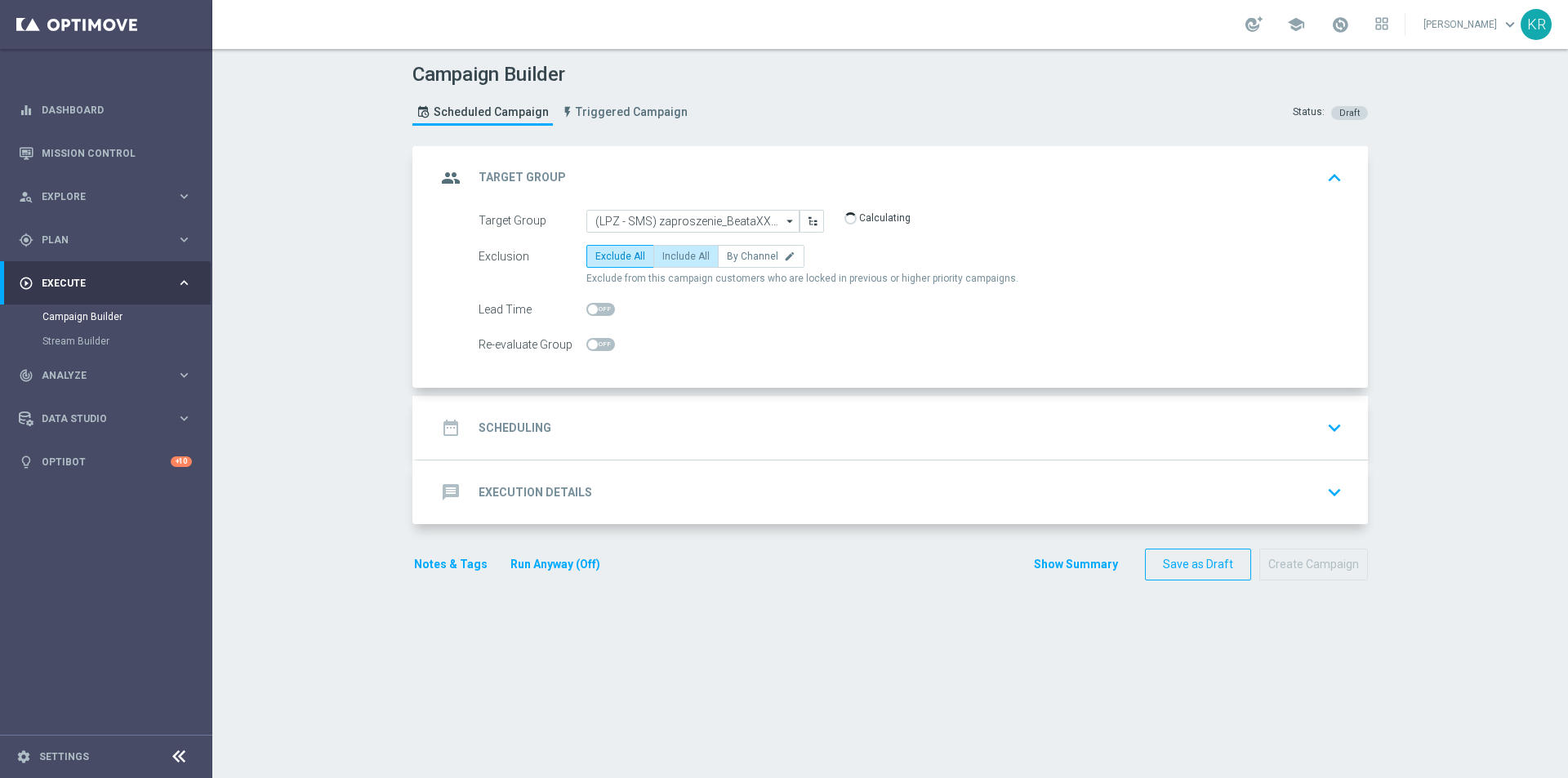
click at [662, 255] on span "Include All" at bounding box center [686, 257] width 47 height 12
click at [662, 255] on input "Include All" at bounding box center [668, 259] width 11 height 11
radio input "true"
click at [650, 459] on div "date_range Scheduling keyboard_arrow_down" at bounding box center [892, 427] width 951 height 63
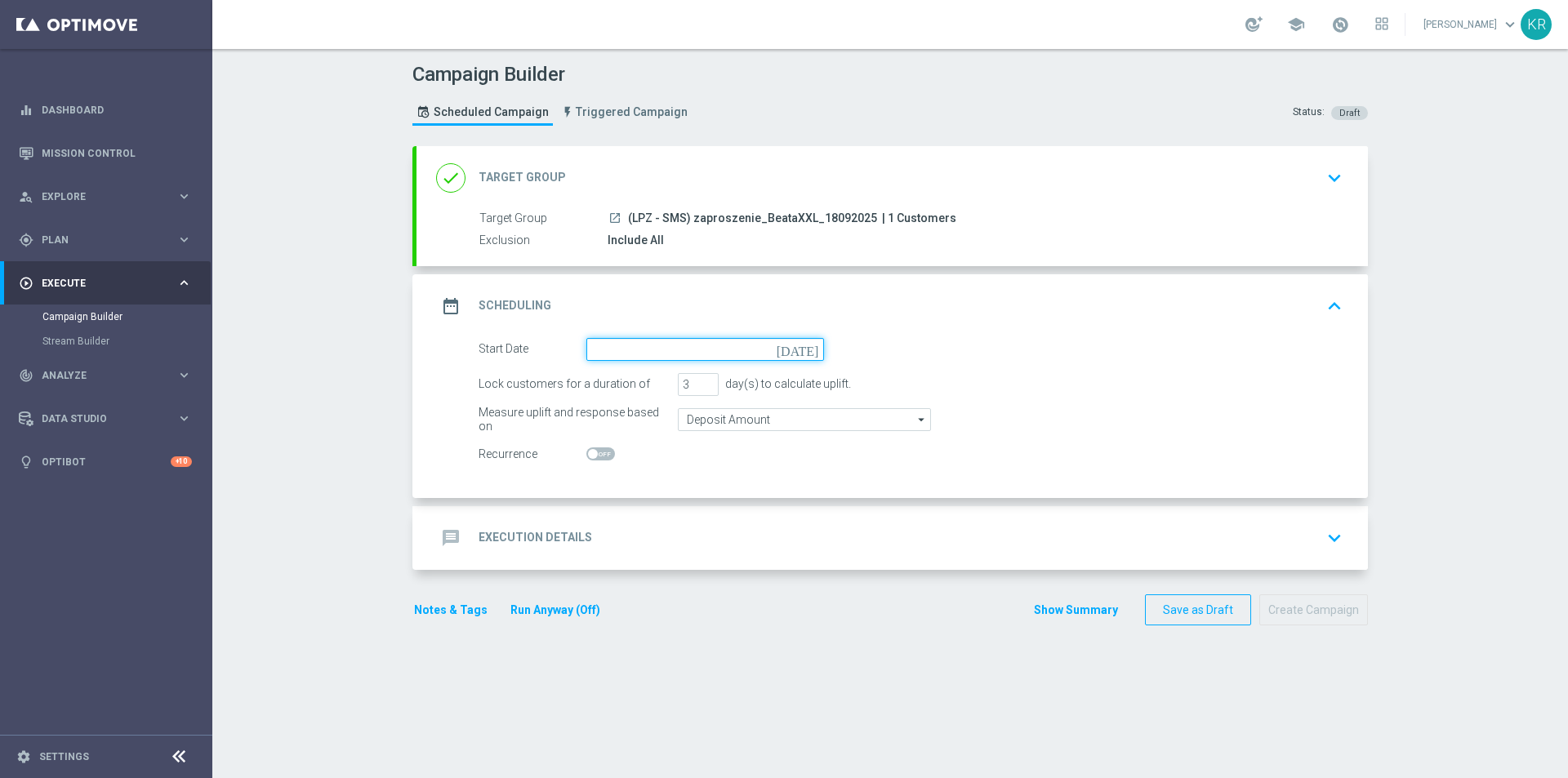
click at [611, 359] on input at bounding box center [706, 349] width 238 height 23
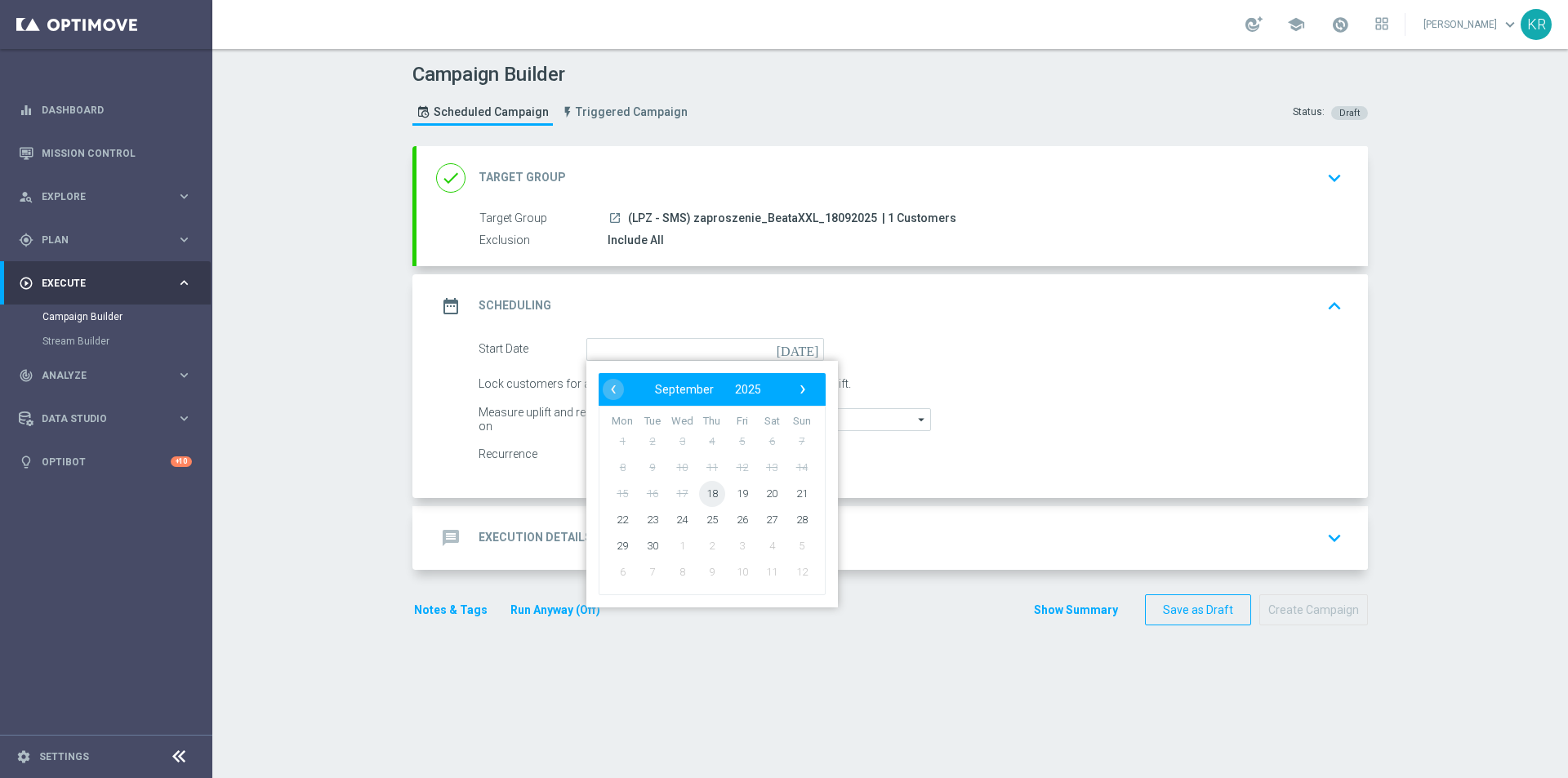
click at [702, 496] on span "18" at bounding box center [711, 493] width 26 height 26
type input "[DATE]"
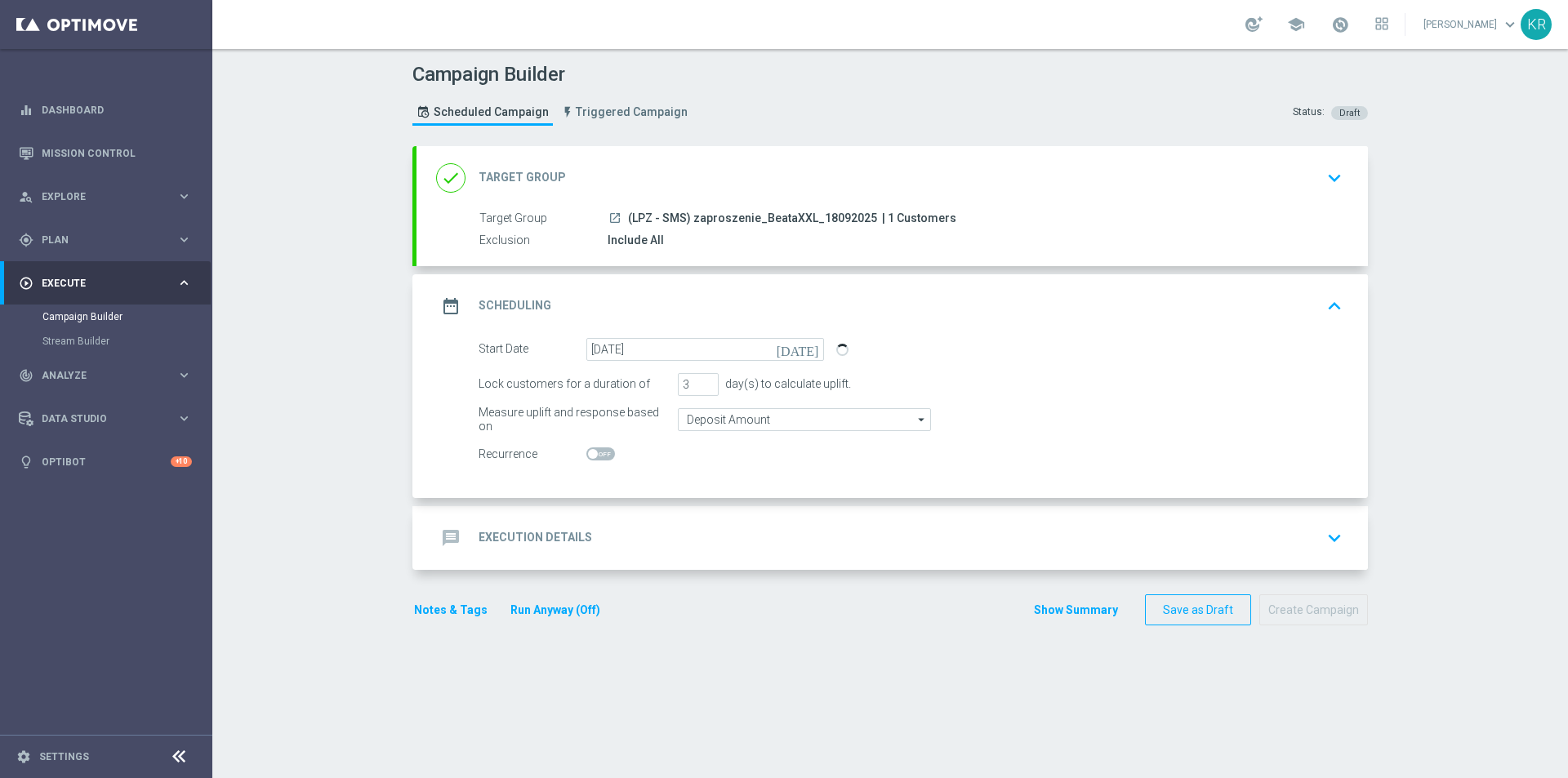
click at [697, 538] on div "message Execution Details keyboard_arrow_down" at bounding box center [892, 538] width 912 height 31
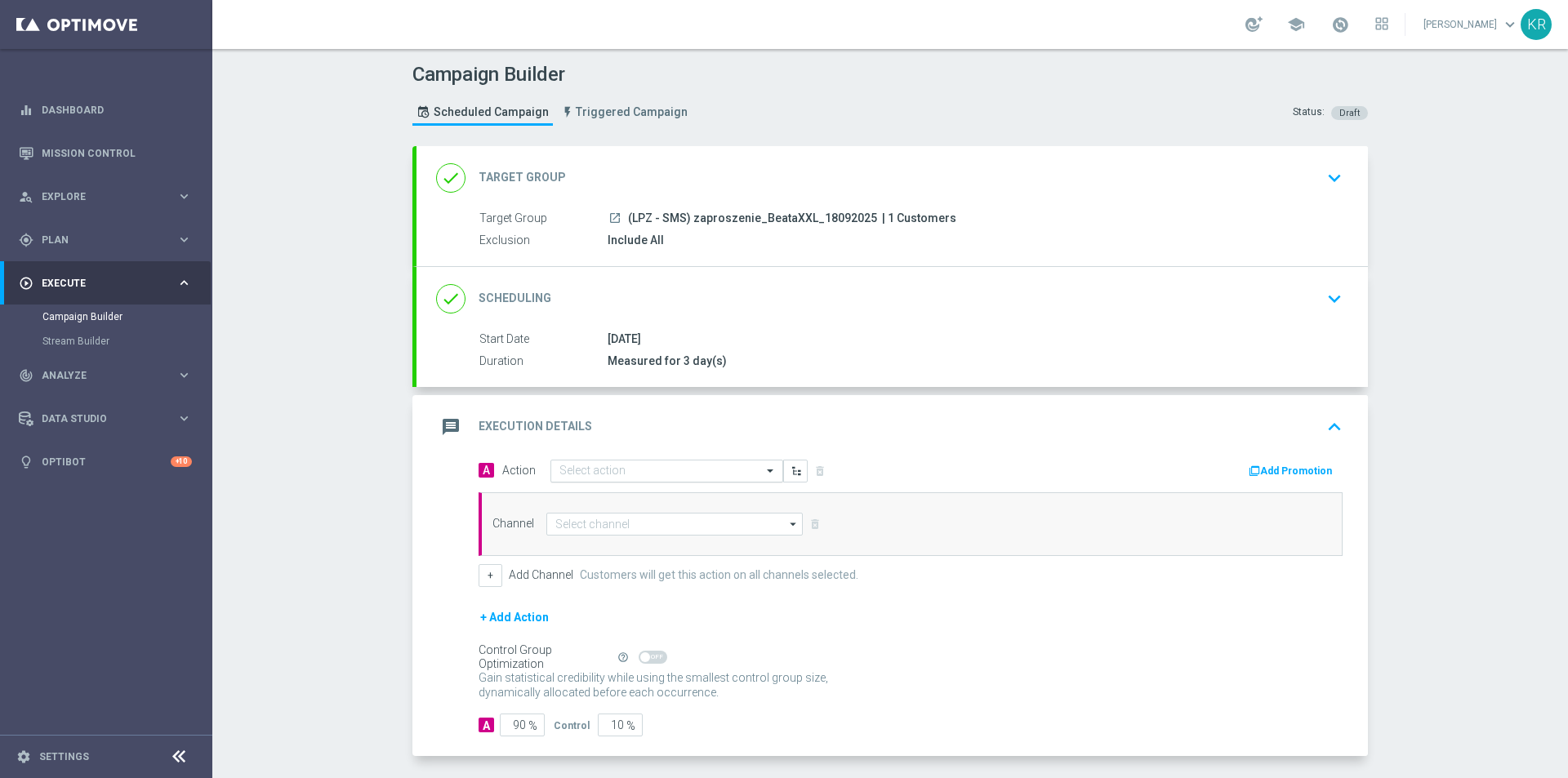
click at [603, 473] on input "text" at bounding box center [651, 472] width 182 height 14
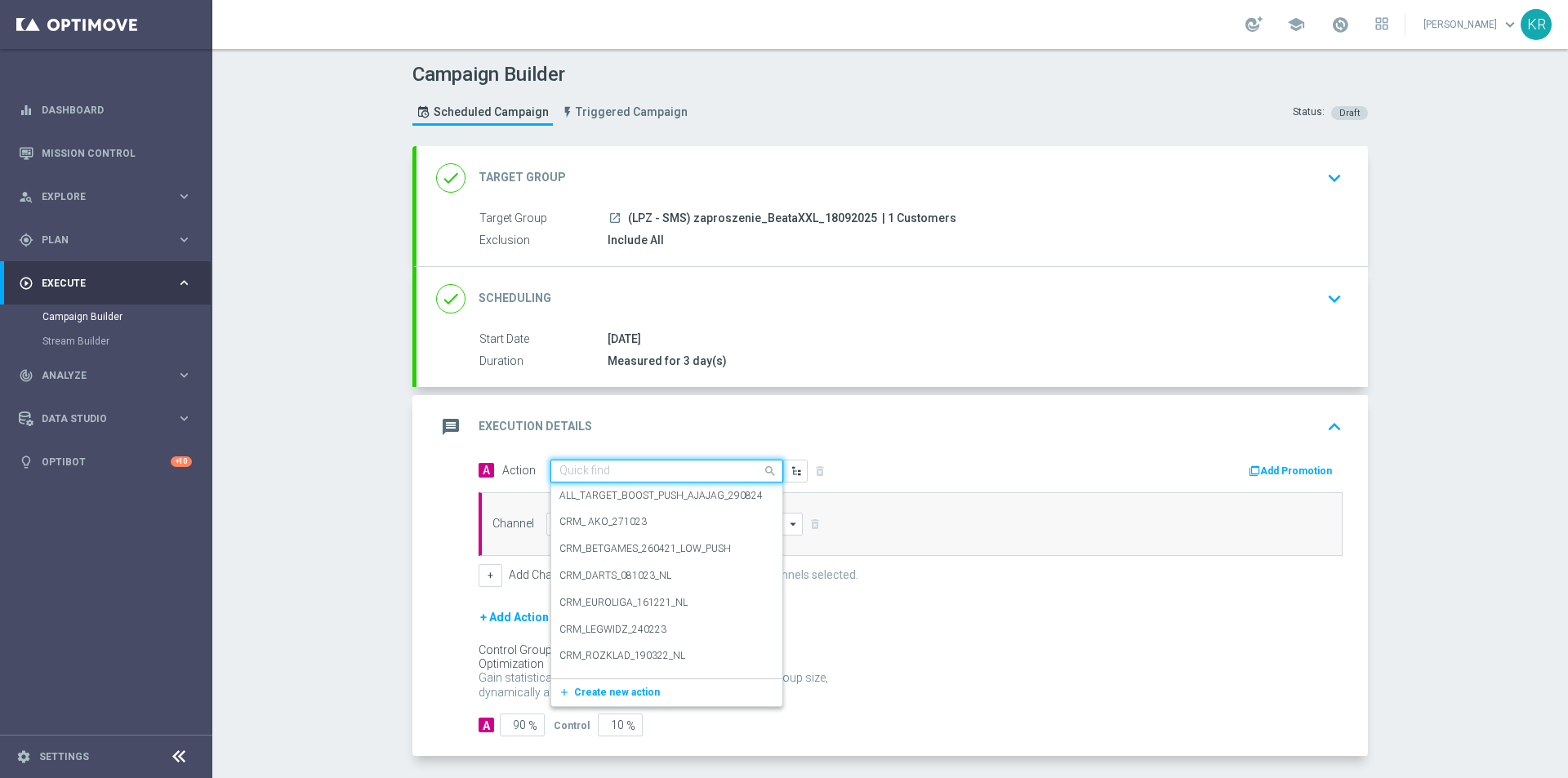
paste input "(LPZ - SMS) zaproszenie_BeataXXL_18092025"
type input "(LPZ - SMS) zaproszenie_BeataXXL_18092025"
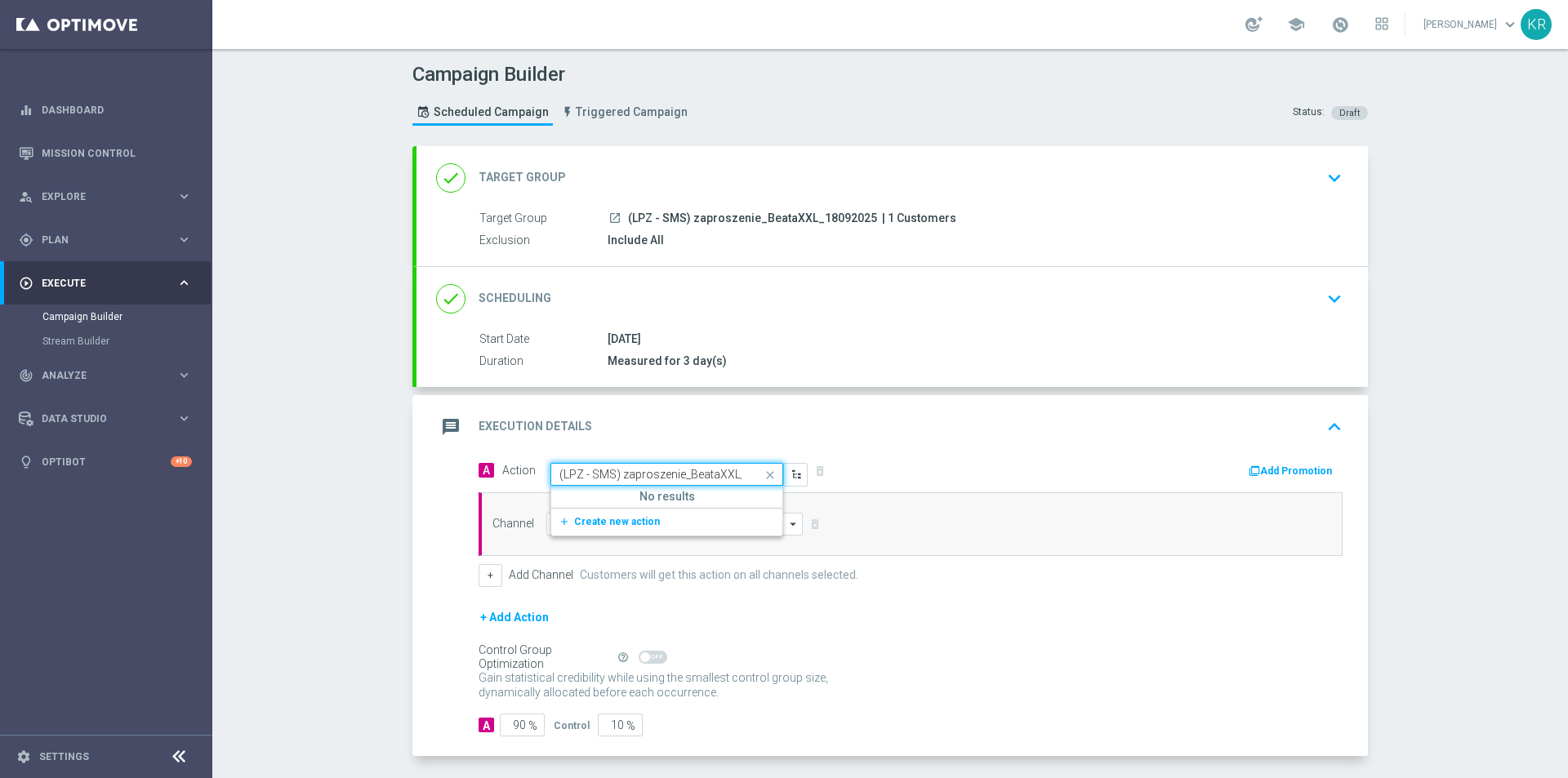
scroll to position [0, 50]
click at [639, 518] on span "Create new action" at bounding box center [617, 522] width 86 height 12
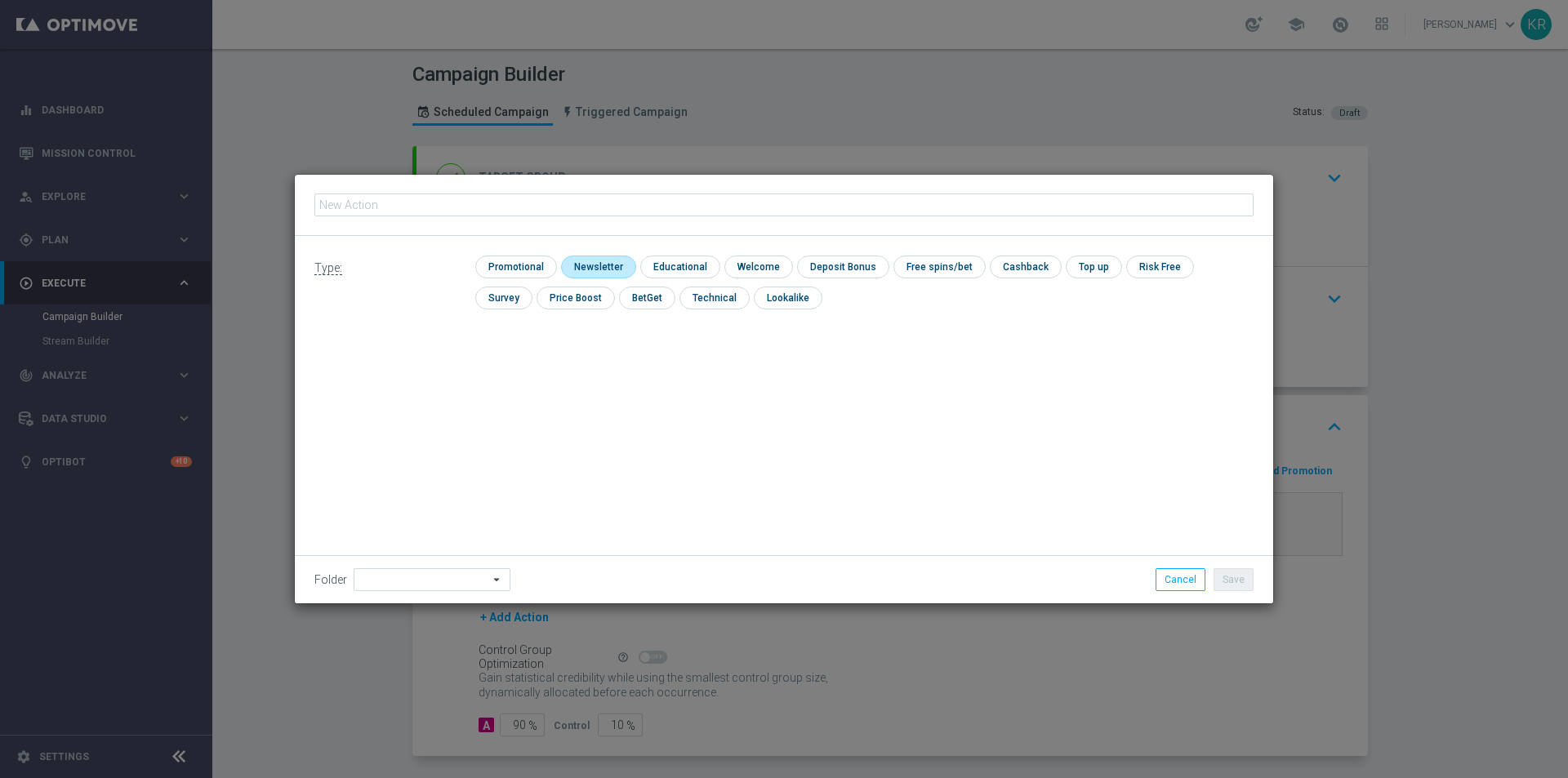
click at [603, 267] on input "checkbox" at bounding box center [597, 267] width 71 height 22
checkbox input "true"
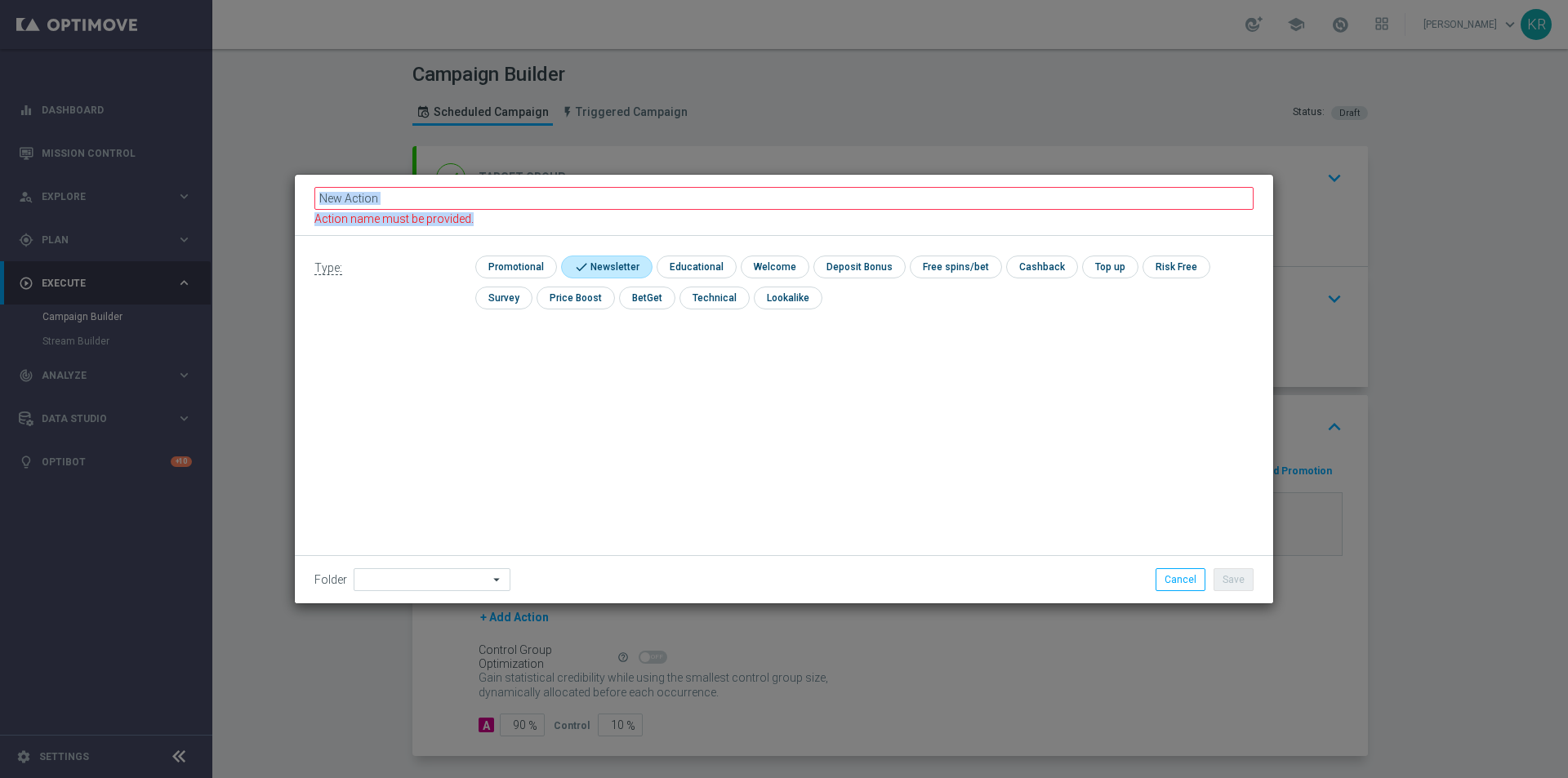
click at [536, 207] on fieldset "Action name must be provided." at bounding box center [784, 205] width 939 height 41
click at [533, 205] on input "text" at bounding box center [784, 198] width 939 height 23
paste input "(LPZ - SMS) zaproszenie_BeataXXL_18092025"
type input "(LPZ - SMS) zaproszenie_BeataXXL_18092025"
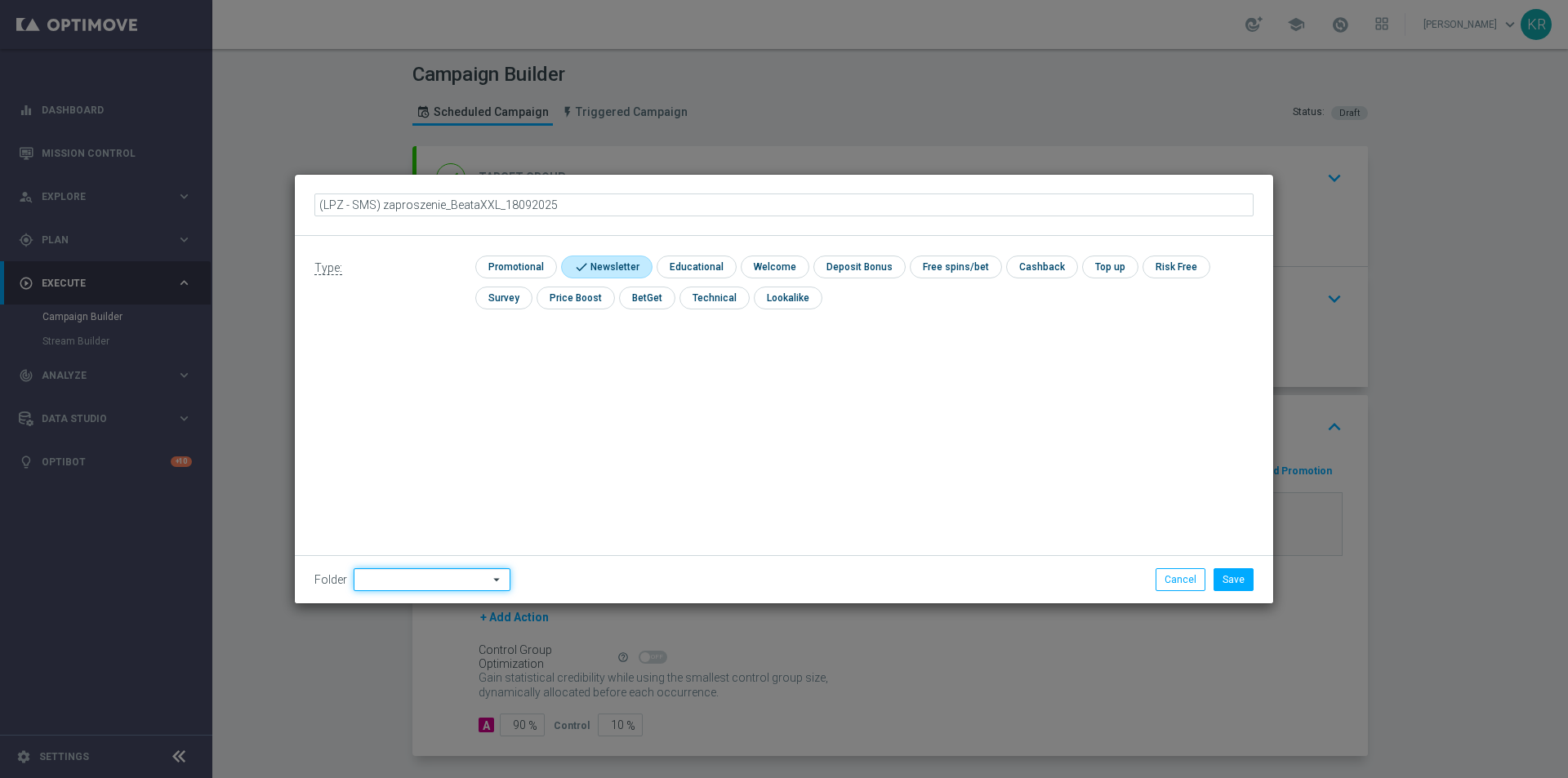
click at [399, 587] on input at bounding box center [432, 580] width 157 height 23
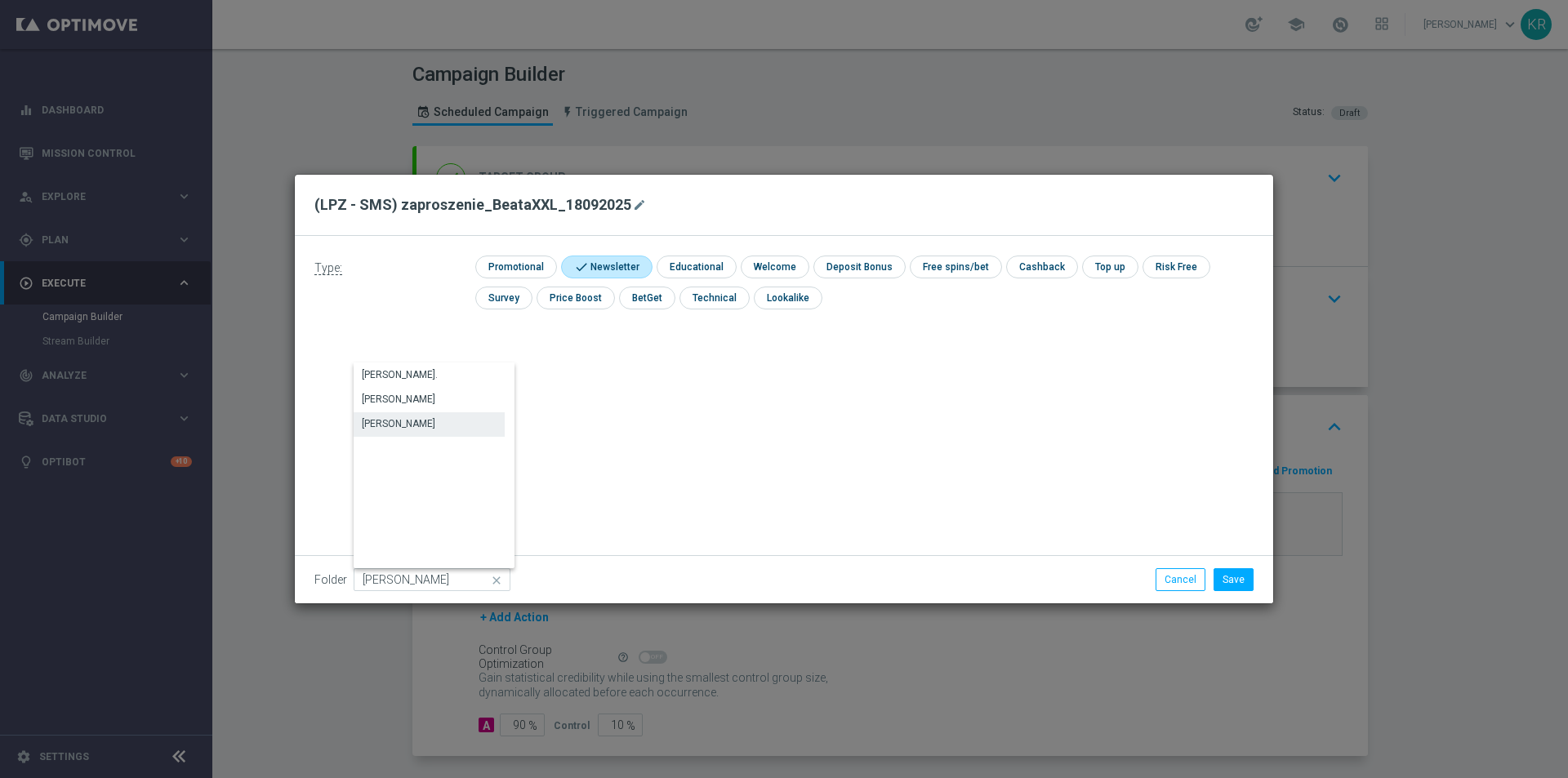
click at [420, 416] on div "[PERSON_NAME]" at bounding box center [429, 424] width 151 height 23
type input "[PERSON_NAME]"
click at [1230, 580] on button "Save" at bounding box center [1233, 580] width 40 height 23
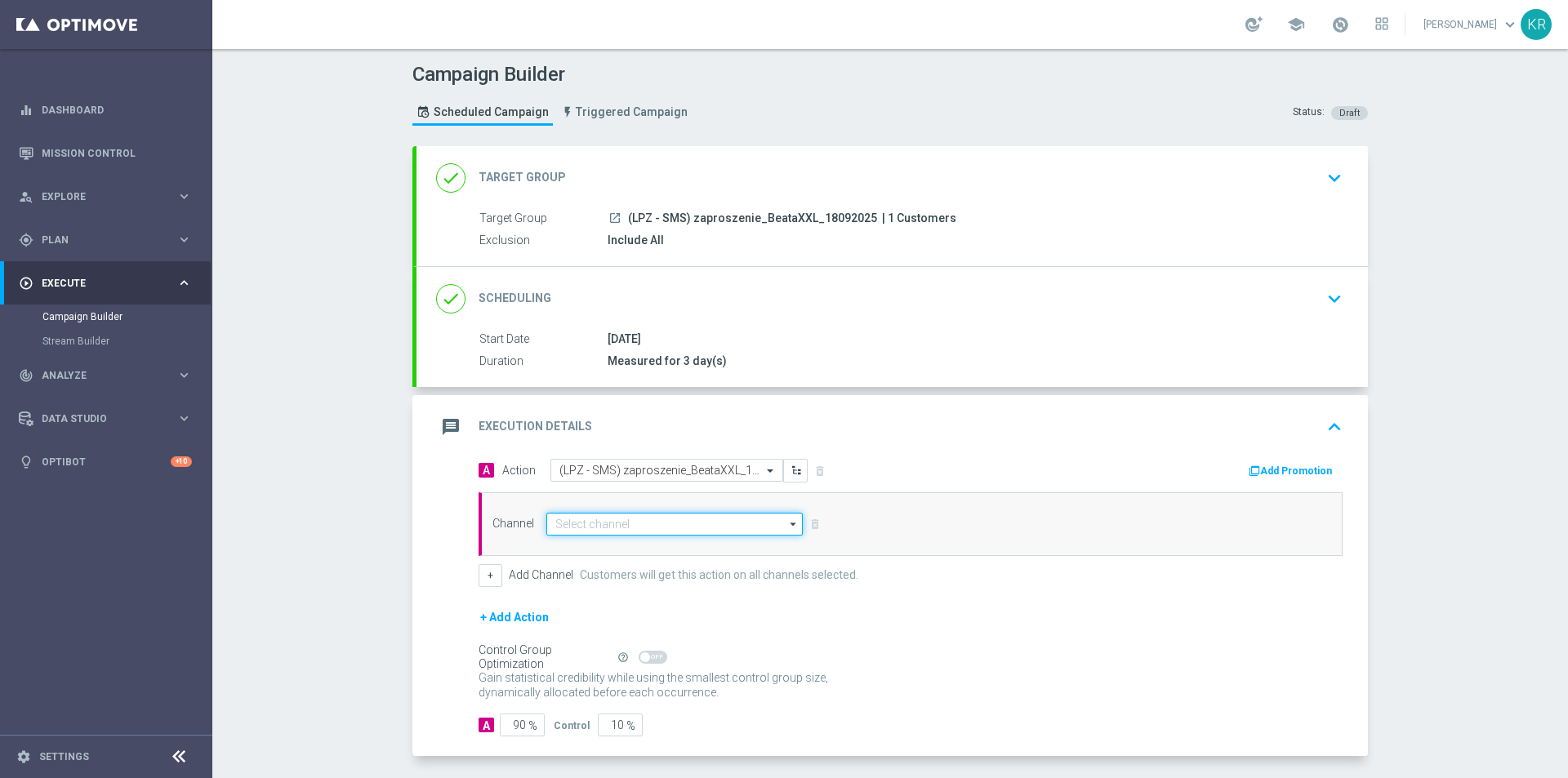
click at [595, 527] on input at bounding box center [674, 524] width 257 height 23
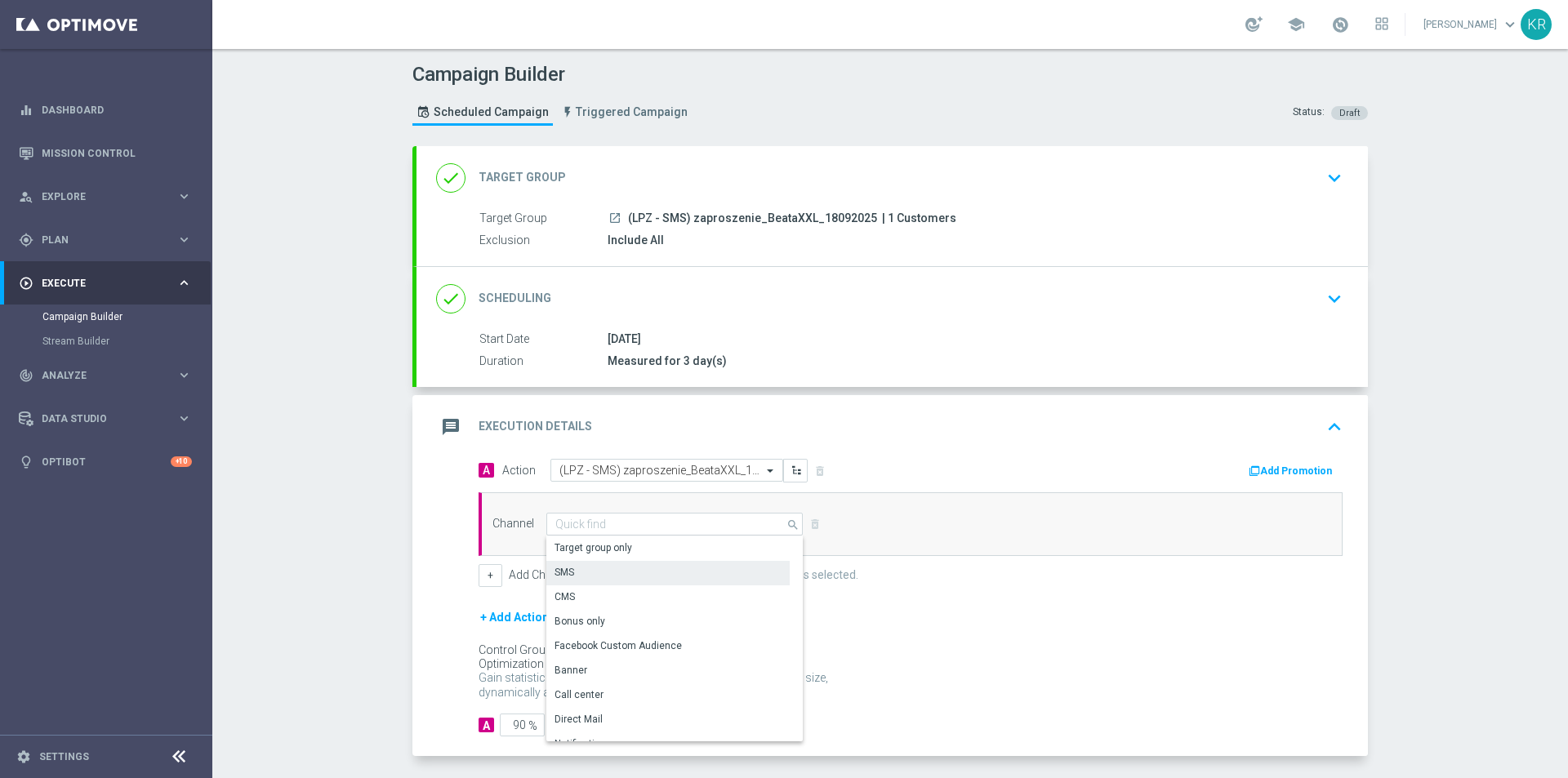
click at [596, 568] on div "SMS" at bounding box center [668, 572] width 243 height 23
type input "SMS"
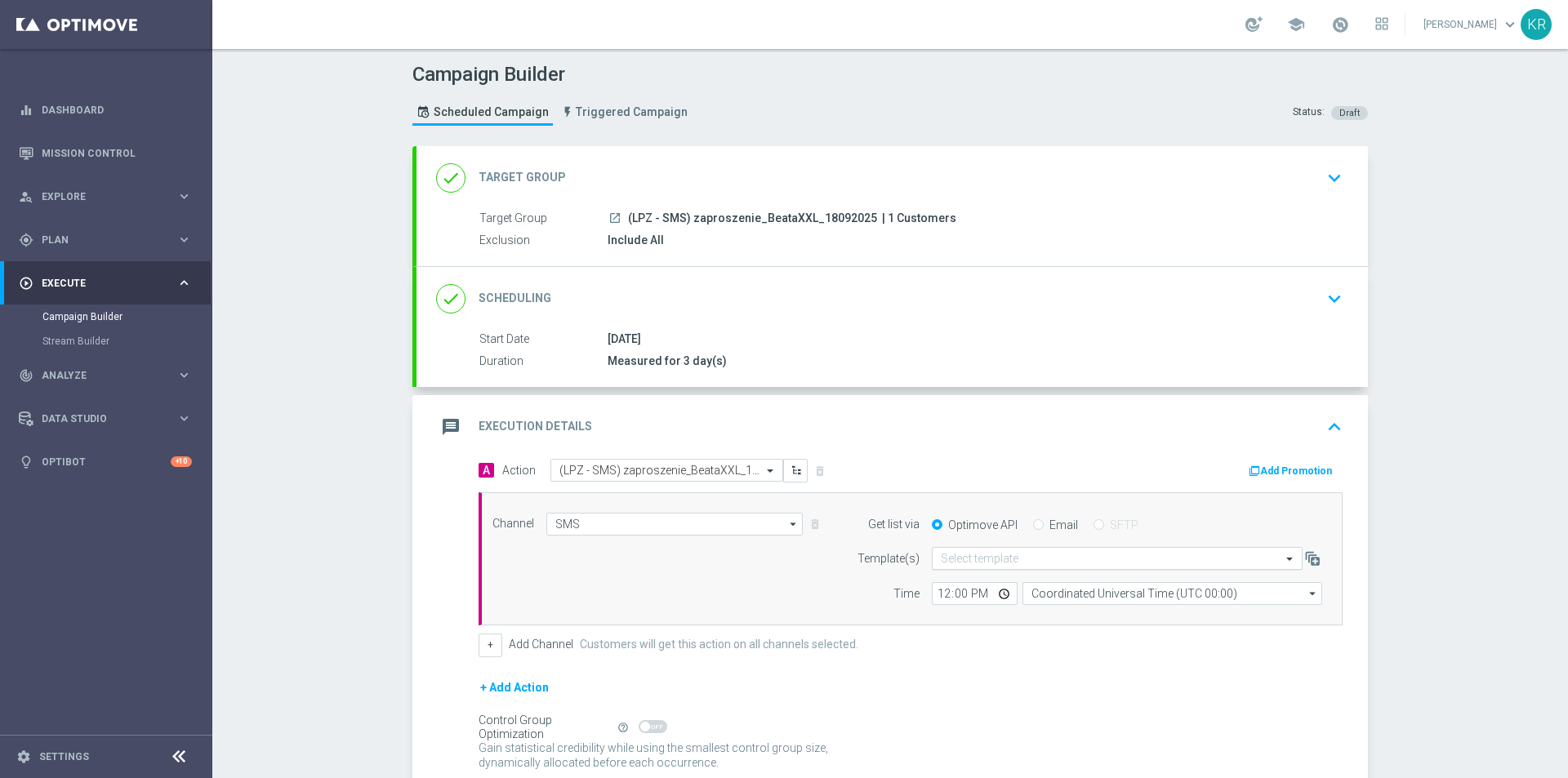
click at [1019, 562] on input "text" at bounding box center [1100, 559] width 320 height 14
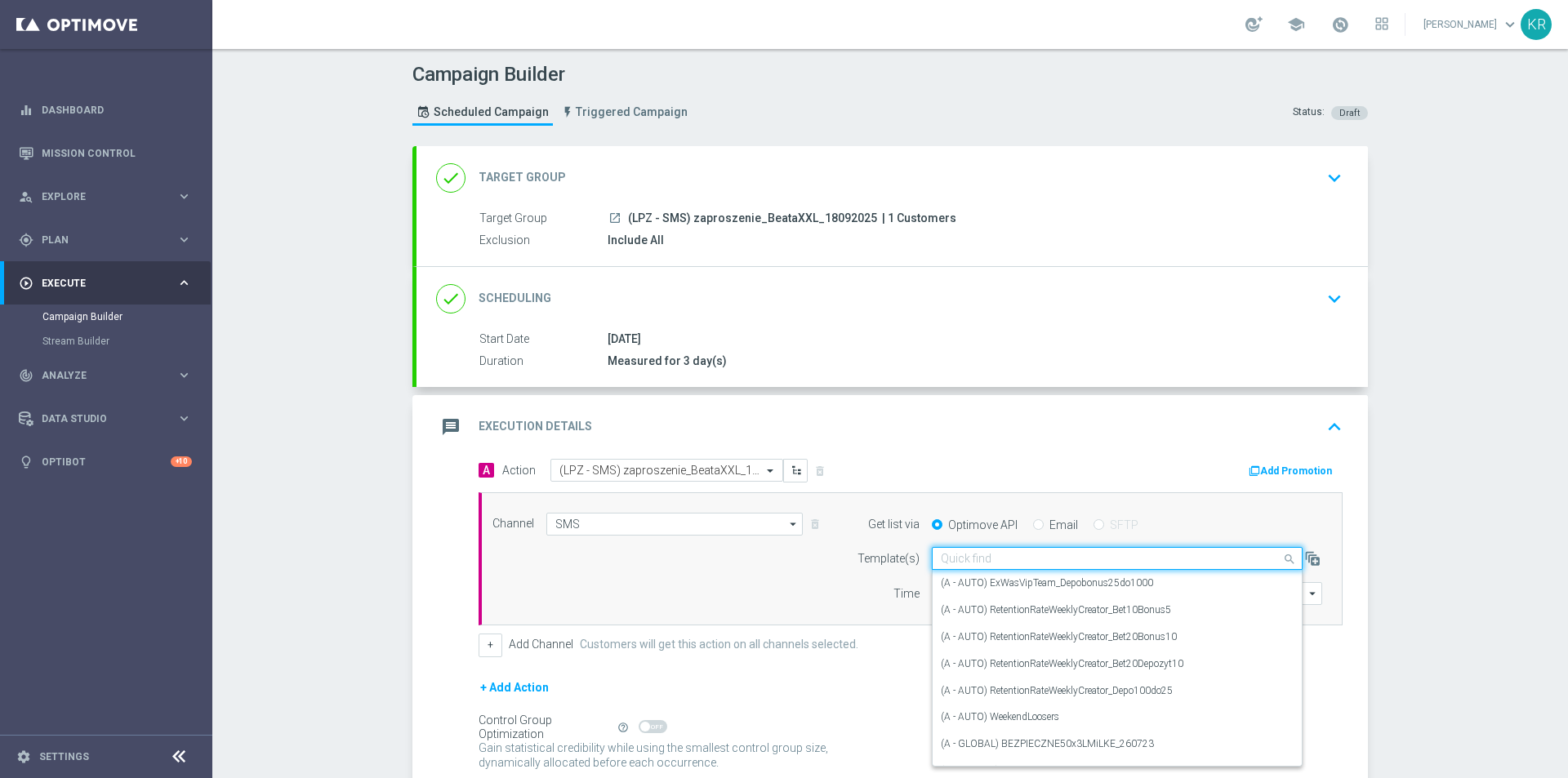
paste input "(LPZ - SMS) zaproszenie_BeataXXL_18092025"
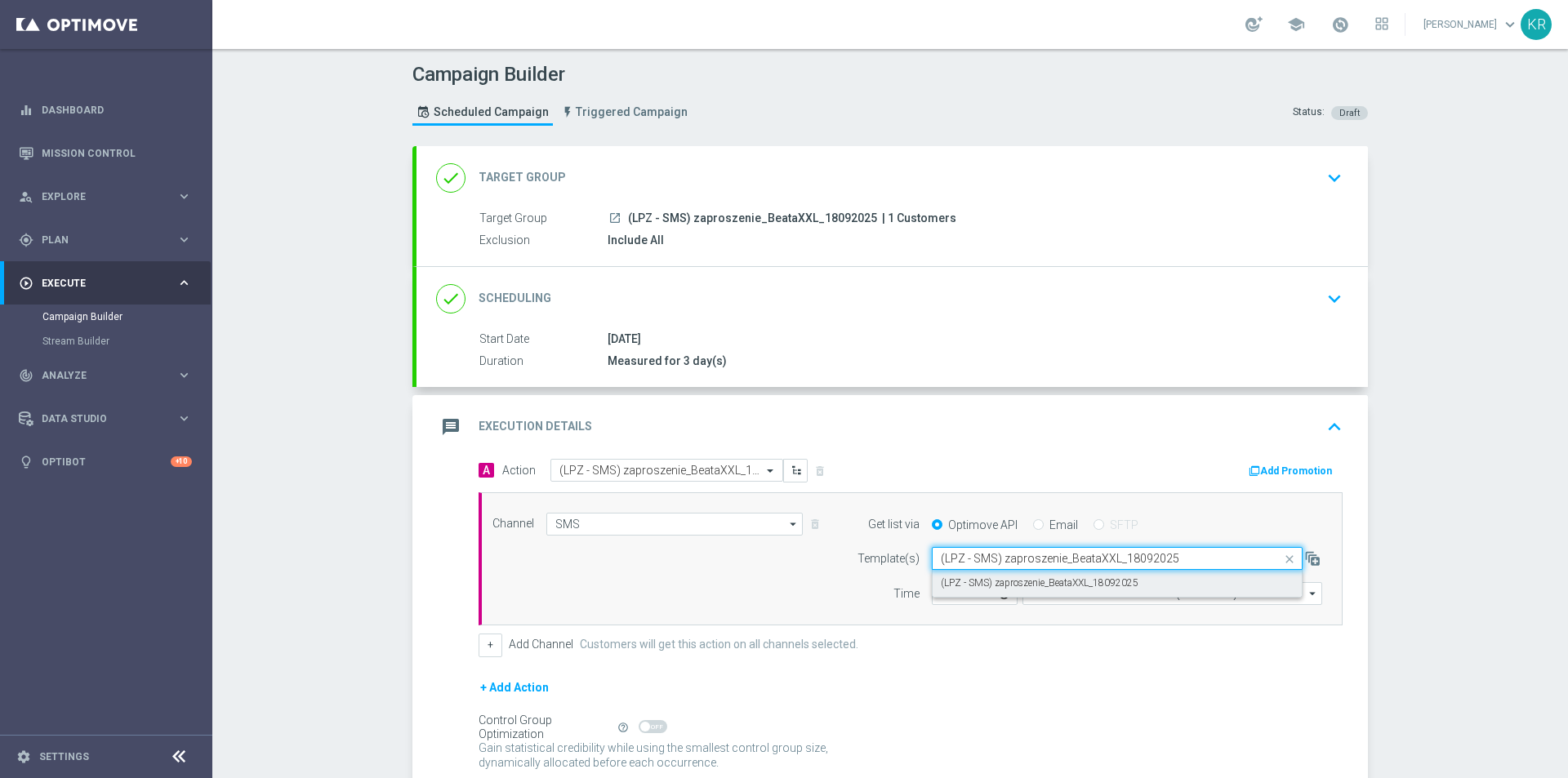
click at [994, 588] on label "(LPZ - SMS) zaproszenie_BeataXXL_18092025" at bounding box center [1040, 583] width 197 height 14
type input "(LPZ - SMS) zaproszenie_BeataXXL_18092025"
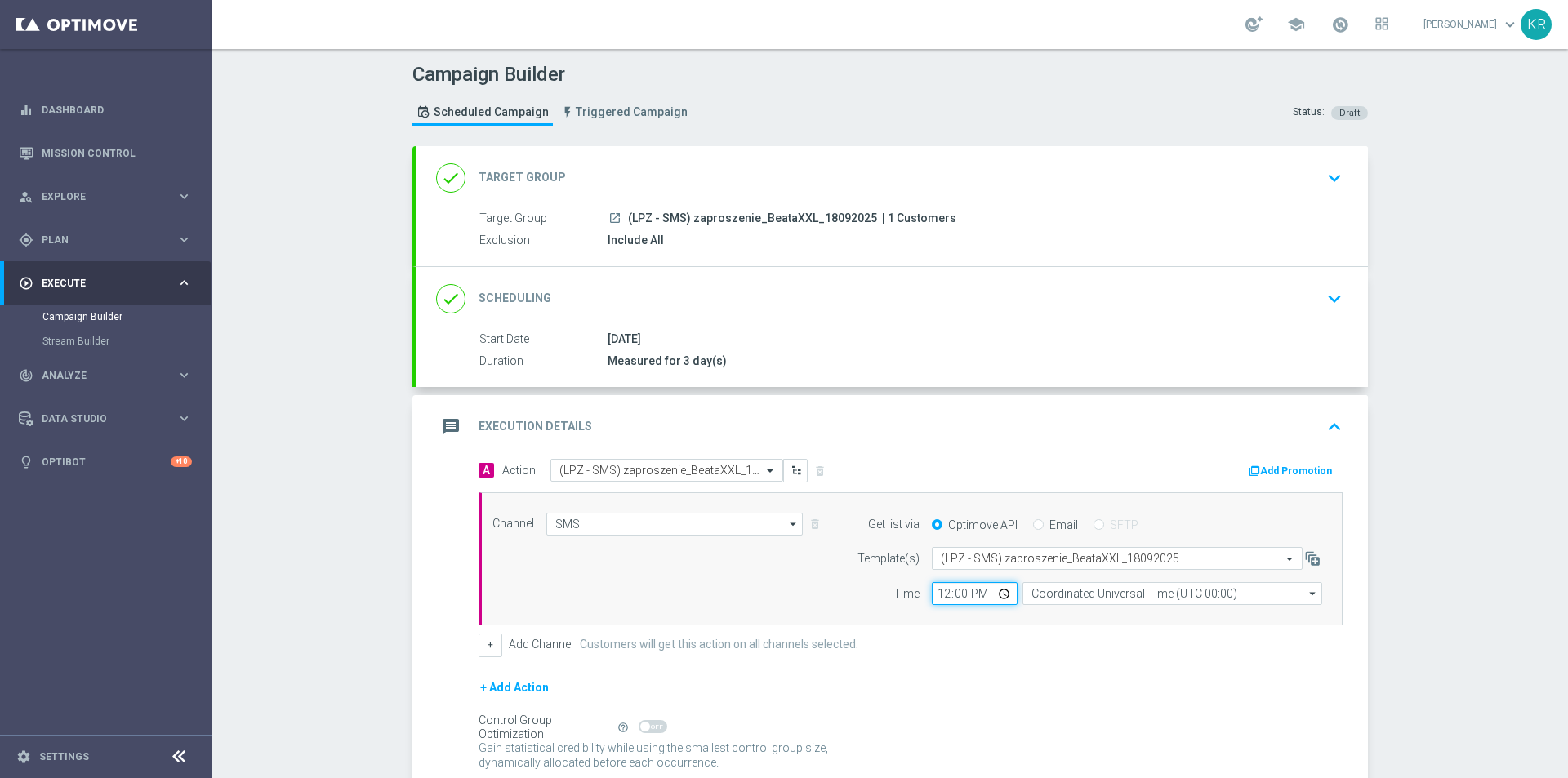
click at [934, 596] on input "12:00" at bounding box center [975, 593] width 86 height 23
type input "10:03"
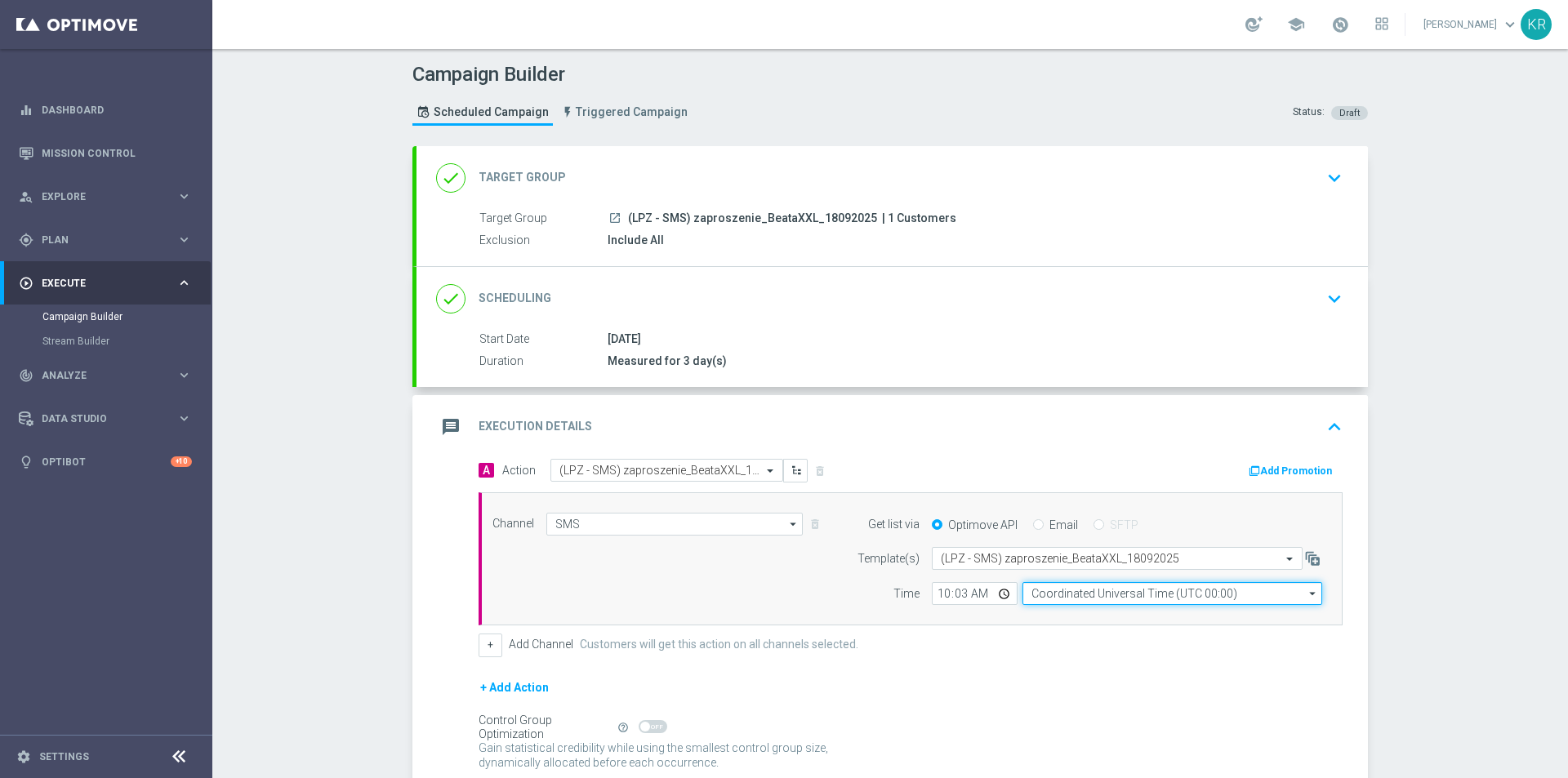
click at [1071, 597] on input "Coordinated Universal Time (UTC 00:00)" at bounding box center [1172, 593] width 300 height 23
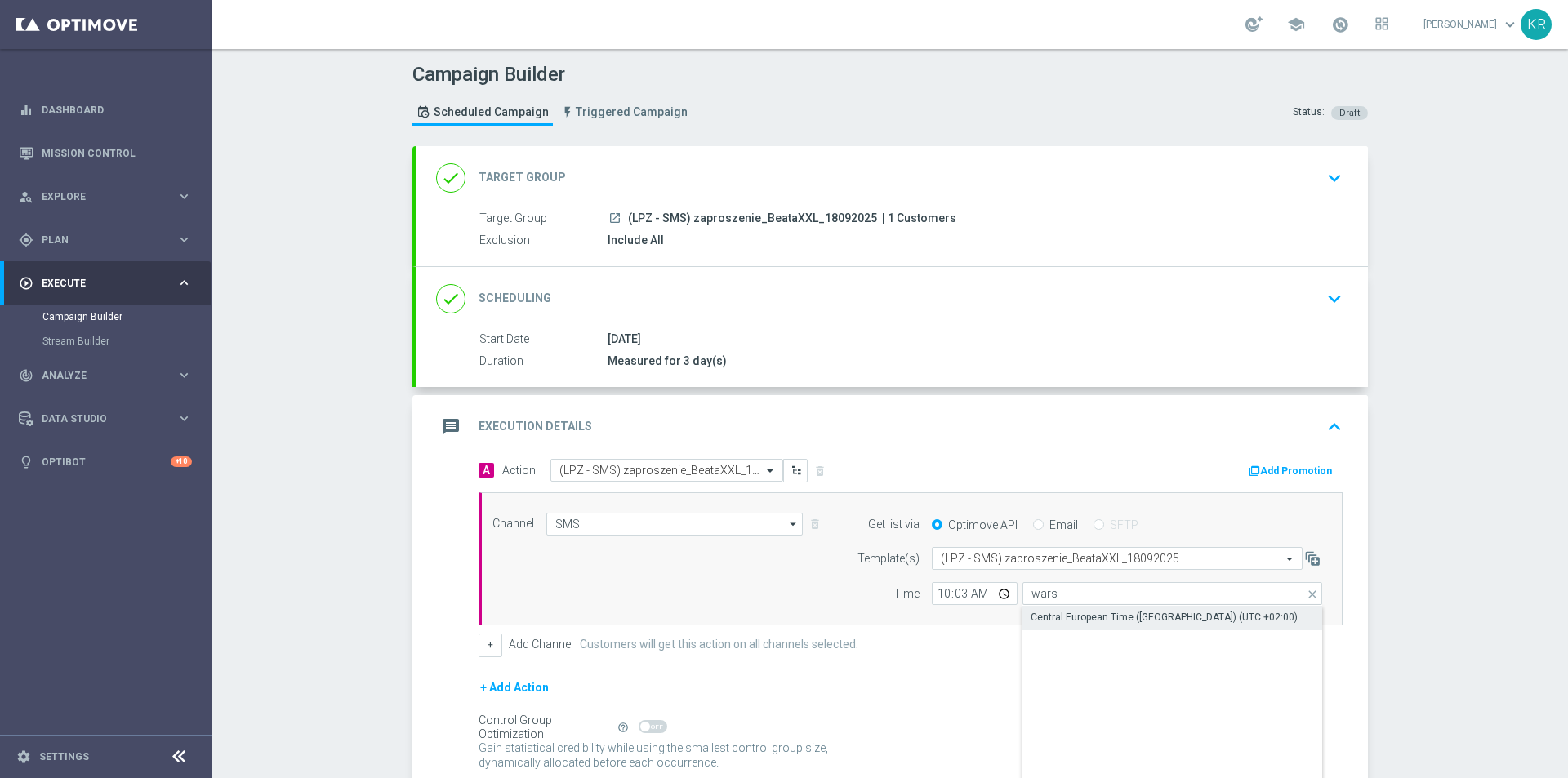
click at [1079, 625] on div "Central European Time ([GEOGRAPHIC_DATA]) (UTC +02:00)" at bounding box center [1172, 617] width 300 height 23
type input "Central European Time ([GEOGRAPHIC_DATA]) (UTC +02:00)"
click at [1004, 663] on form "A Action Select action (LPZ - SMS) zaproszenie_BeataXXL_18092025 delete_forever…" at bounding box center [911, 633] width 864 height 348
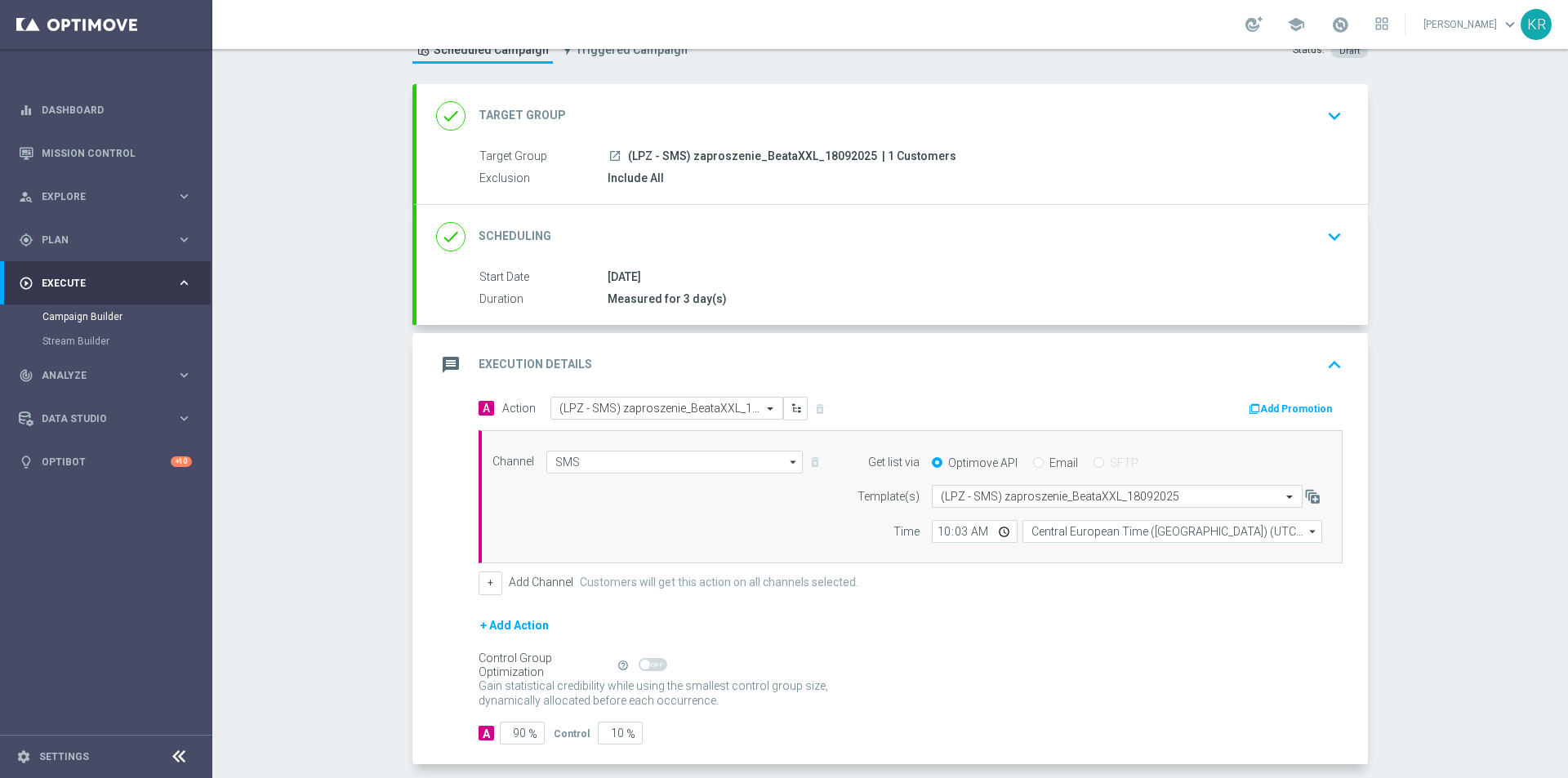
scroll to position [138, 0]
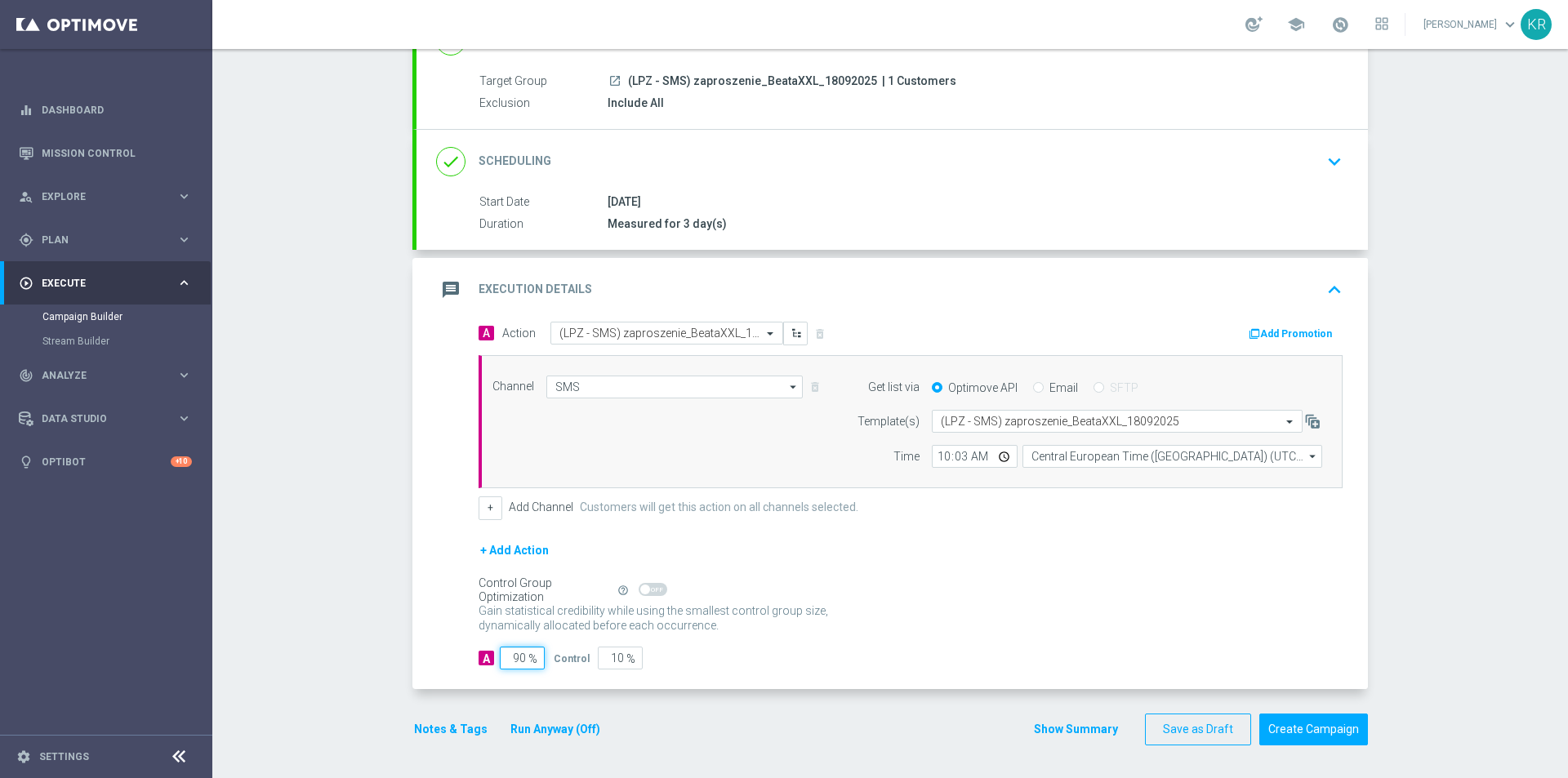
click at [511, 654] on input "90" at bounding box center [522, 657] width 45 height 23
type input "10"
type input "90"
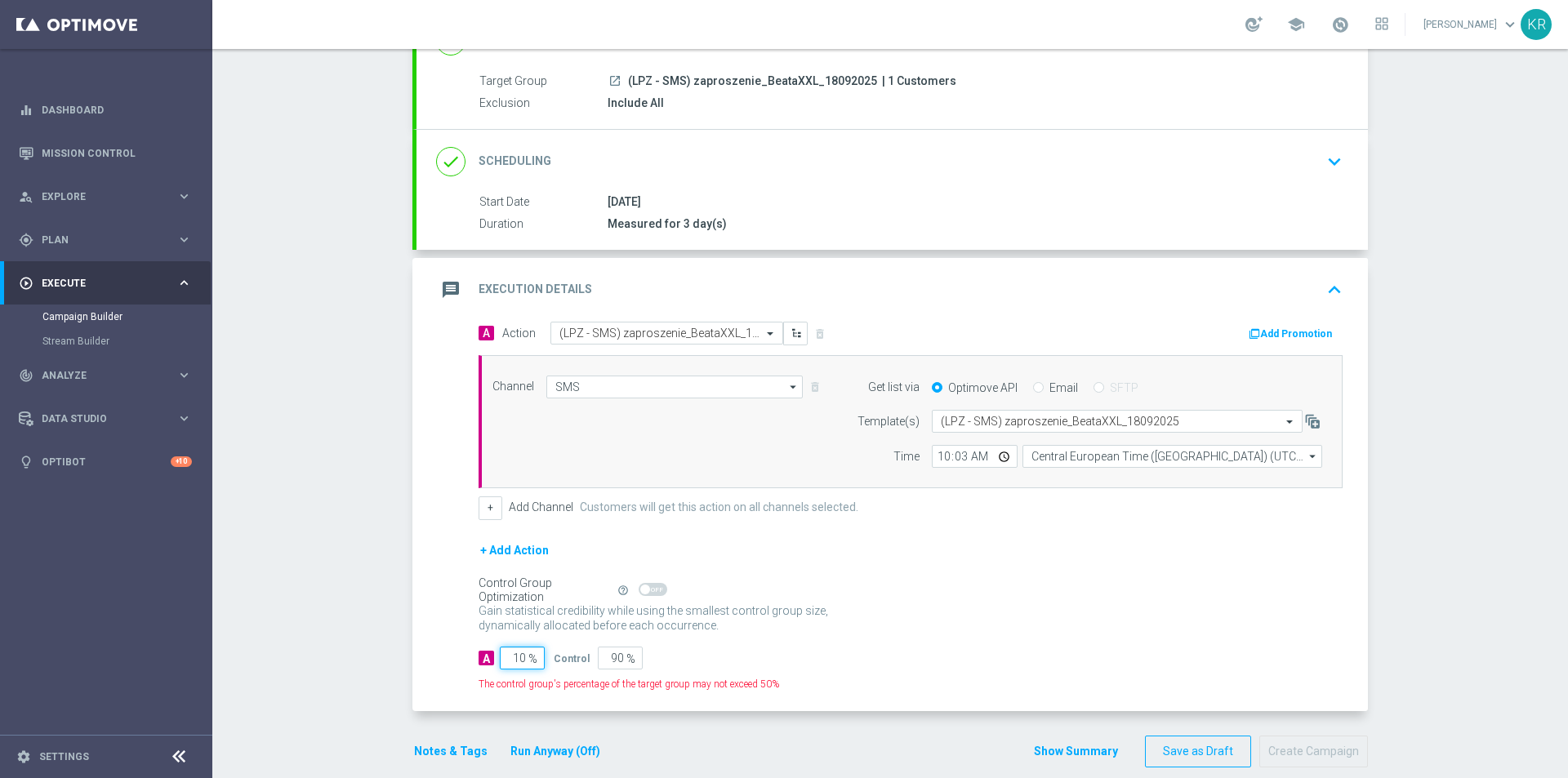
type input "100"
type input "0"
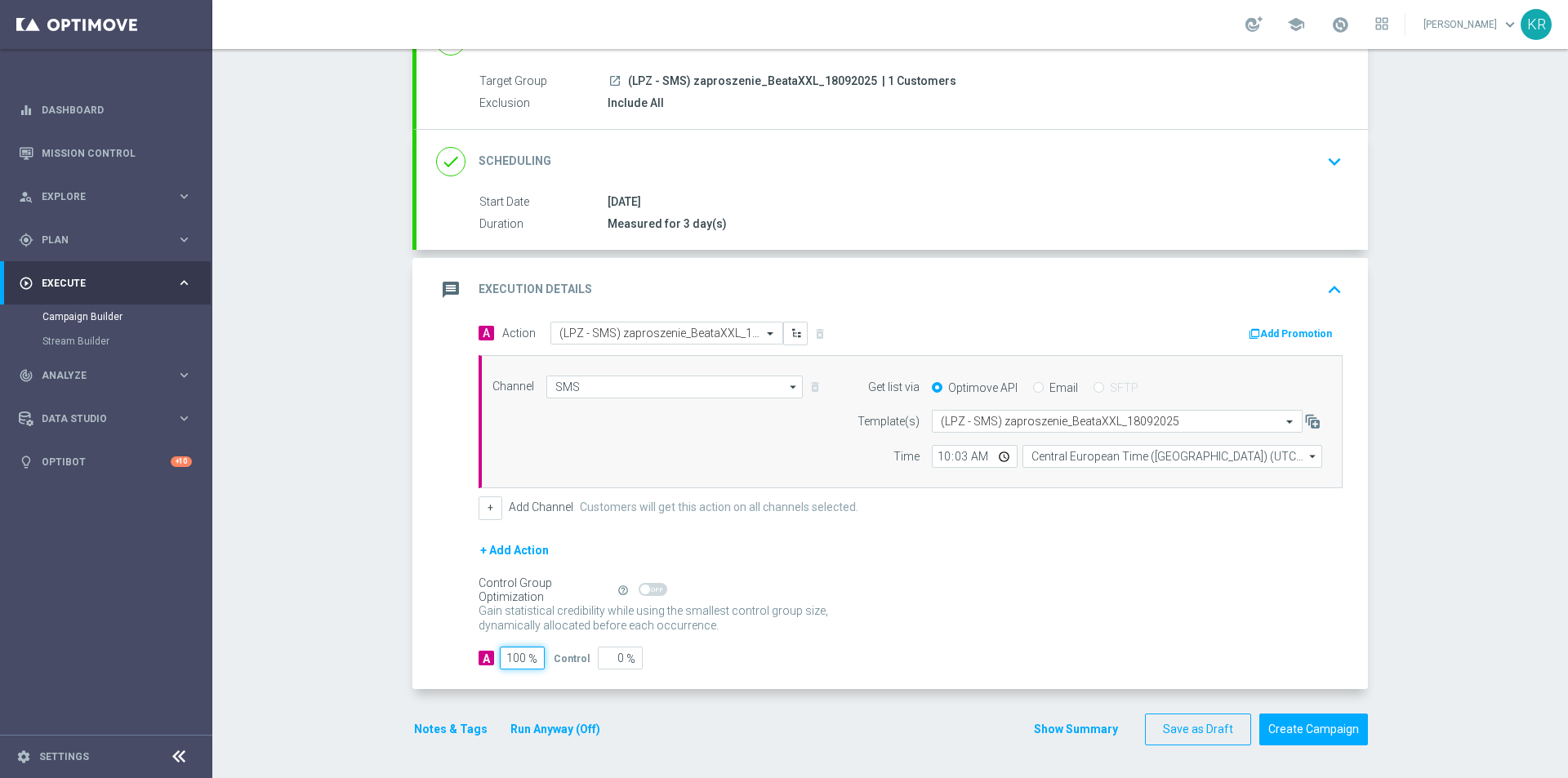
type input "100"
click at [1155, 599] on div "Gain statistical credibility while using the smallest control group size, dynam…" at bounding box center [911, 619] width 864 height 39
click at [1320, 736] on button "Create Campaign" at bounding box center [1313, 730] width 109 height 32
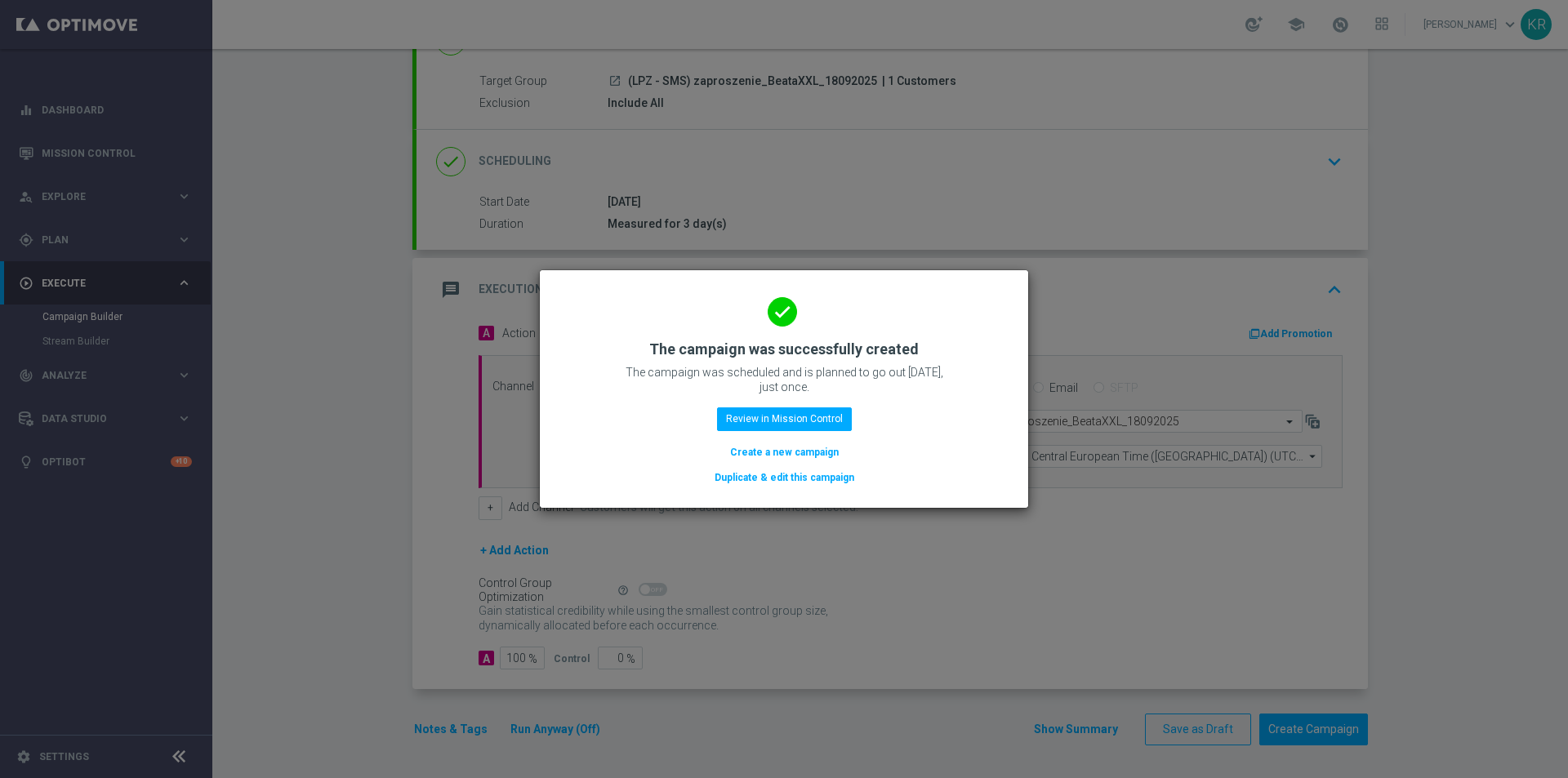
click at [765, 444] on button "Create a new campaign" at bounding box center [784, 452] width 112 height 18
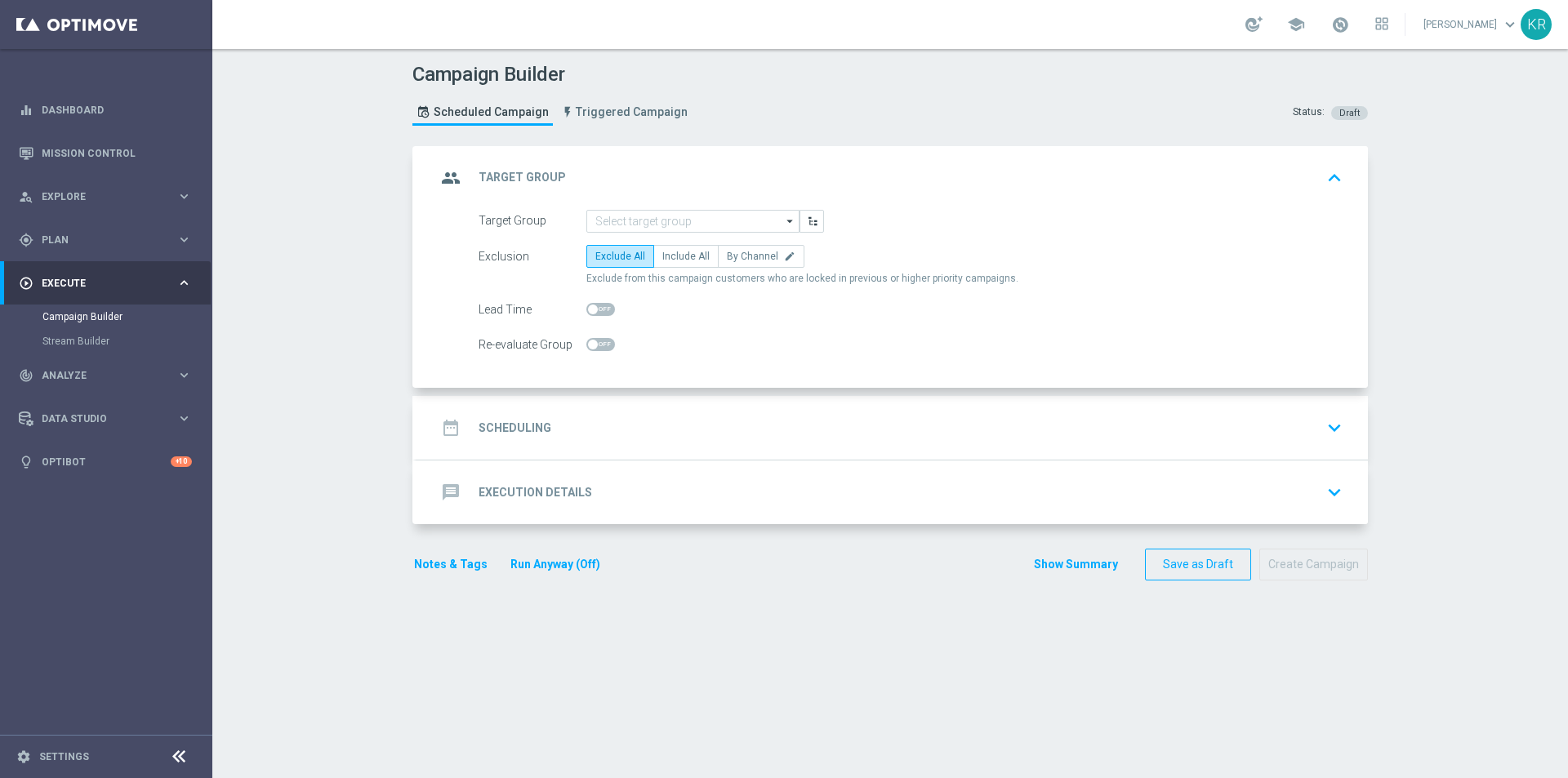
scroll to position [0, 0]
